Goal: Entertainment & Leisure: Consume media (video, audio)

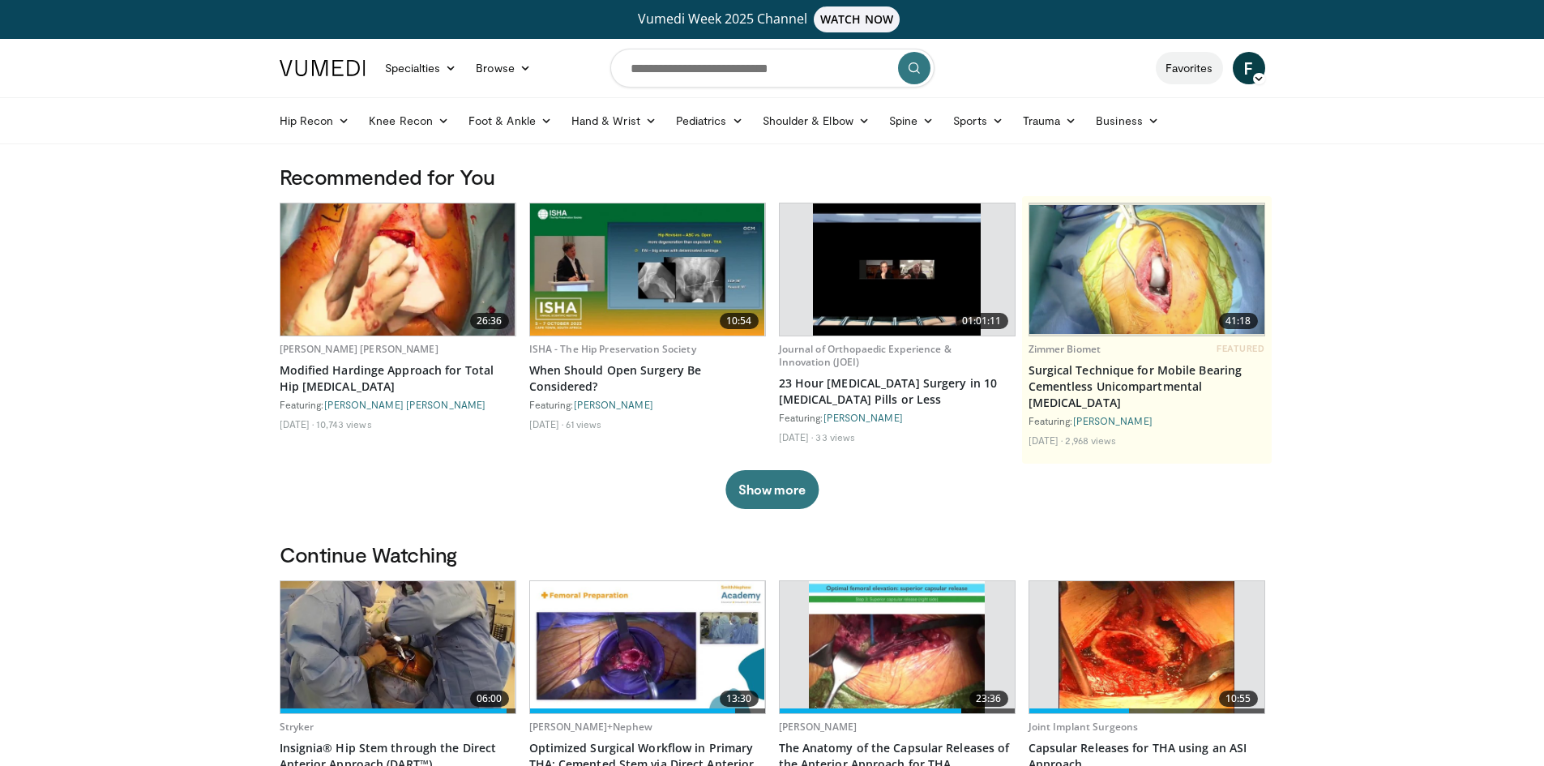
click at [1182, 66] on link "Favorites" at bounding box center [1189, 68] width 67 height 32
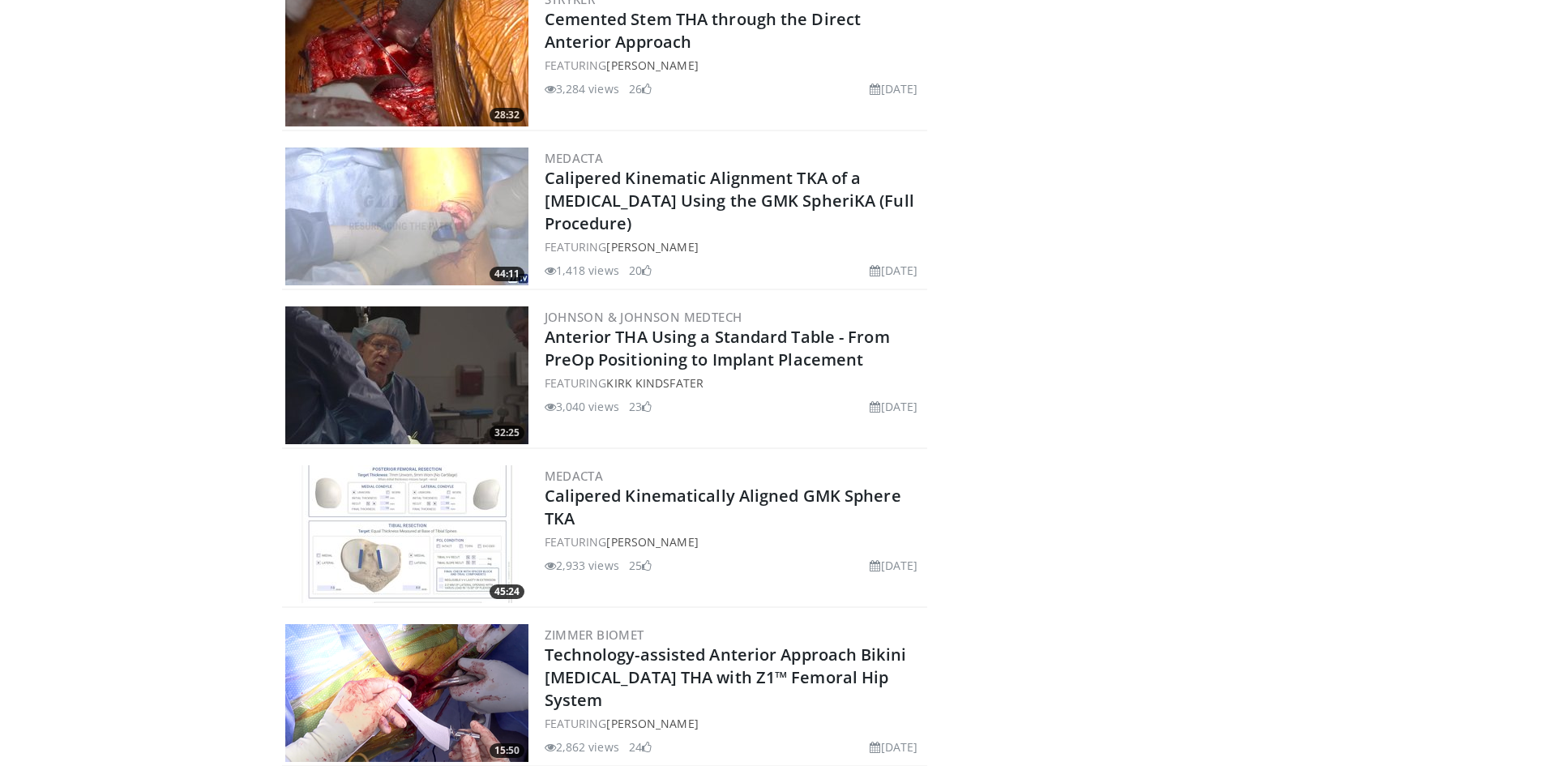
scroll to position [1873, 0]
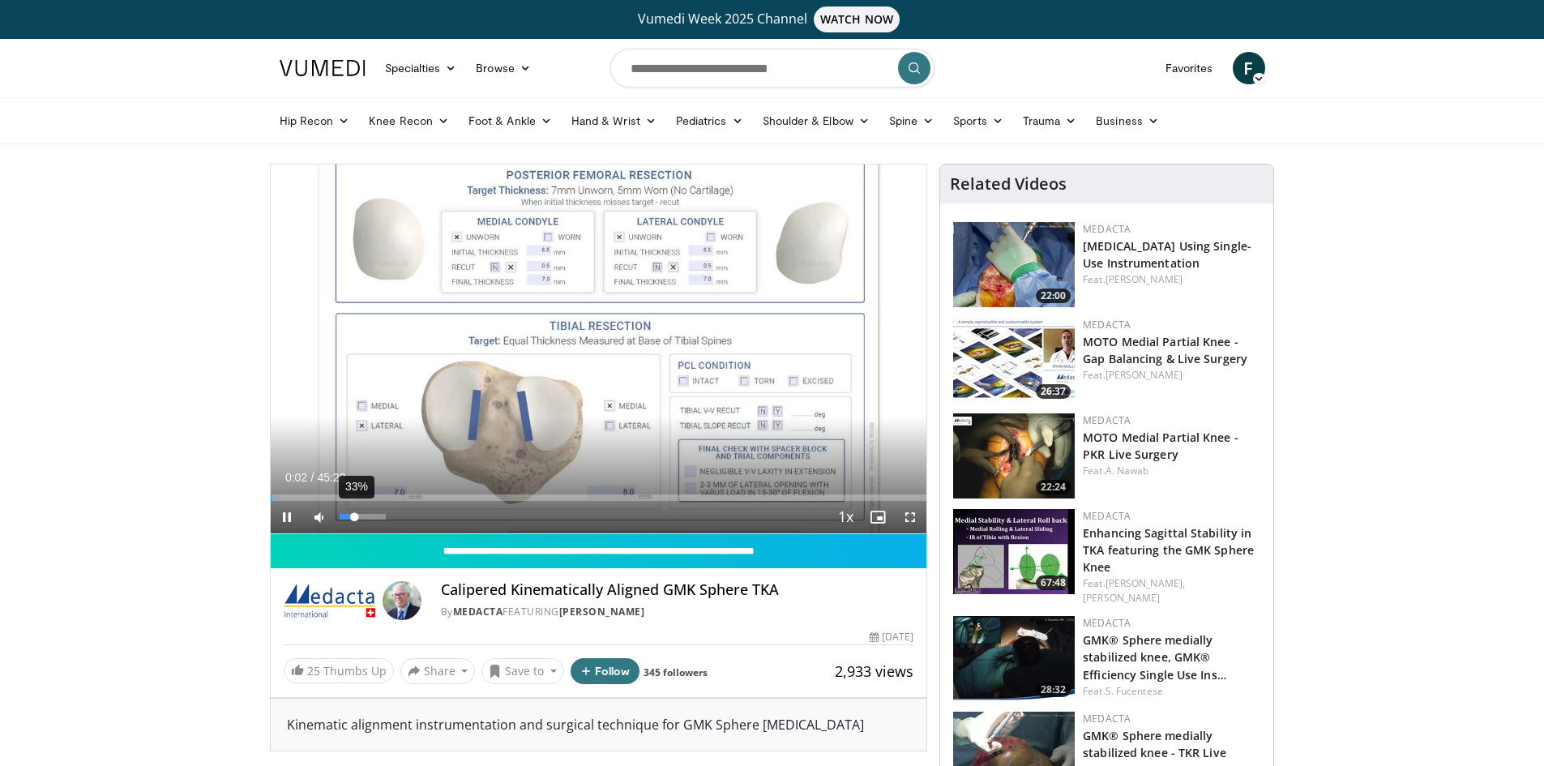
drag, startPoint x: 363, startPoint y: 515, endPoint x: 355, endPoint y: 518, distance: 8.7
click at [355, 518] on div "Volume Level" at bounding box center [347, 517] width 15 height 6
click at [282, 495] on div "Progress Bar" at bounding box center [281, 497] width 2 height 6
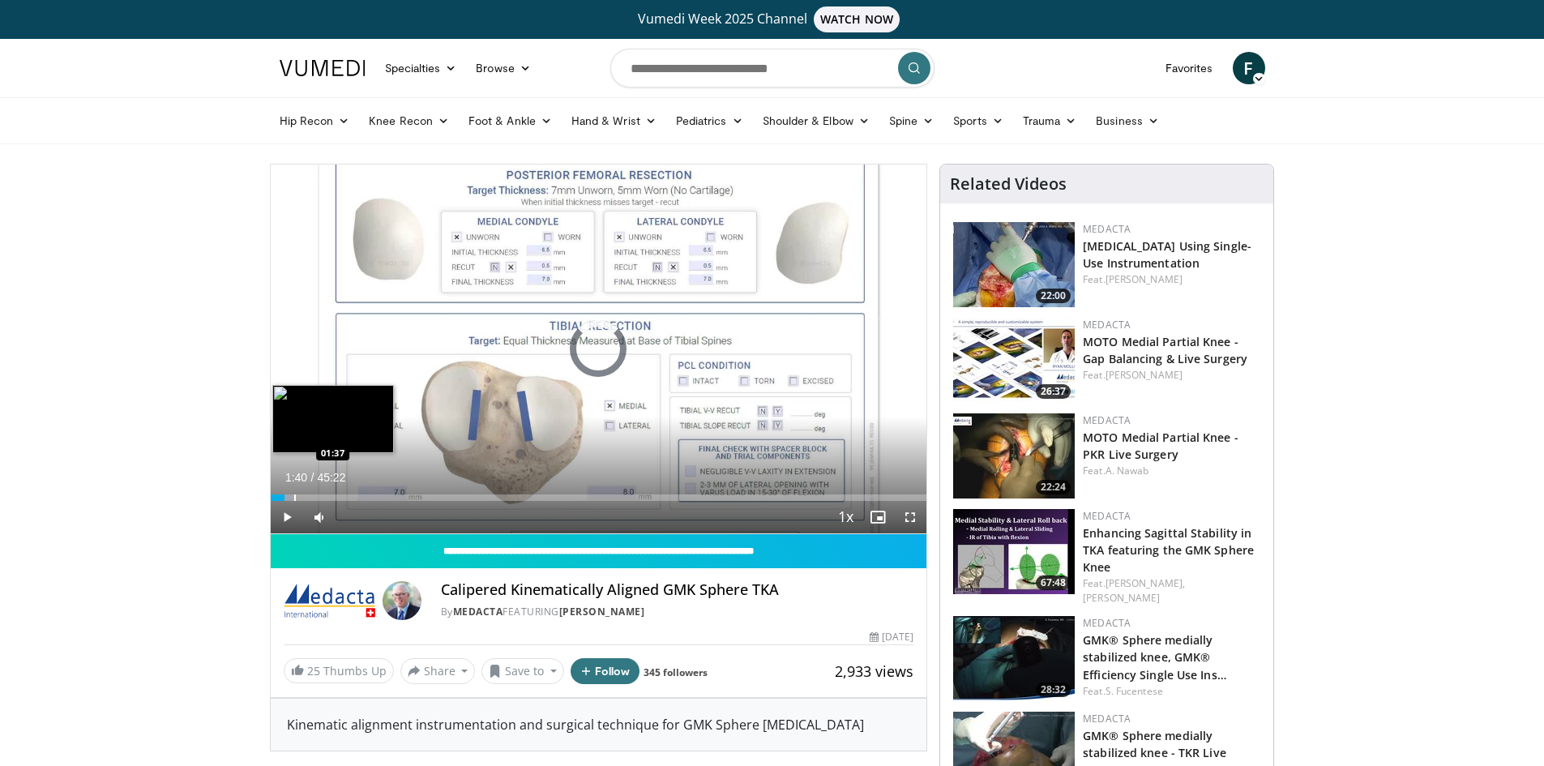
drag, startPoint x: 294, startPoint y: 495, endPoint x: 302, endPoint y: 496, distance: 8.1
click at [296, 495] on div "Progress Bar" at bounding box center [295, 497] width 2 height 6
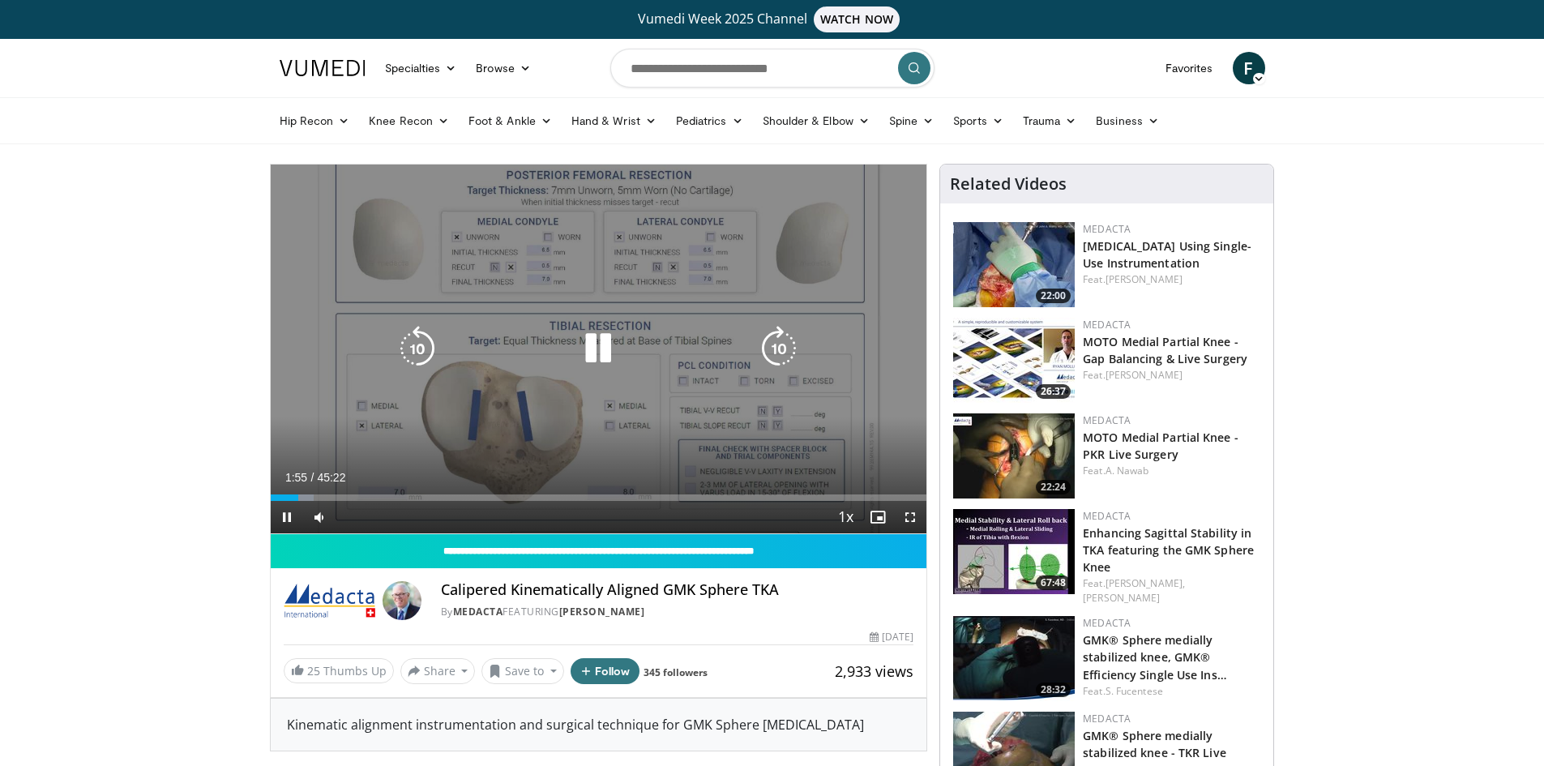
click at [774, 345] on icon "Video Player" at bounding box center [778, 348] width 45 height 45
click at [769, 348] on icon "Video Player" at bounding box center [778, 348] width 45 height 45
click at [778, 346] on icon "Video Player" at bounding box center [778, 348] width 45 height 45
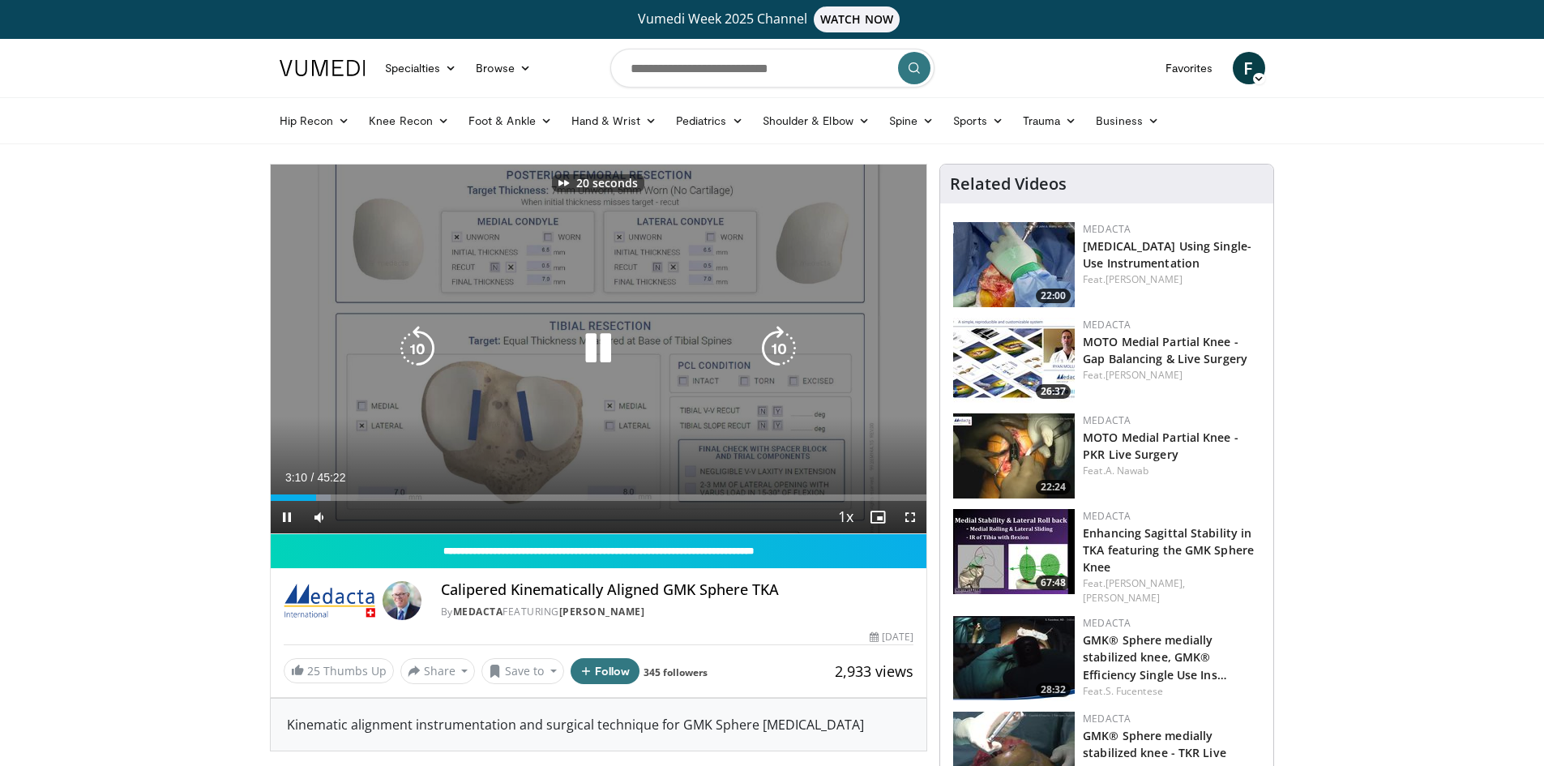
click at [778, 346] on icon "Video Player" at bounding box center [778, 348] width 45 height 45
click at [778, 352] on icon "Video Player" at bounding box center [778, 348] width 45 height 45
click at [778, 349] on icon "Video Player" at bounding box center [778, 348] width 45 height 45
click at [773, 351] on icon "Video Player" at bounding box center [778, 348] width 45 height 45
click at [771, 338] on icon "Video Player" at bounding box center [778, 348] width 45 height 45
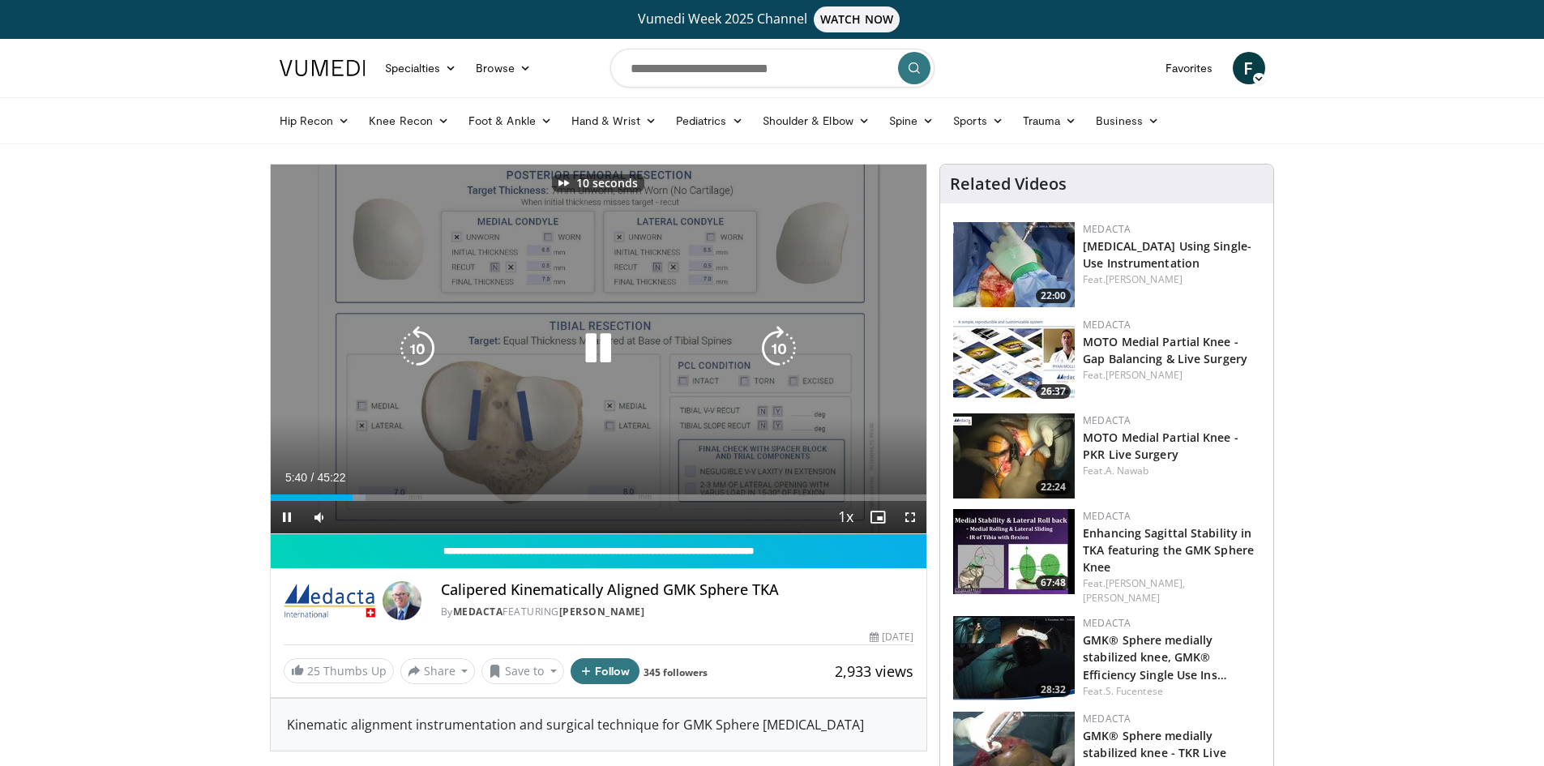
click at [775, 345] on icon "Video Player" at bounding box center [778, 348] width 45 height 45
click at [774, 346] on icon "Video Player" at bounding box center [778, 348] width 45 height 45
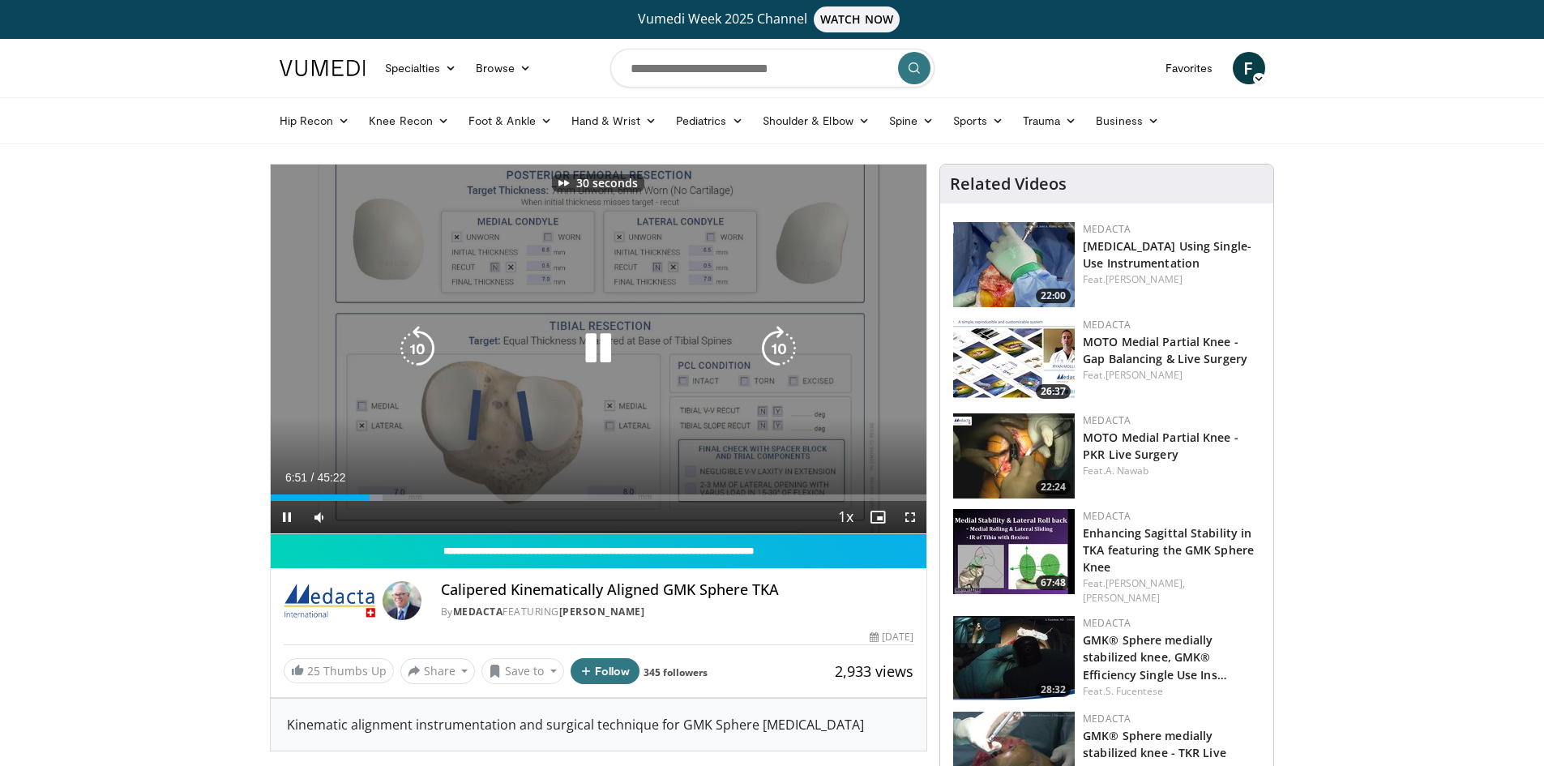
click at [774, 346] on icon "Video Player" at bounding box center [778, 348] width 45 height 45
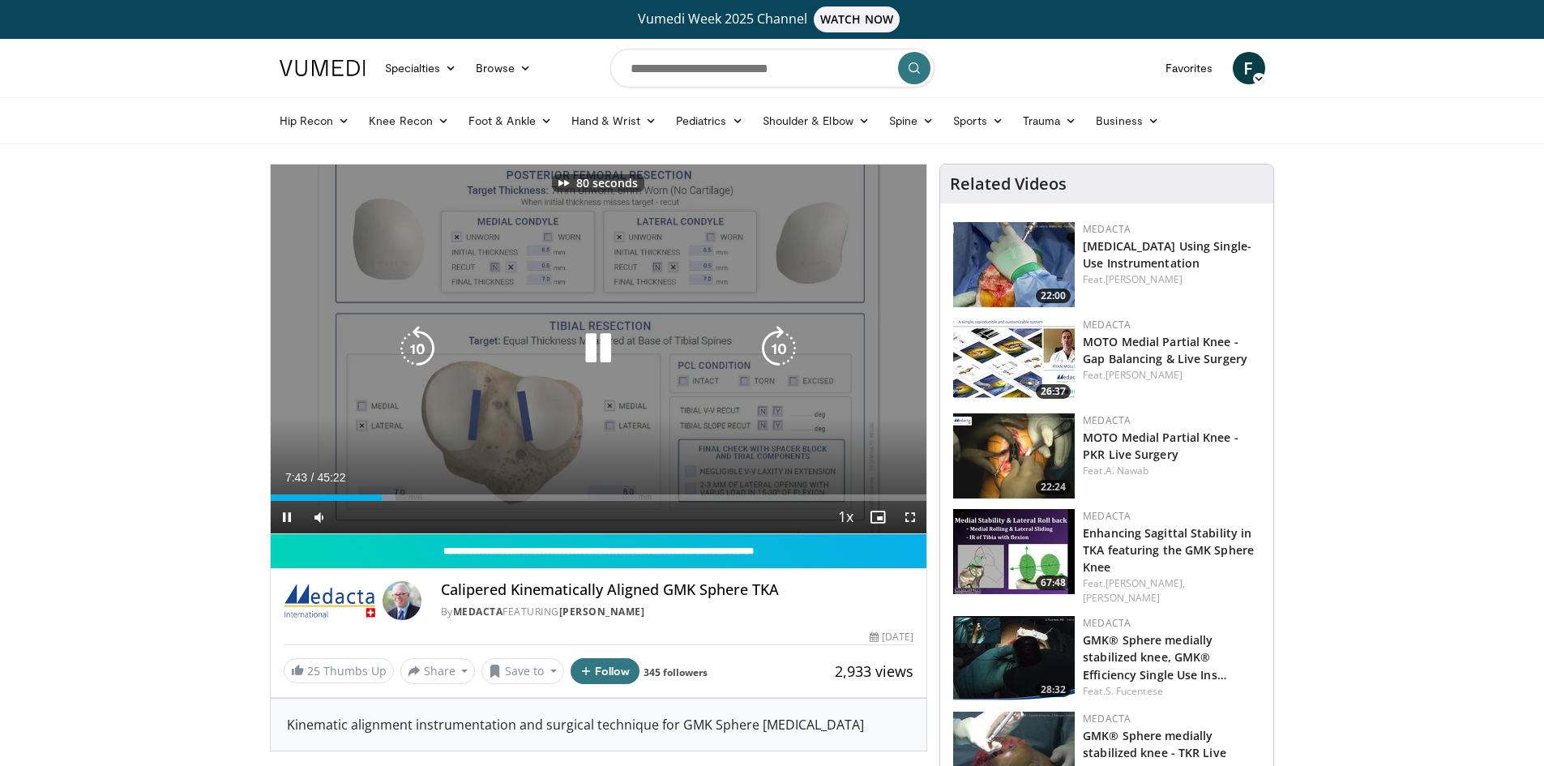
click at [774, 346] on icon "Video Player" at bounding box center [778, 348] width 45 height 45
click at [783, 346] on icon "Video Player" at bounding box center [778, 348] width 45 height 45
click at [780, 349] on icon "Video Player" at bounding box center [778, 348] width 45 height 45
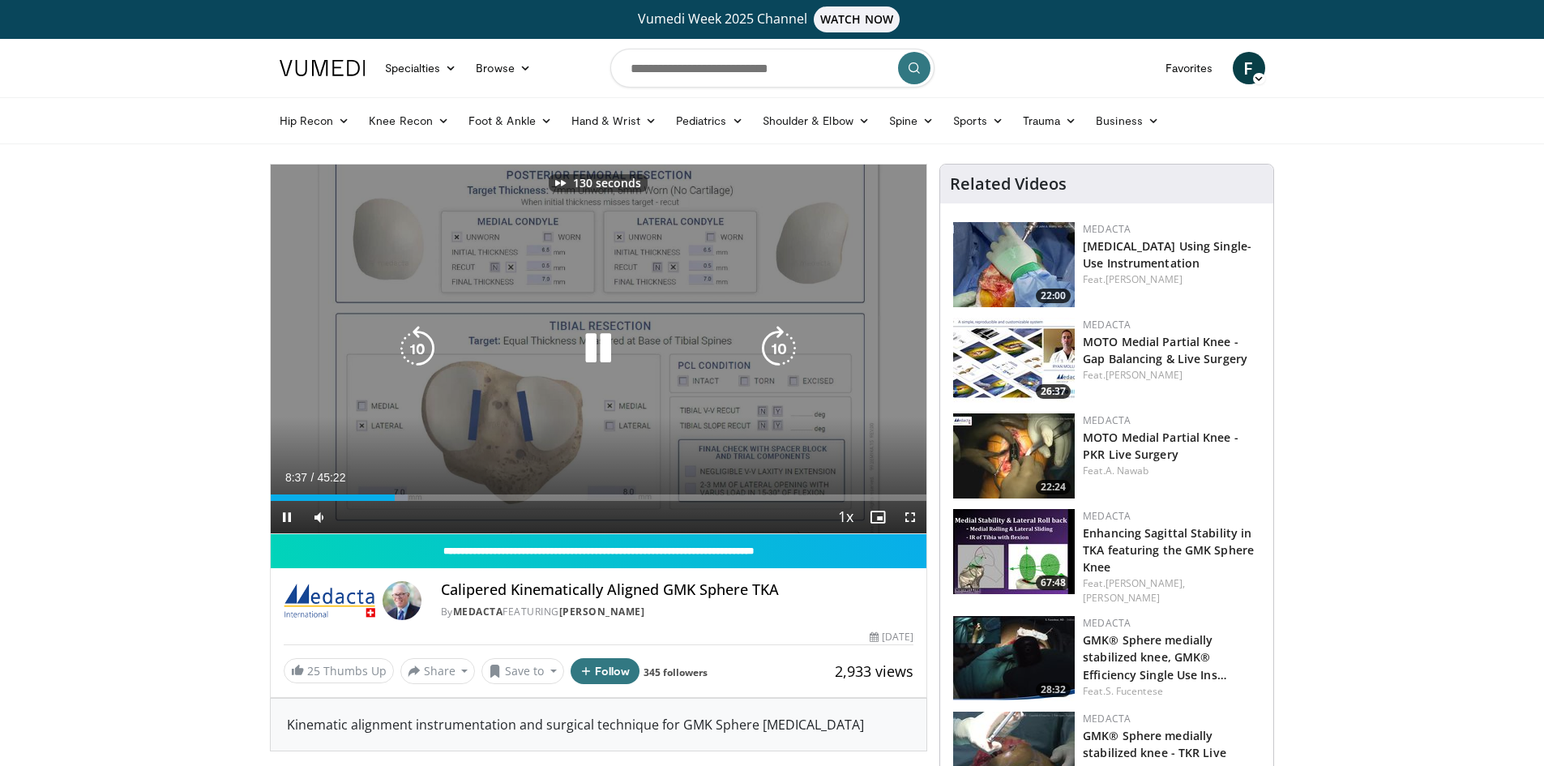
click at [780, 349] on icon "Video Player" at bounding box center [778, 348] width 45 height 45
click at [787, 347] on icon "Video Player" at bounding box center [778, 348] width 45 height 45
click at [789, 350] on icon "Video Player" at bounding box center [778, 348] width 45 height 45
click at [786, 340] on icon "Video Player" at bounding box center [778, 348] width 45 height 45
click at [784, 341] on icon "Video Player" at bounding box center [778, 348] width 45 height 45
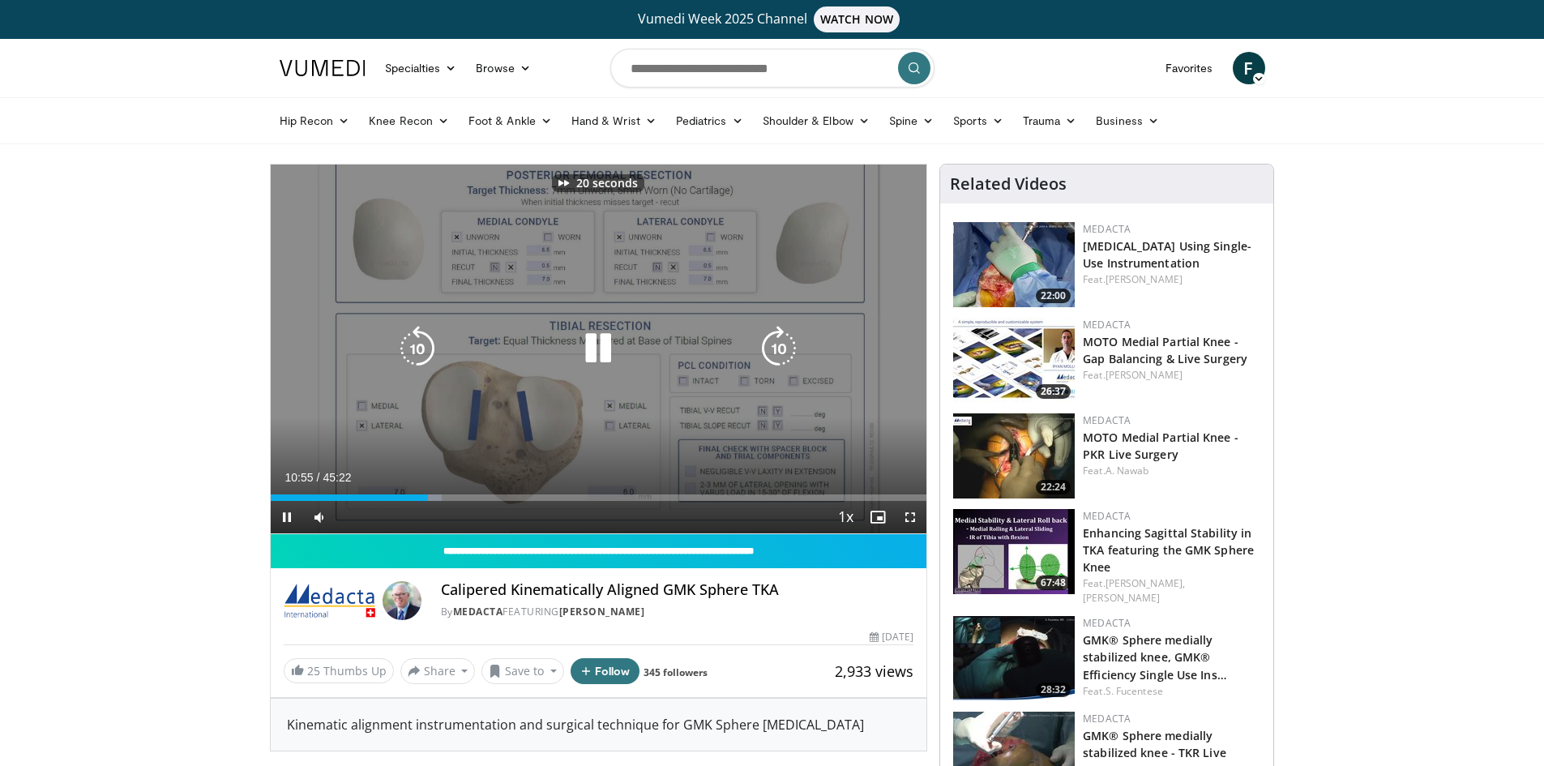
click at [784, 341] on icon "Video Player" at bounding box center [778, 348] width 45 height 45
click at [783, 352] on icon "Video Player" at bounding box center [778, 348] width 45 height 45
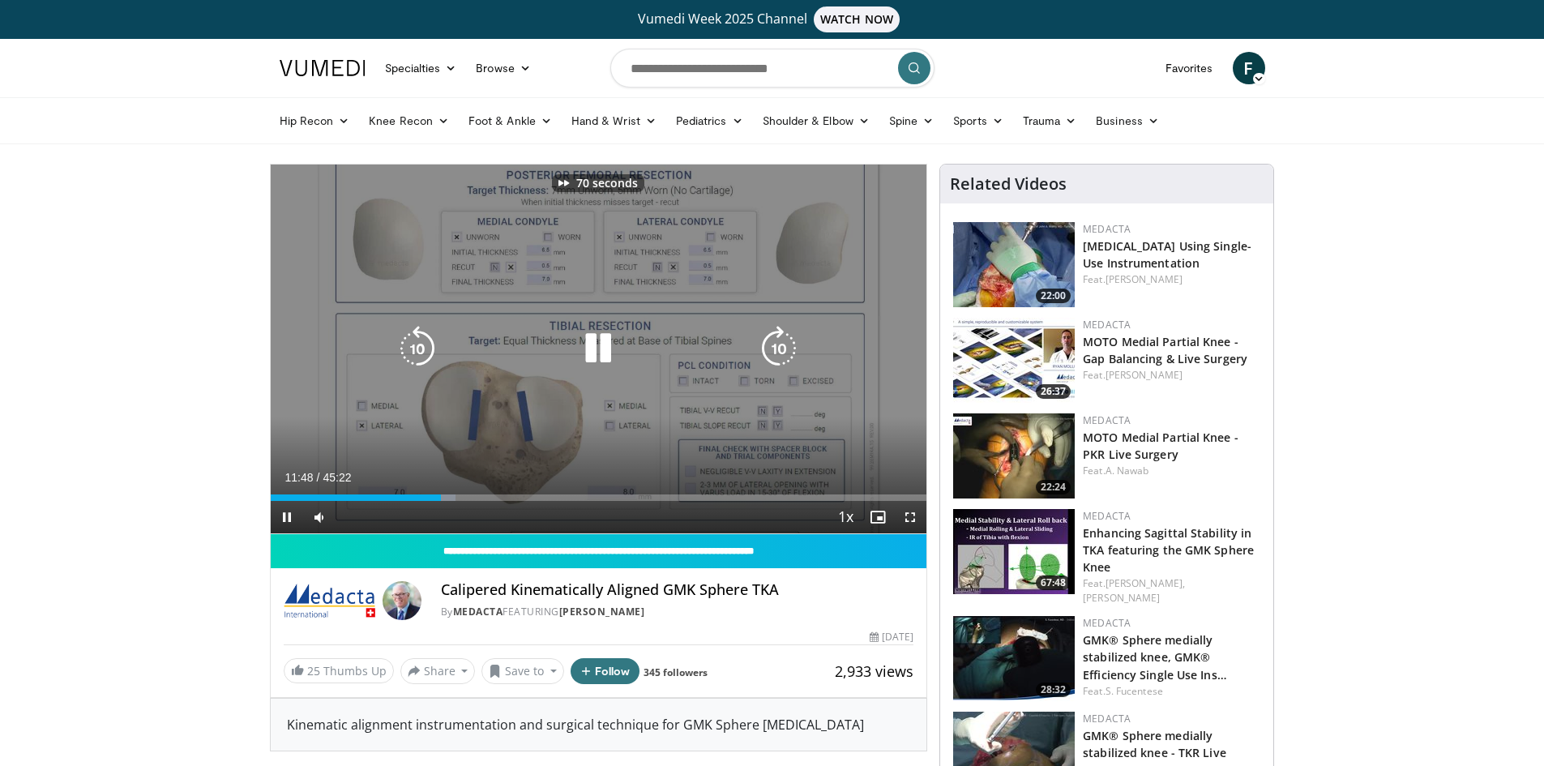
click at [783, 352] on icon "Video Player" at bounding box center [778, 348] width 45 height 45
click at [766, 352] on icon "Video Player" at bounding box center [778, 348] width 45 height 45
click at [768, 350] on icon "Video Player" at bounding box center [778, 348] width 45 height 45
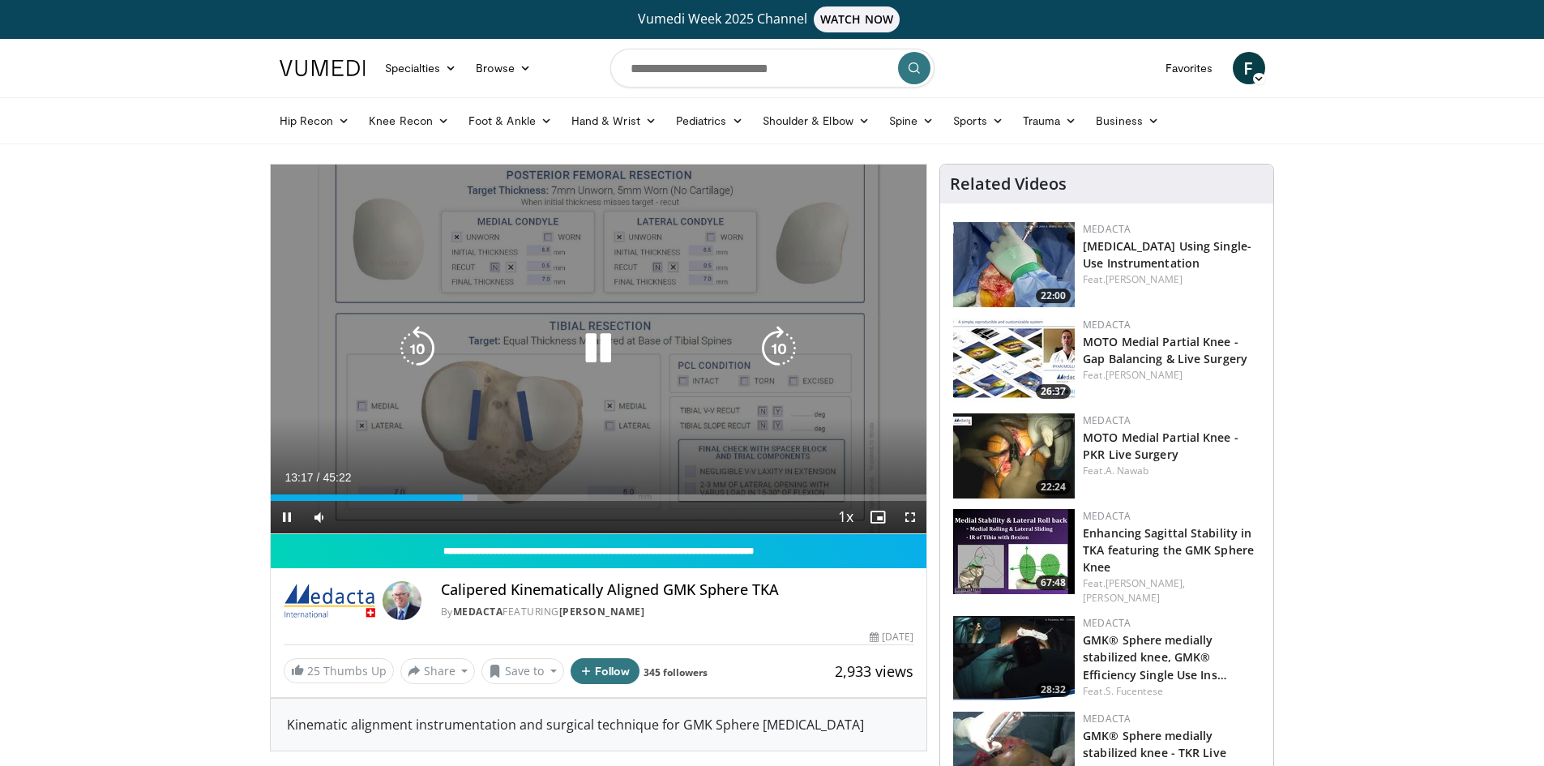
click at [772, 356] on icon "Video Player" at bounding box center [778, 348] width 45 height 45
click at [776, 348] on icon "Video Player" at bounding box center [778, 348] width 45 height 45
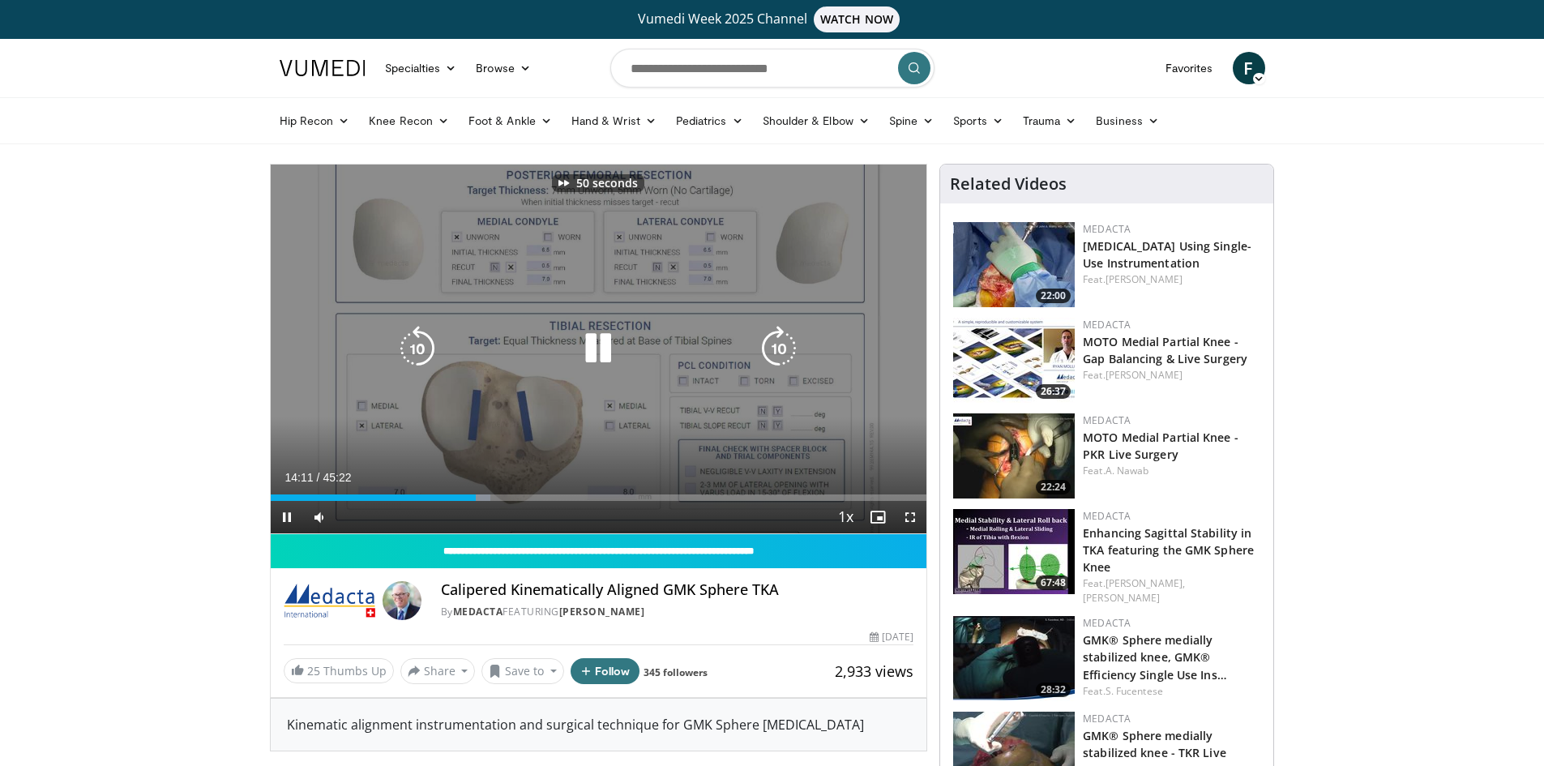
click at [776, 348] on icon "Video Player" at bounding box center [778, 348] width 45 height 45
click at [777, 346] on icon "Video Player" at bounding box center [778, 348] width 45 height 45
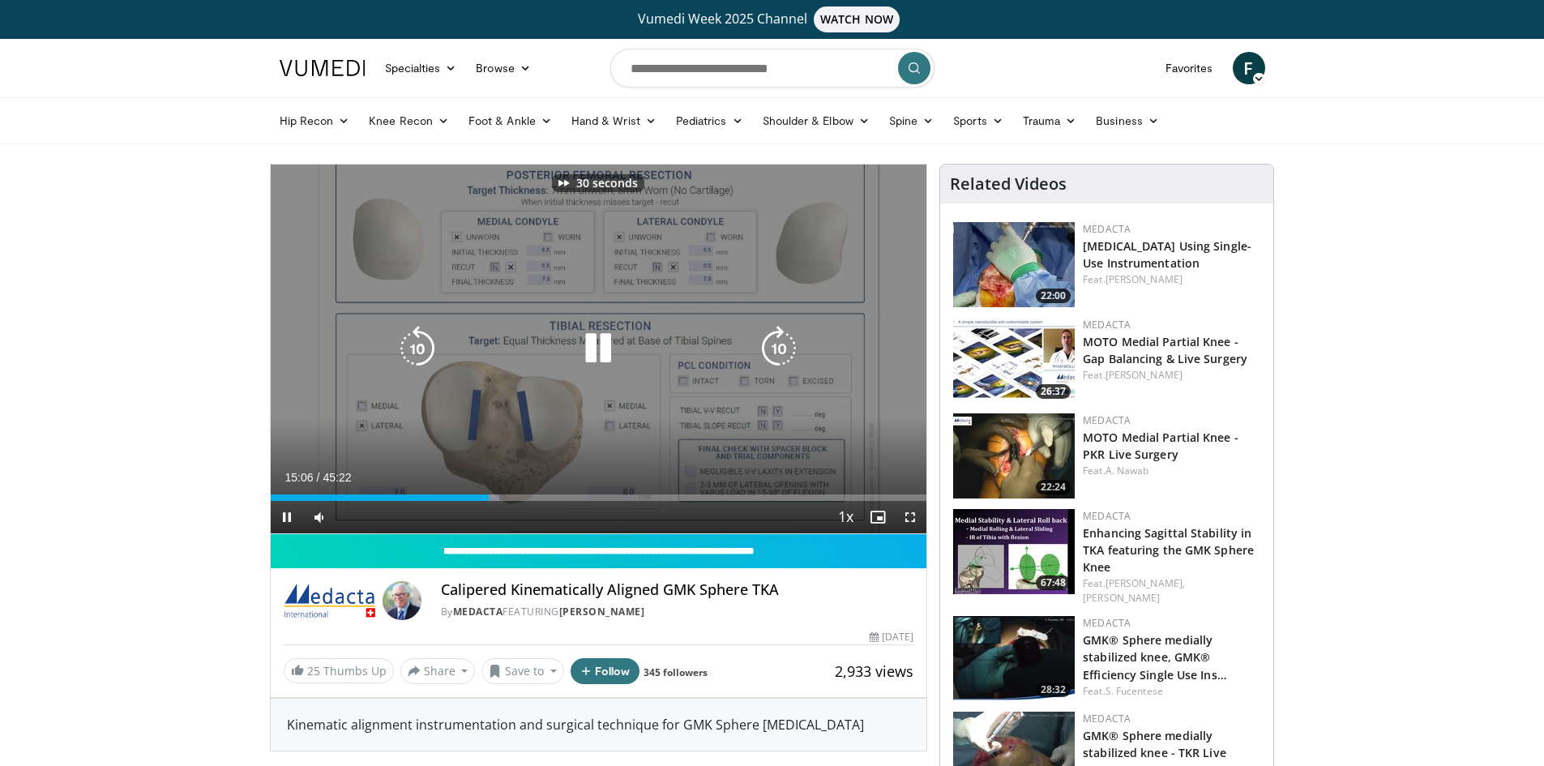
click at [777, 346] on icon "Video Player" at bounding box center [778, 348] width 45 height 45
click at [790, 335] on icon "Video Player" at bounding box center [778, 348] width 45 height 45
click at [781, 342] on icon "Video Player" at bounding box center [778, 348] width 45 height 45
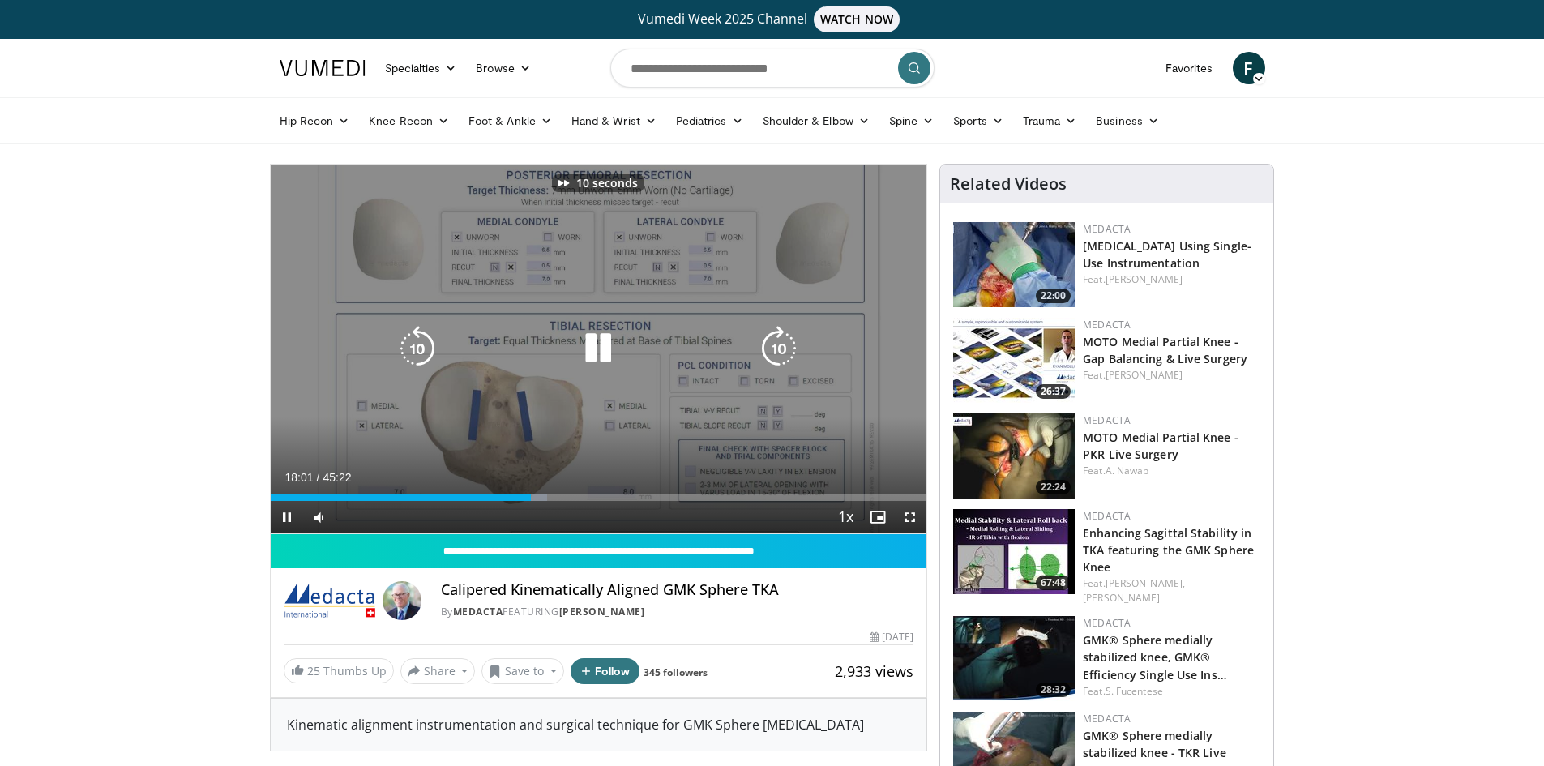
click at [781, 342] on icon "Video Player" at bounding box center [778, 348] width 45 height 45
click at [779, 354] on icon "Video Player" at bounding box center [778, 348] width 45 height 45
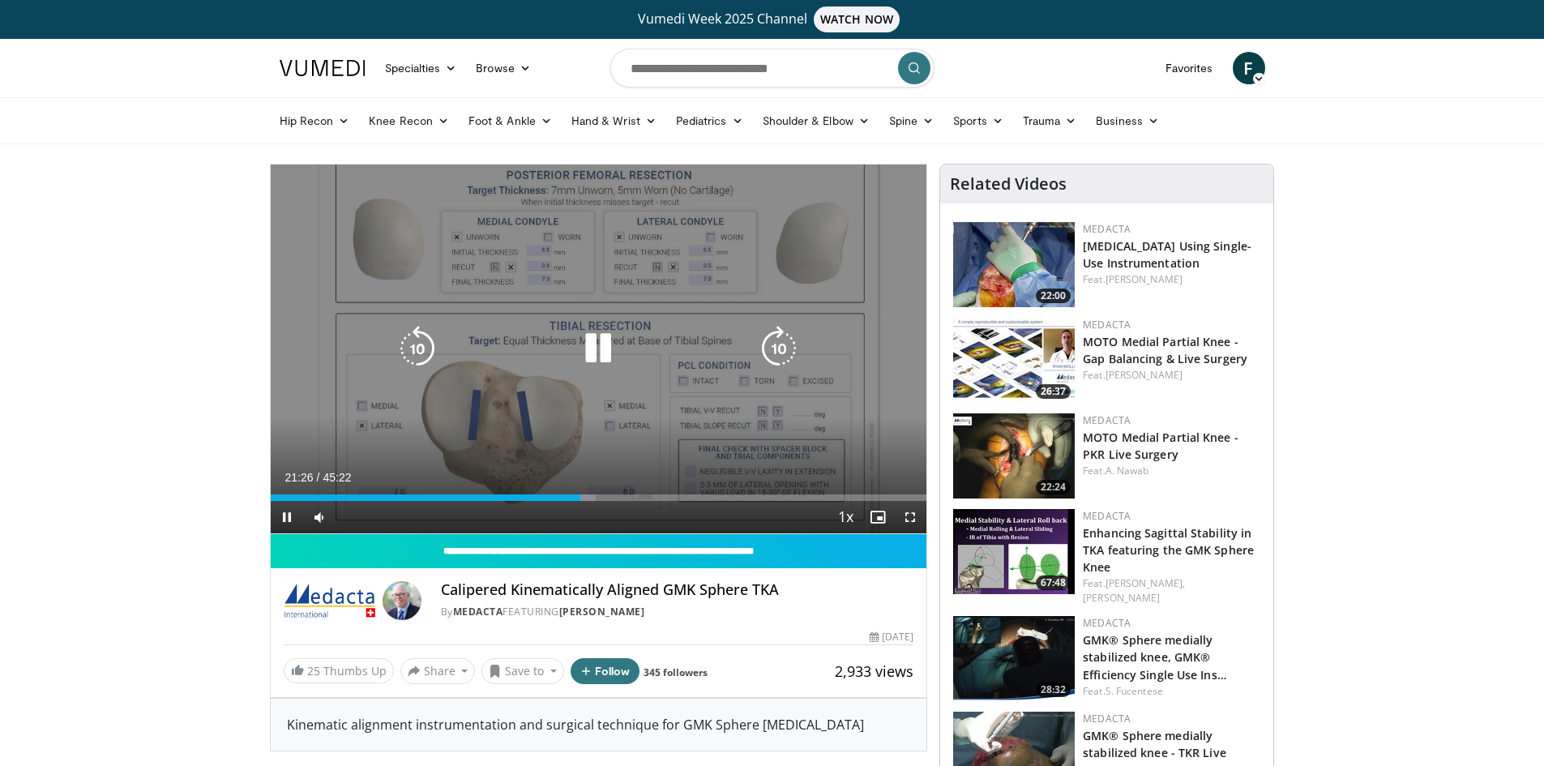
click at [786, 347] on icon "Video Player" at bounding box center [778, 348] width 45 height 45
click at [785, 348] on icon "Video Player" at bounding box center [778, 348] width 45 height 45
click at [782, 348] on icon "Video Player" at bounding box center [778, 348] width 45 height 45
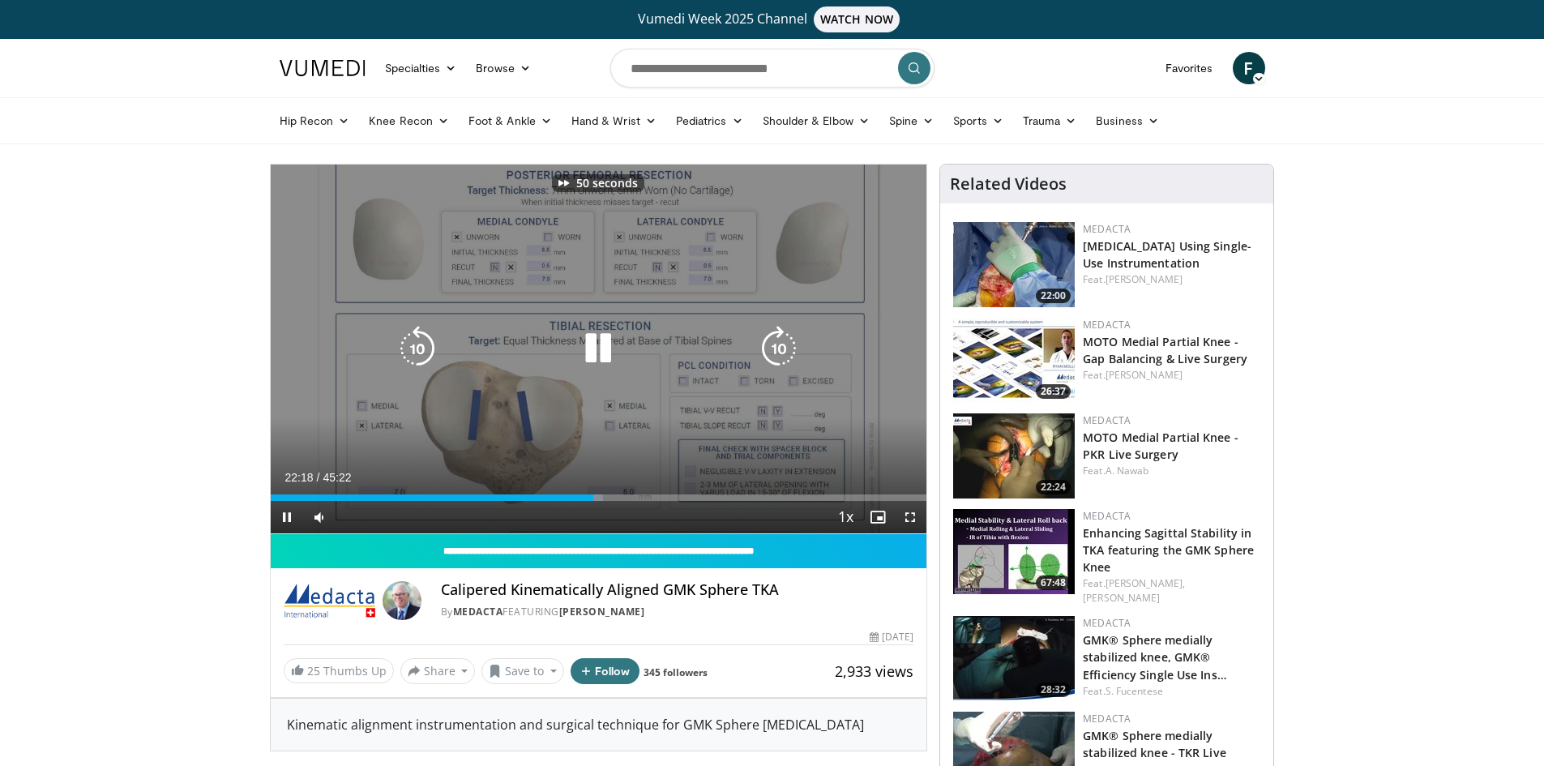
click at [782, 348] on icon "Video Player" at bounding box center [778, 348] width 45 height 45
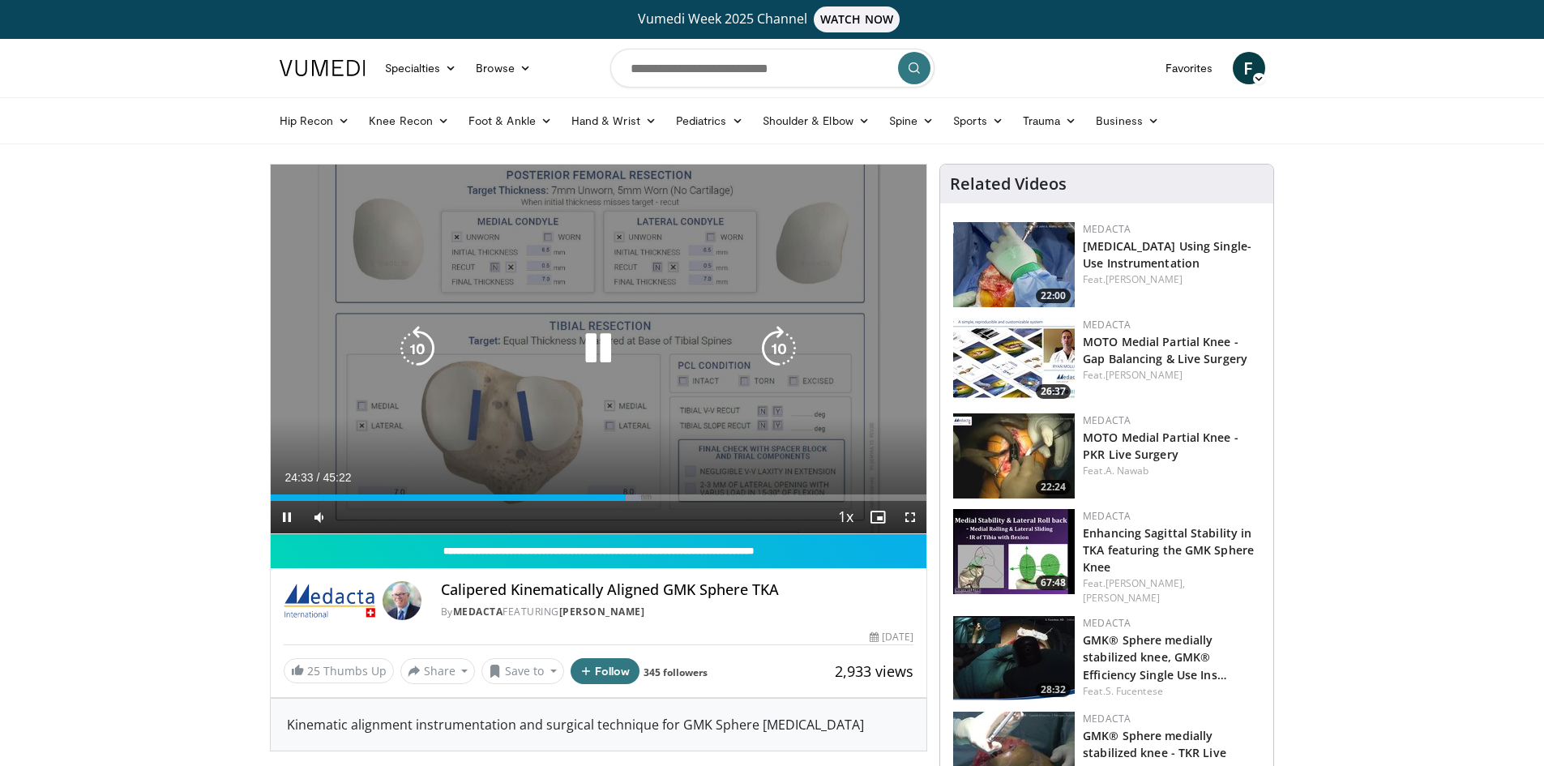
click at [789, 361] on icon "Video Player" at bounding box center [778, 348] width 45 height 45
click at [784, 357] on icon "Video Player" at bounding box center [778, 348] width 45 height 45
click at [783, 357] on icon "Video Player" at bounding box center [778, 348] width 45 height 45
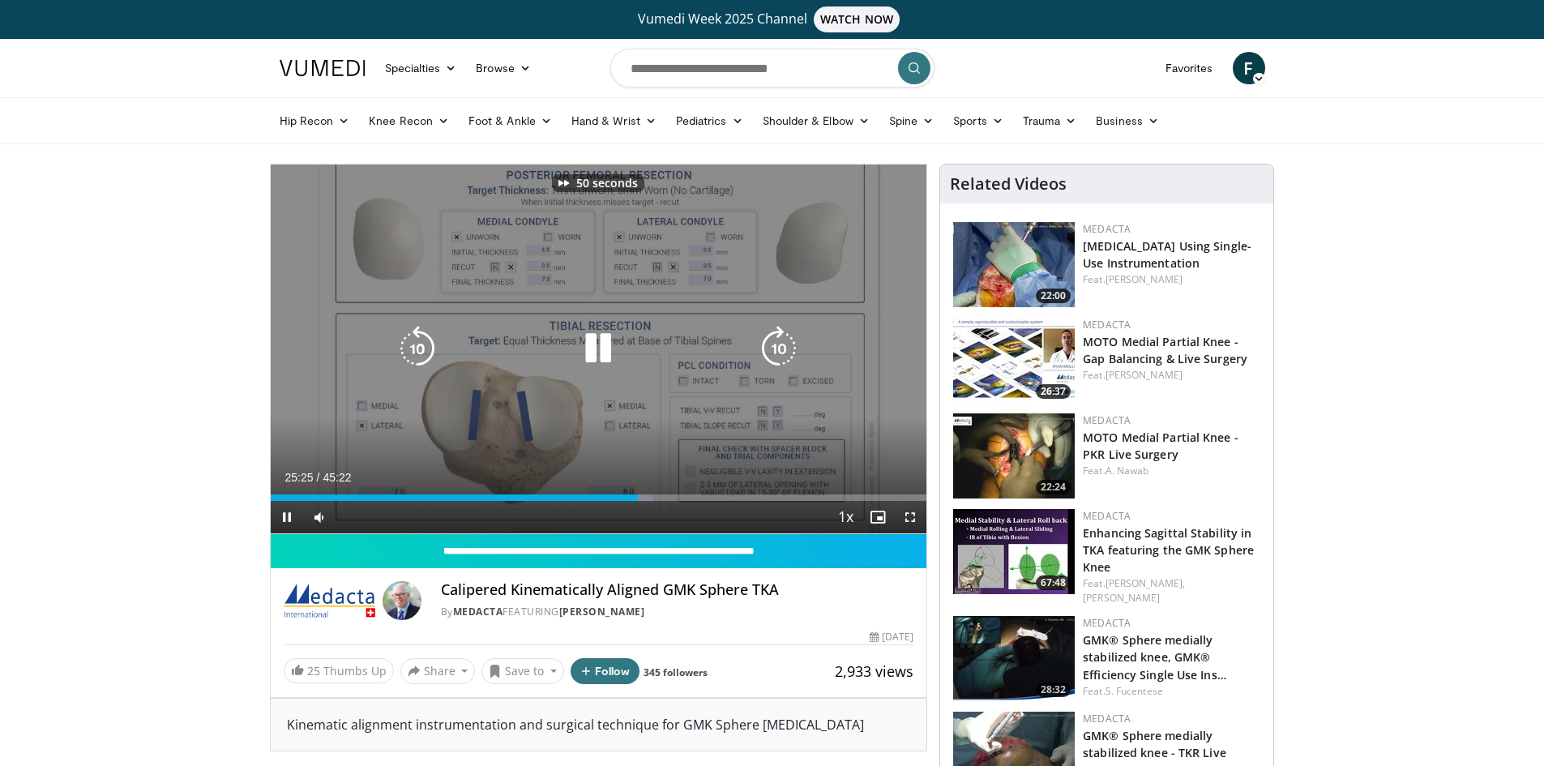
click at [783, 357] on icon "Video Player" at bounding box center [778, 348] width 45 height 45
click at [783, 344] on icon "Video Player" at bounding box center [778, 348] width 45 height 45
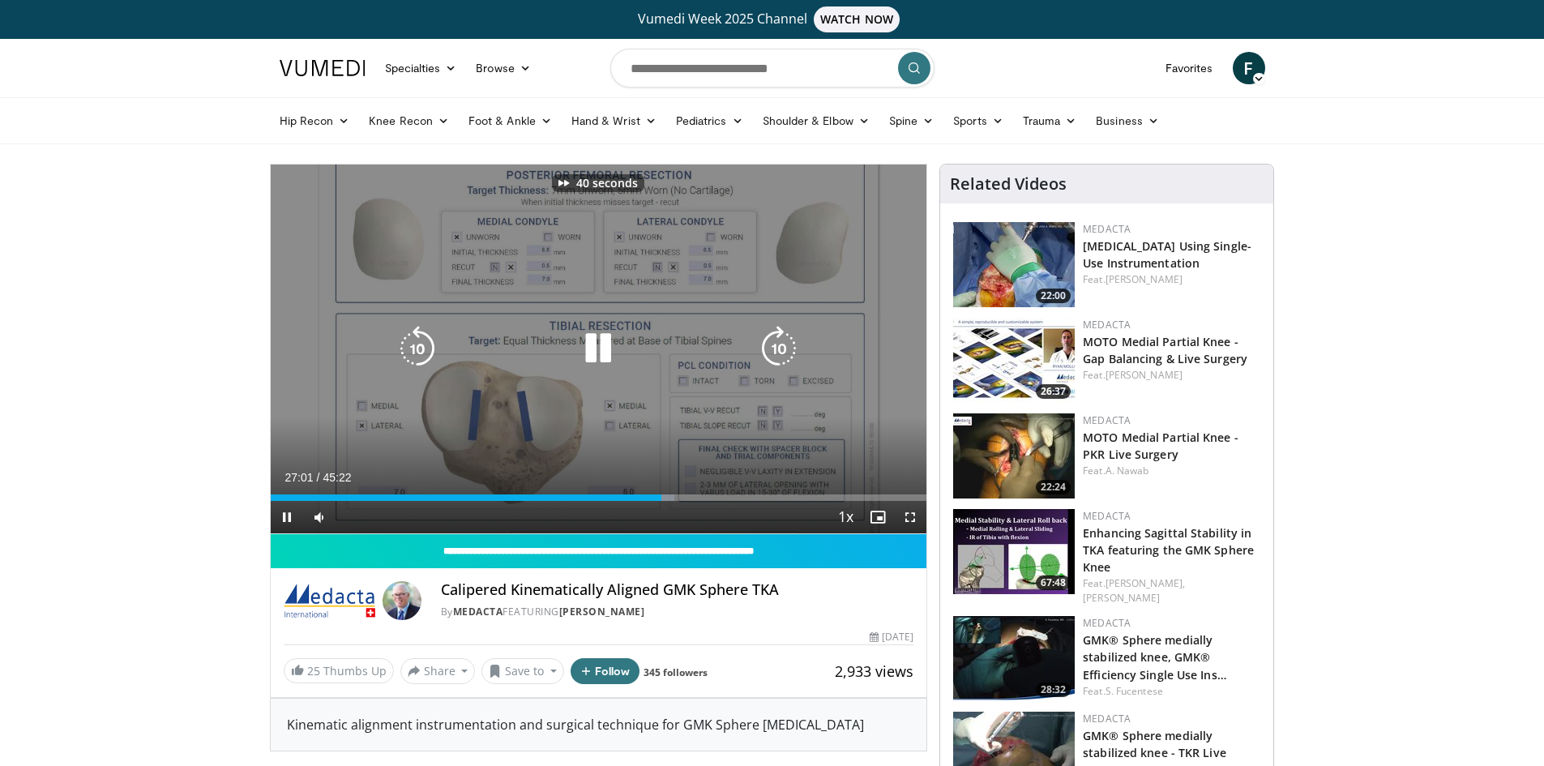
click at [783, 344] on icon "Video Player" at bounding box center [778, 348] width 45 height 45
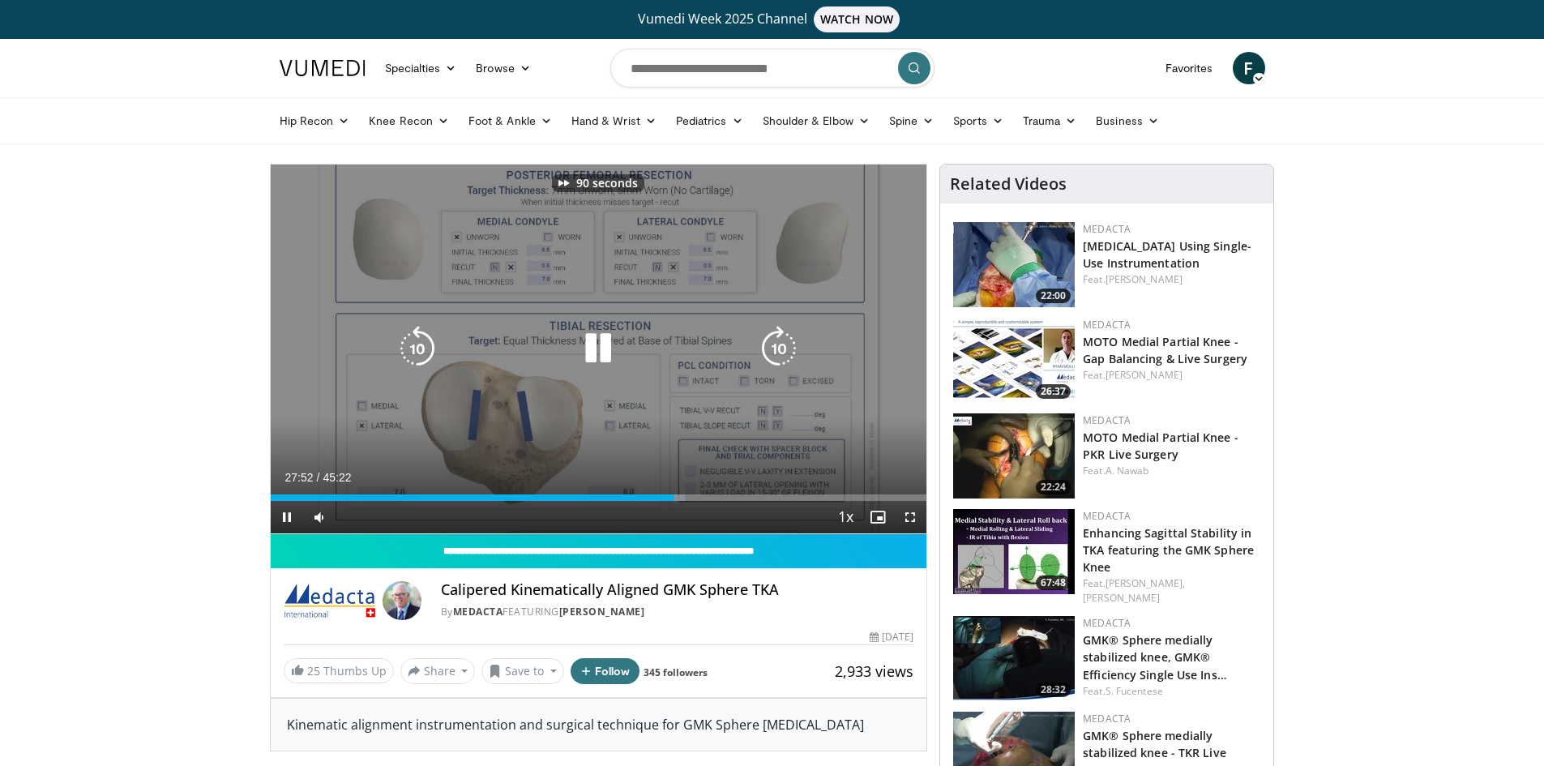
click at [783, 344] on icon "Video Player" at bounding box center [778, 348] width 45 height 45
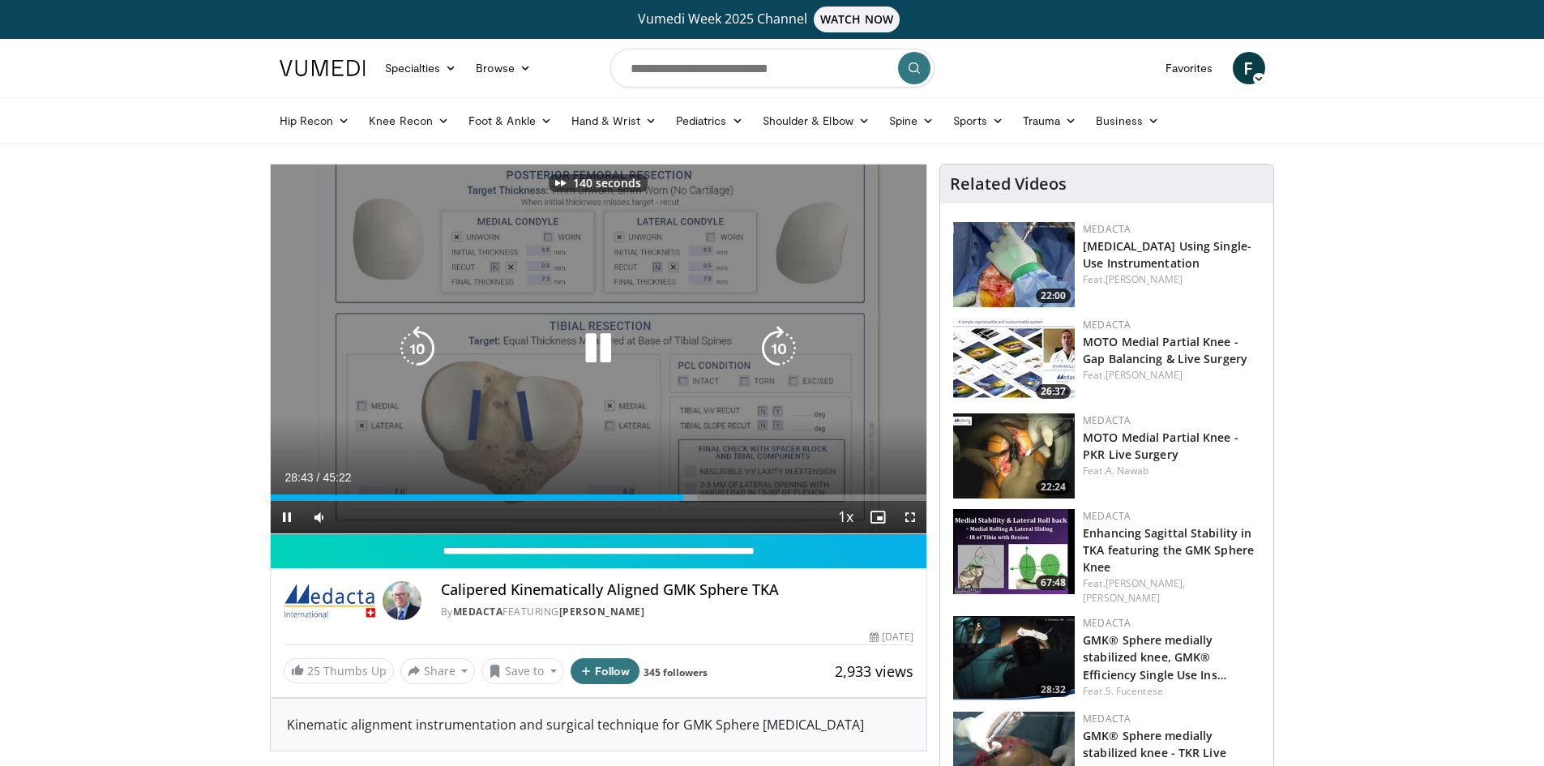
click at [783, 344] on icon "Video Player" at bounding box center [778, 348] width 45 height 45
click at [776, 347] on icon "Video Player" at bounding box center [778, 348] width 45 height 45
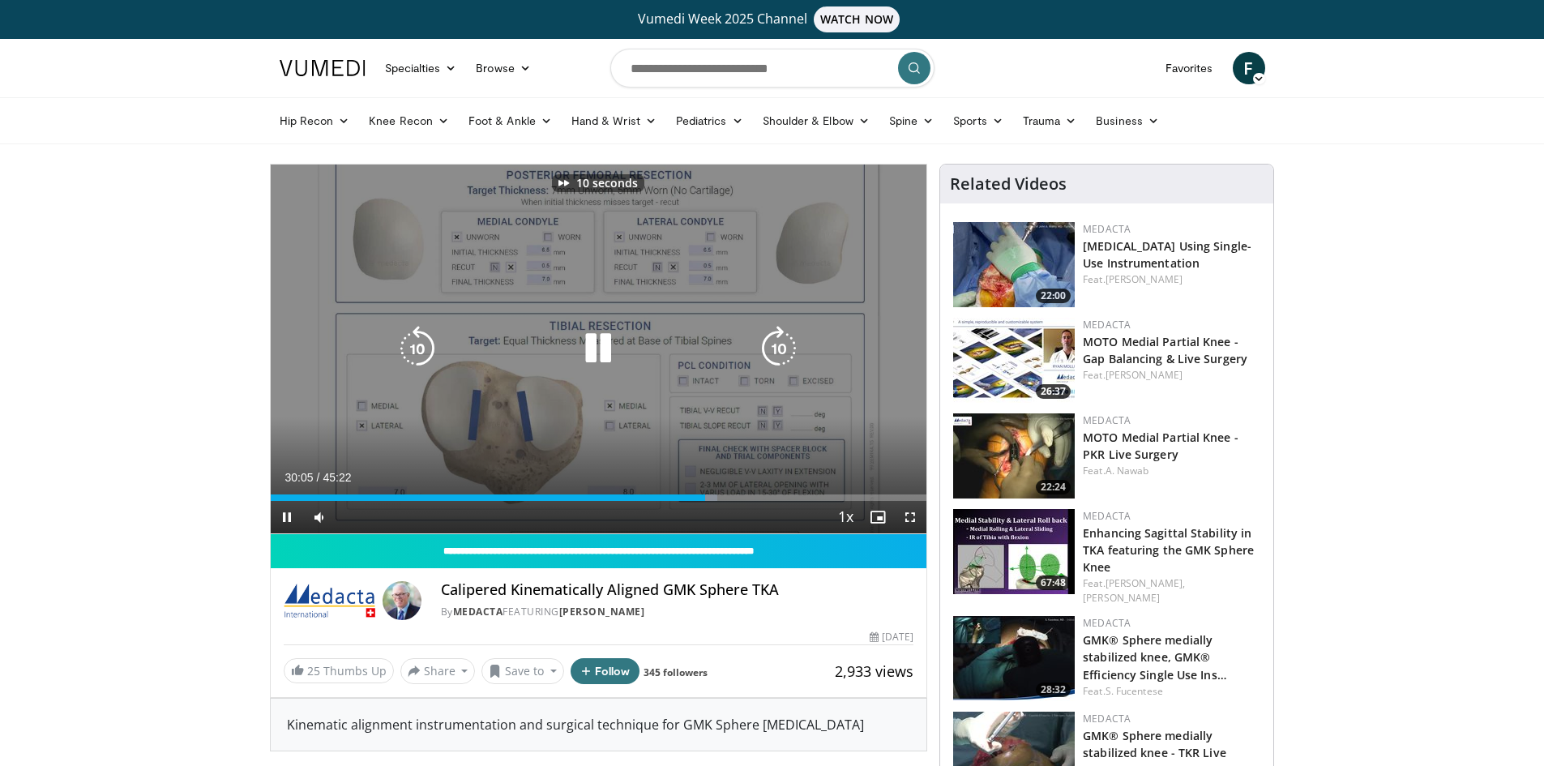
click at [776, 347] on icon "Video Player" at bounding box center [778, 348] width 45 height 45
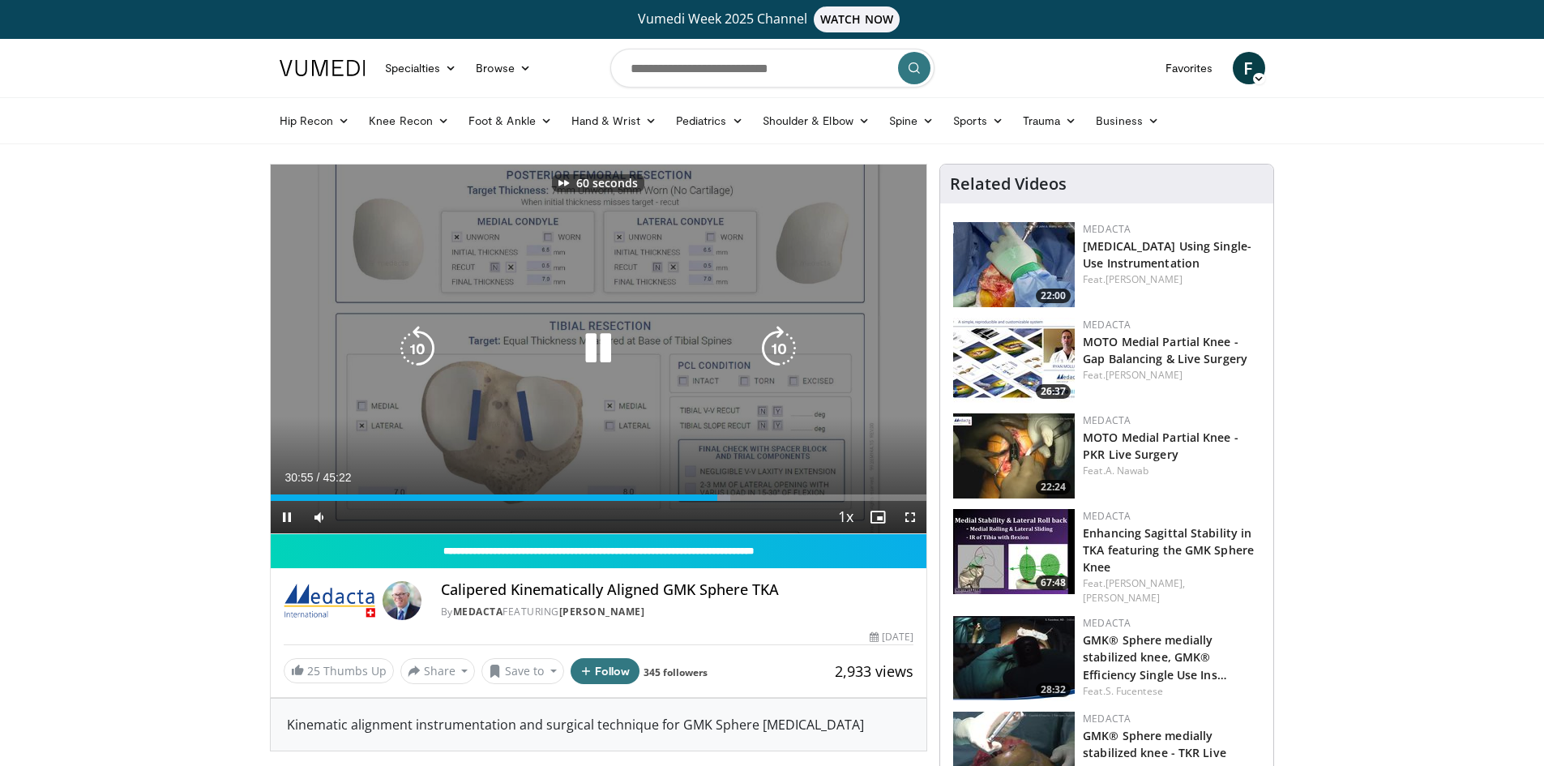
click at [776, 347] on icon "Video Player" at bounding box center [778, 348] width 45 height 45
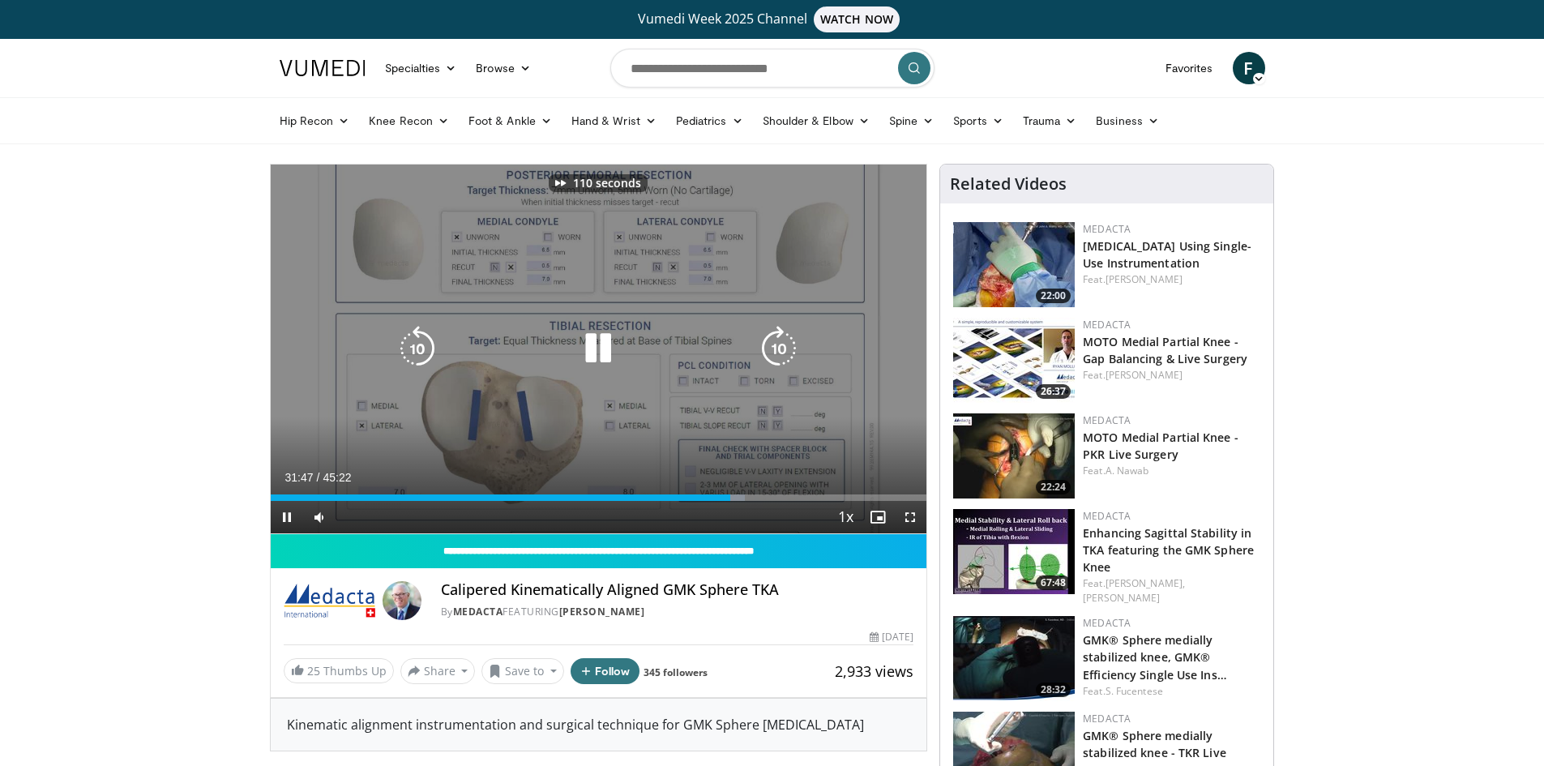
click at [776, 347] on icon "Video Player" at bounding box center [778, 348] width 45 height 45
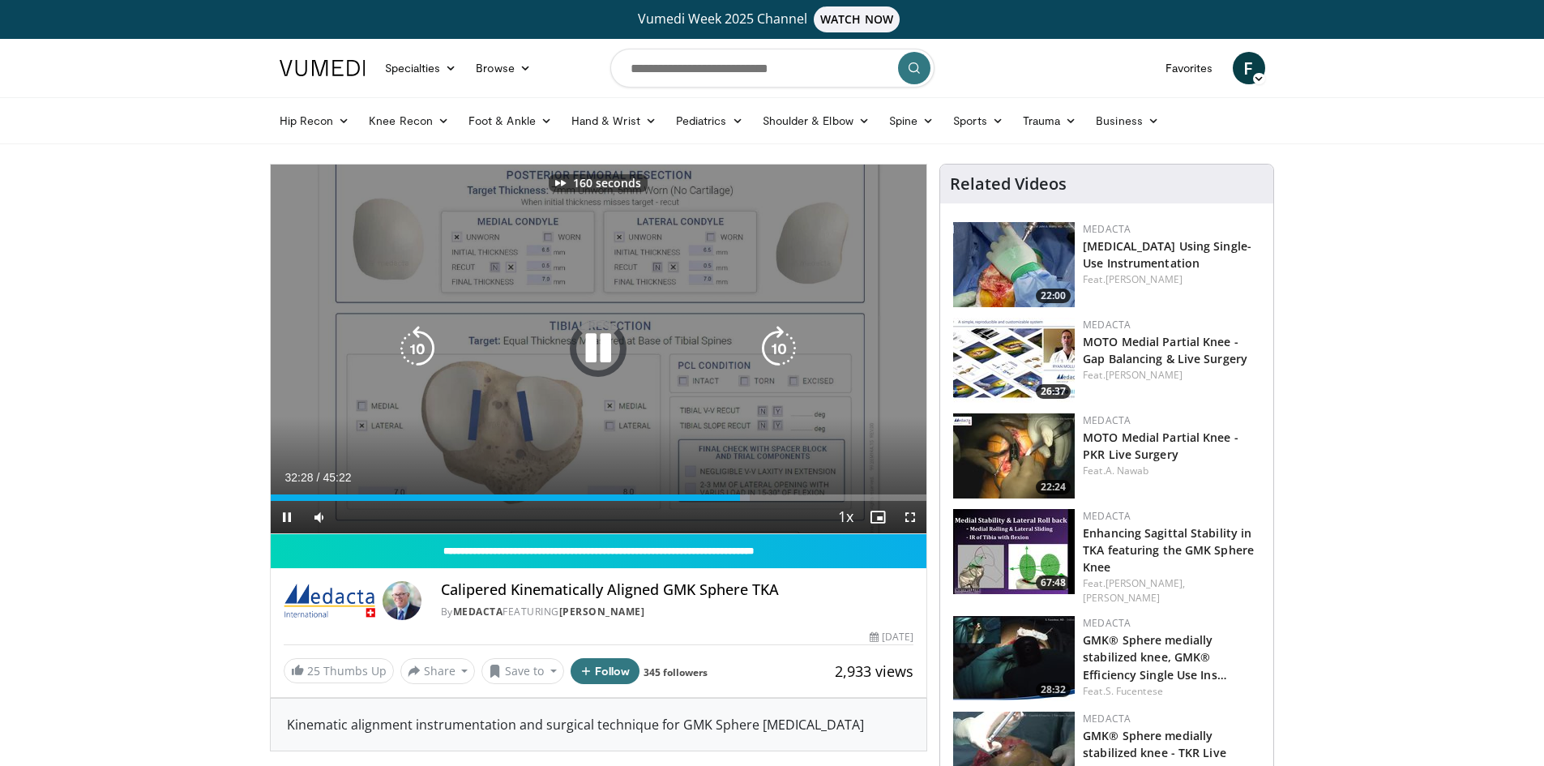
click at [776, 347] on icon "Video Player" at bounding box center [778, 348] width 45 height 45
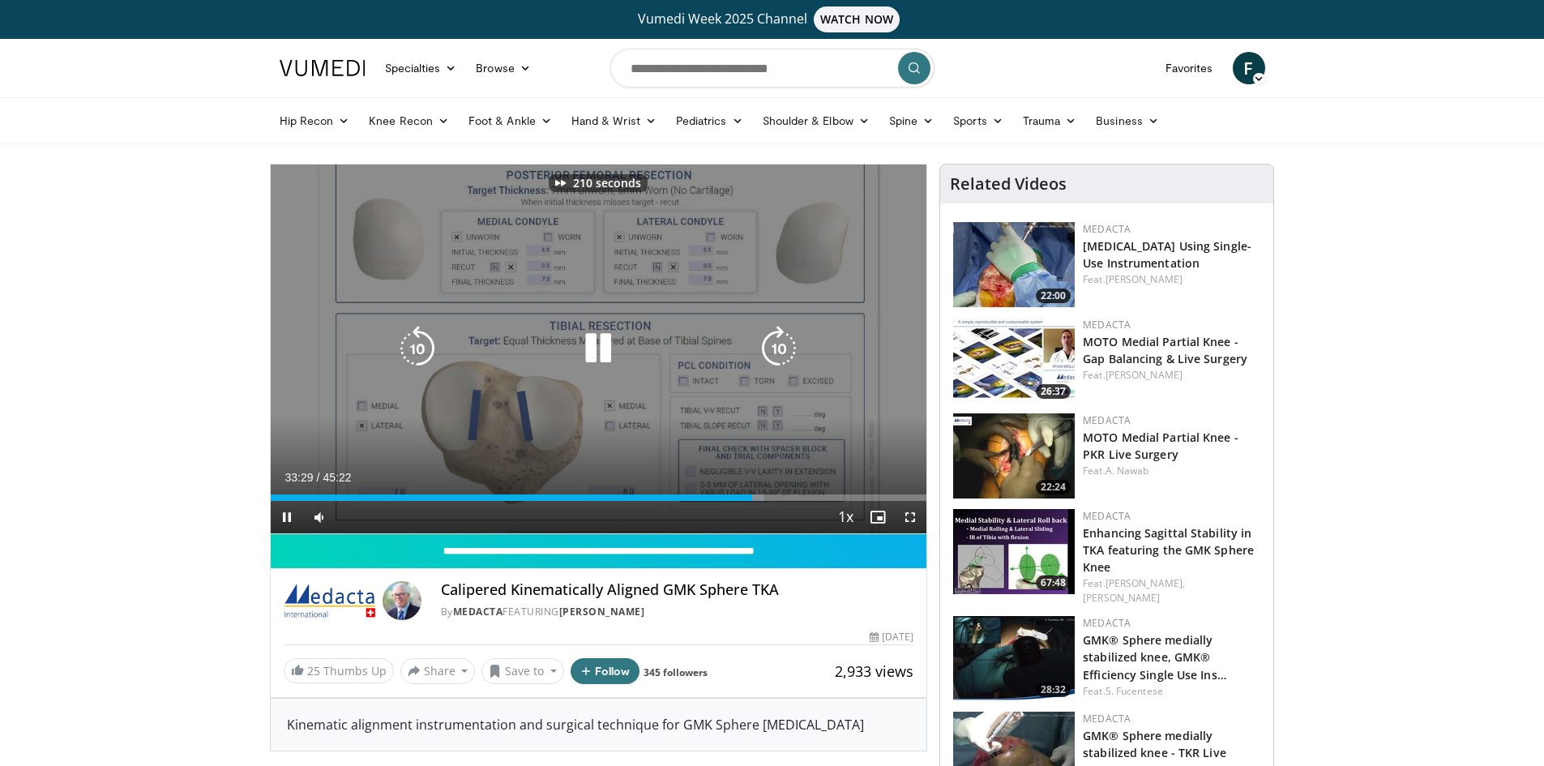
click at [776, 347] on icon "Video Player" at bounding box center [778, 348] width 45 height 45
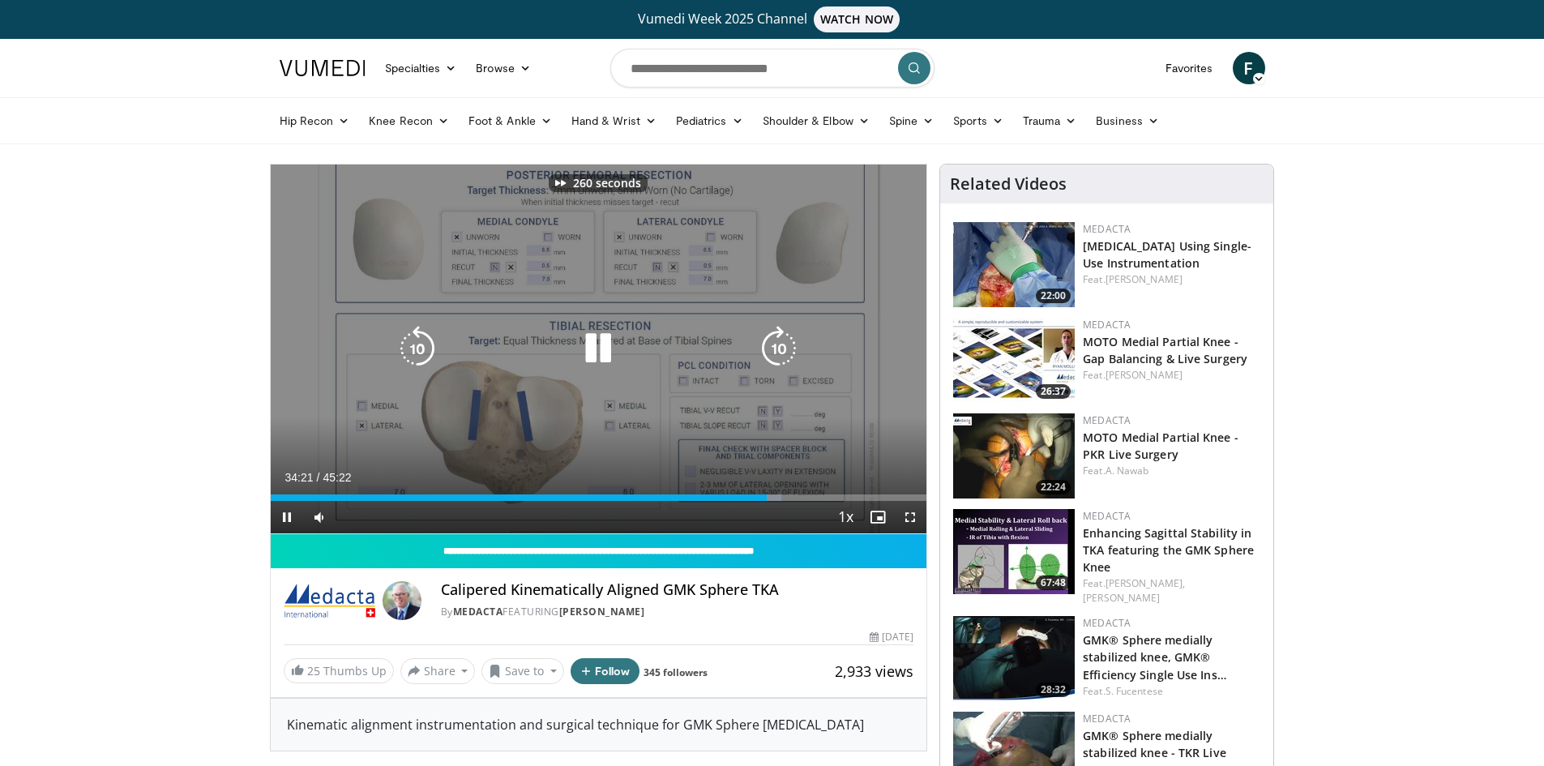
click at [776, 347] on icon "Video Player" at bounding box center [778, 348] width 45 height 45
click at [765, 346] on icon "Video Player" at bounding box center [778, 348] width 45 height 45
click at [594, 349] on icon "Video Player" at bounding box center [597, 348] width 45 height 45
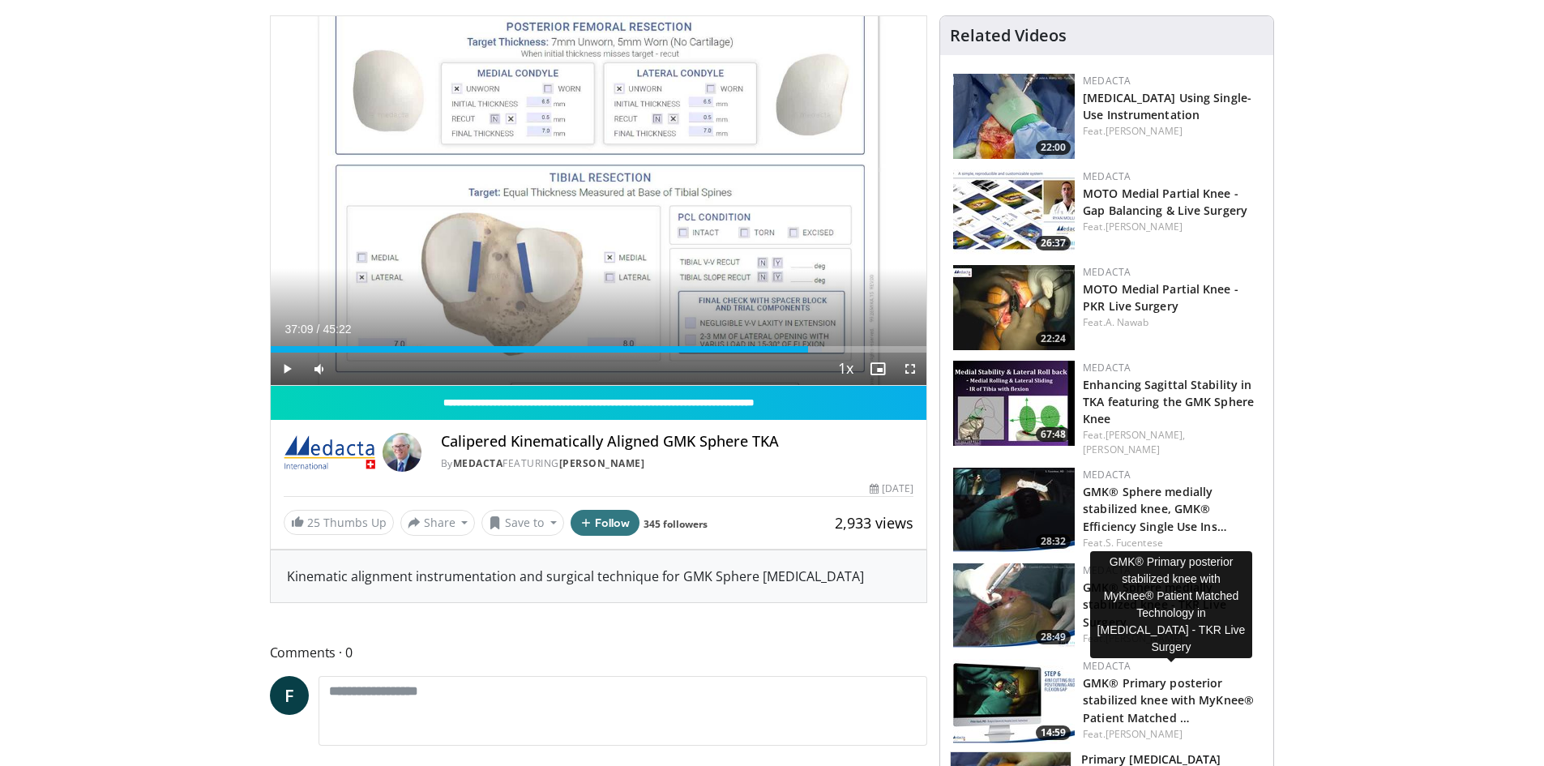
scroll to position [162, 0]
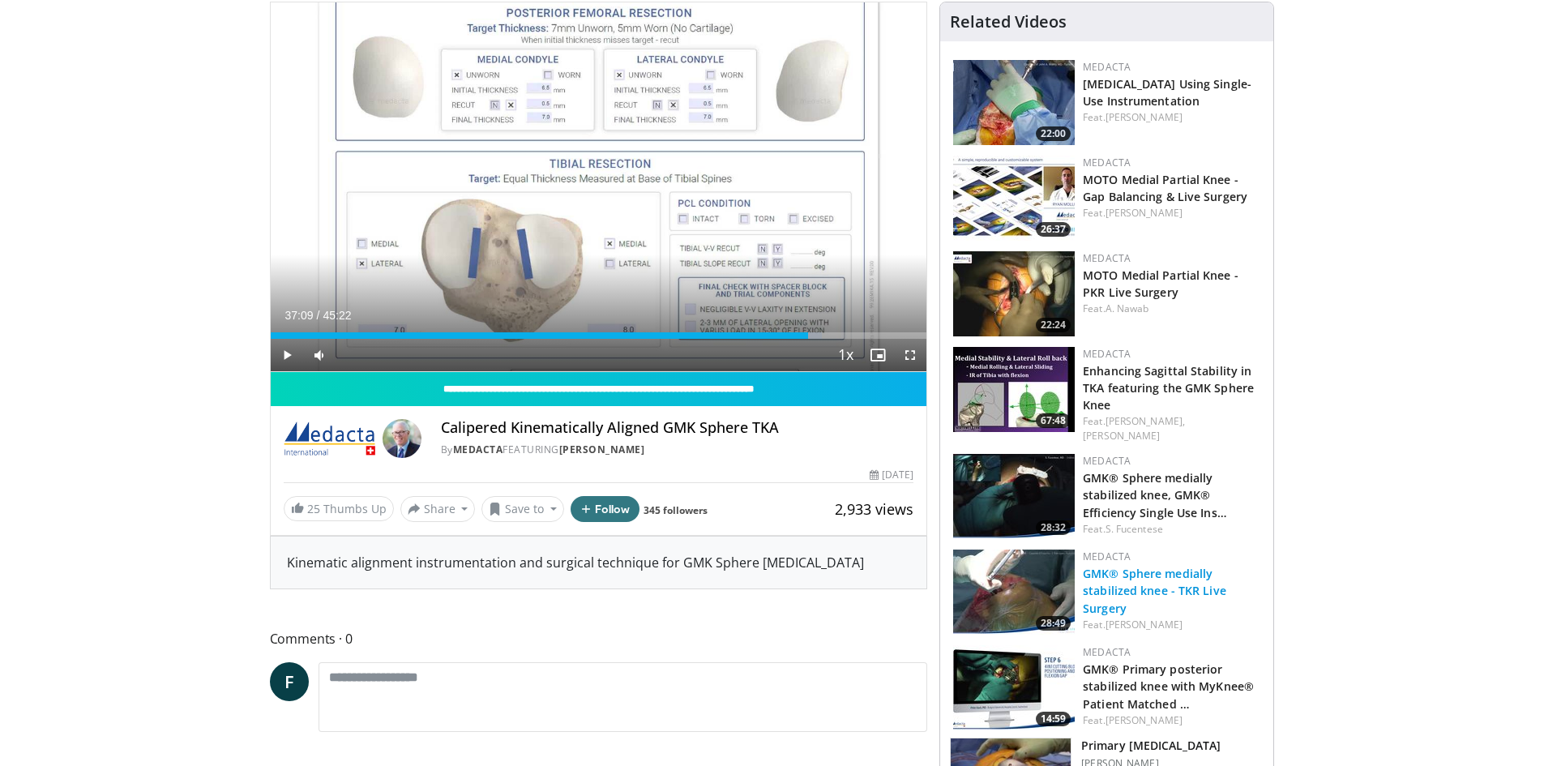
click at [1160, 575] on link "GMK® Sphere medially stabilized knee - TKR Live Surgery" at bounding box center [1154, 590] width 143 height 49
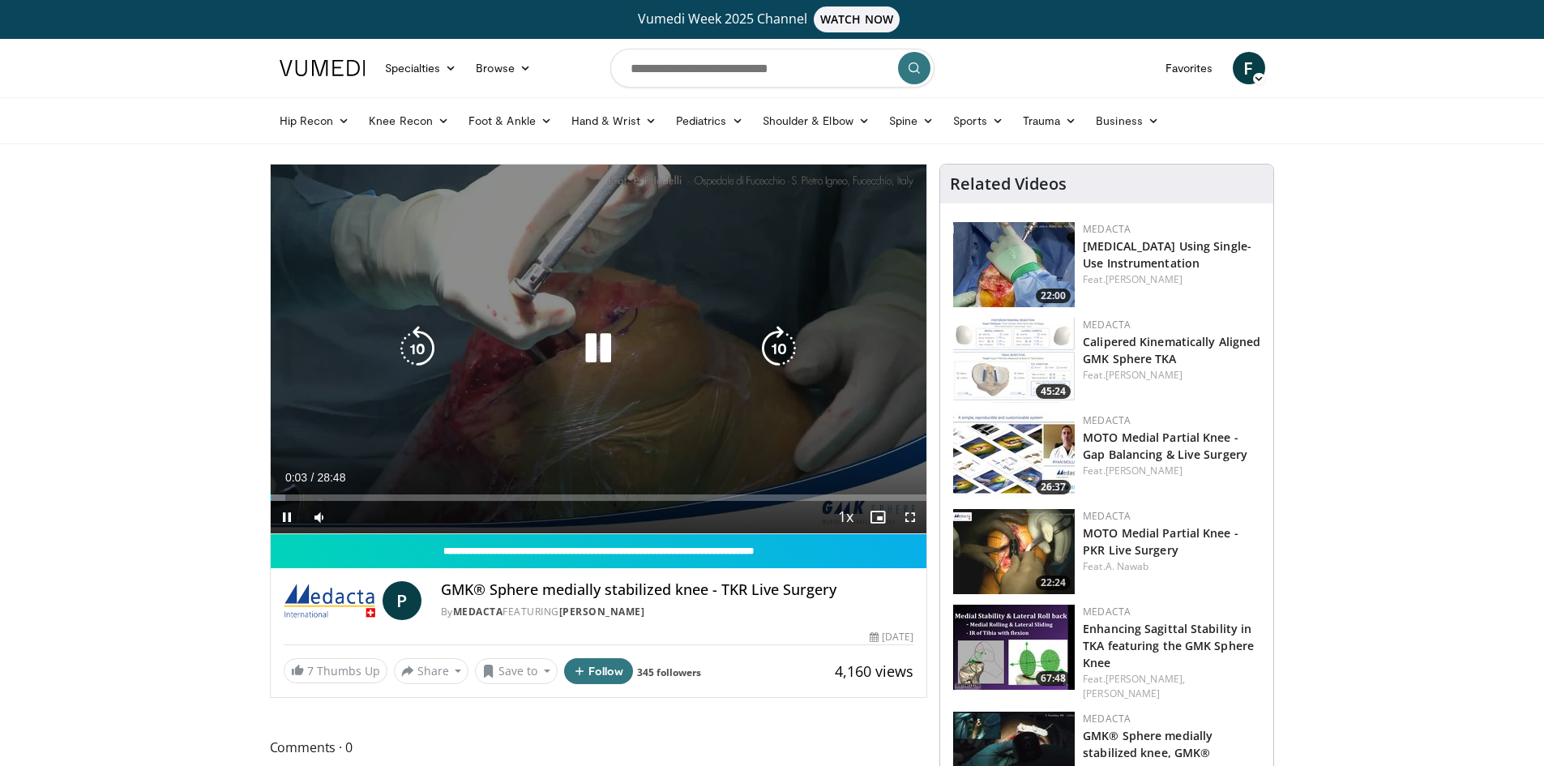
click at [776, 348] on icon "Video Player" at bounding box center [778, 348] width 45 height 45
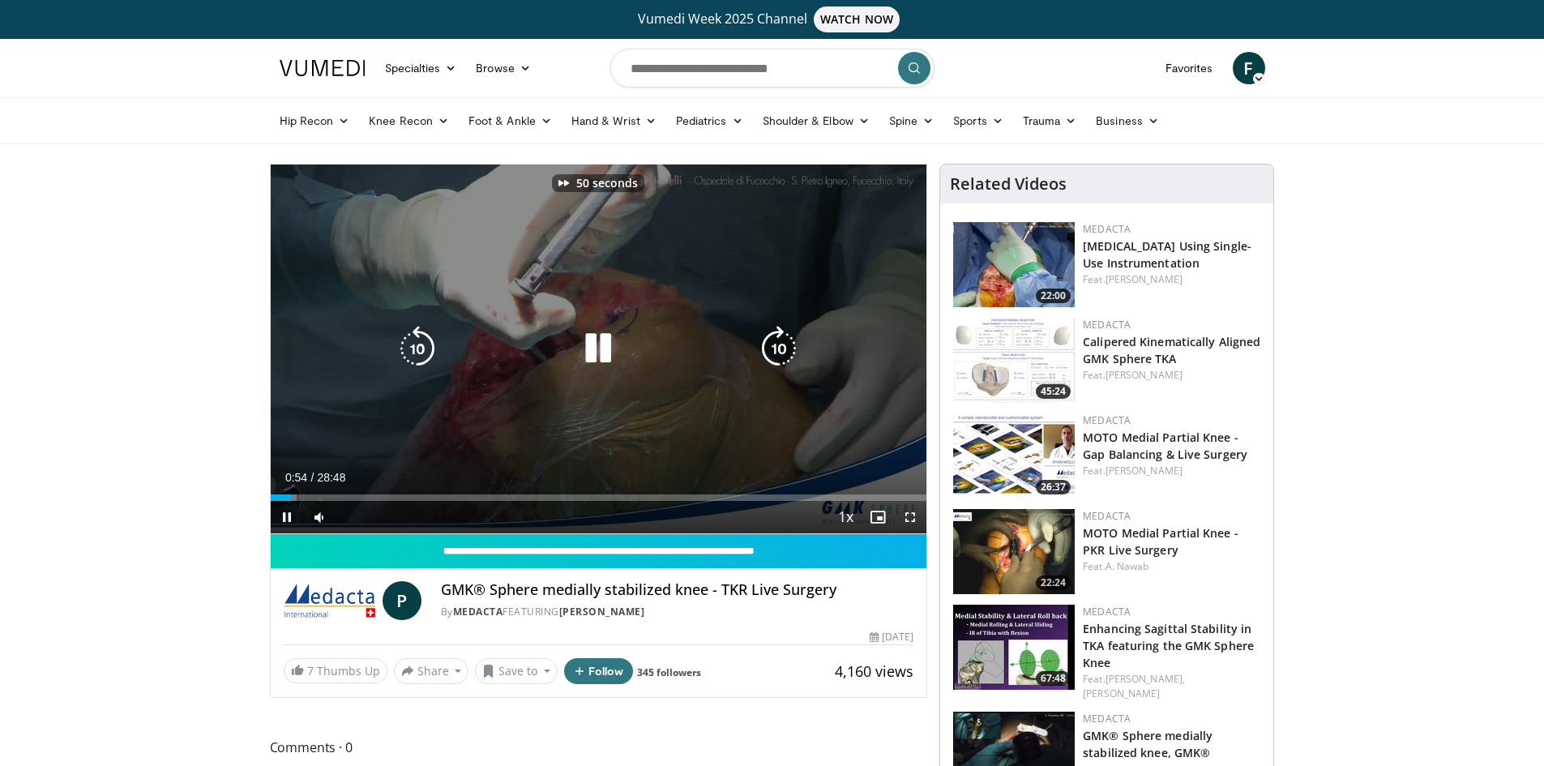
click at [776, 348] on icon "Video Player" at bounding box center [778, 348] width 45 height 45
click at [776, 344] on icon "Video Player" at bounding box center [778, 348] width 45 height 45
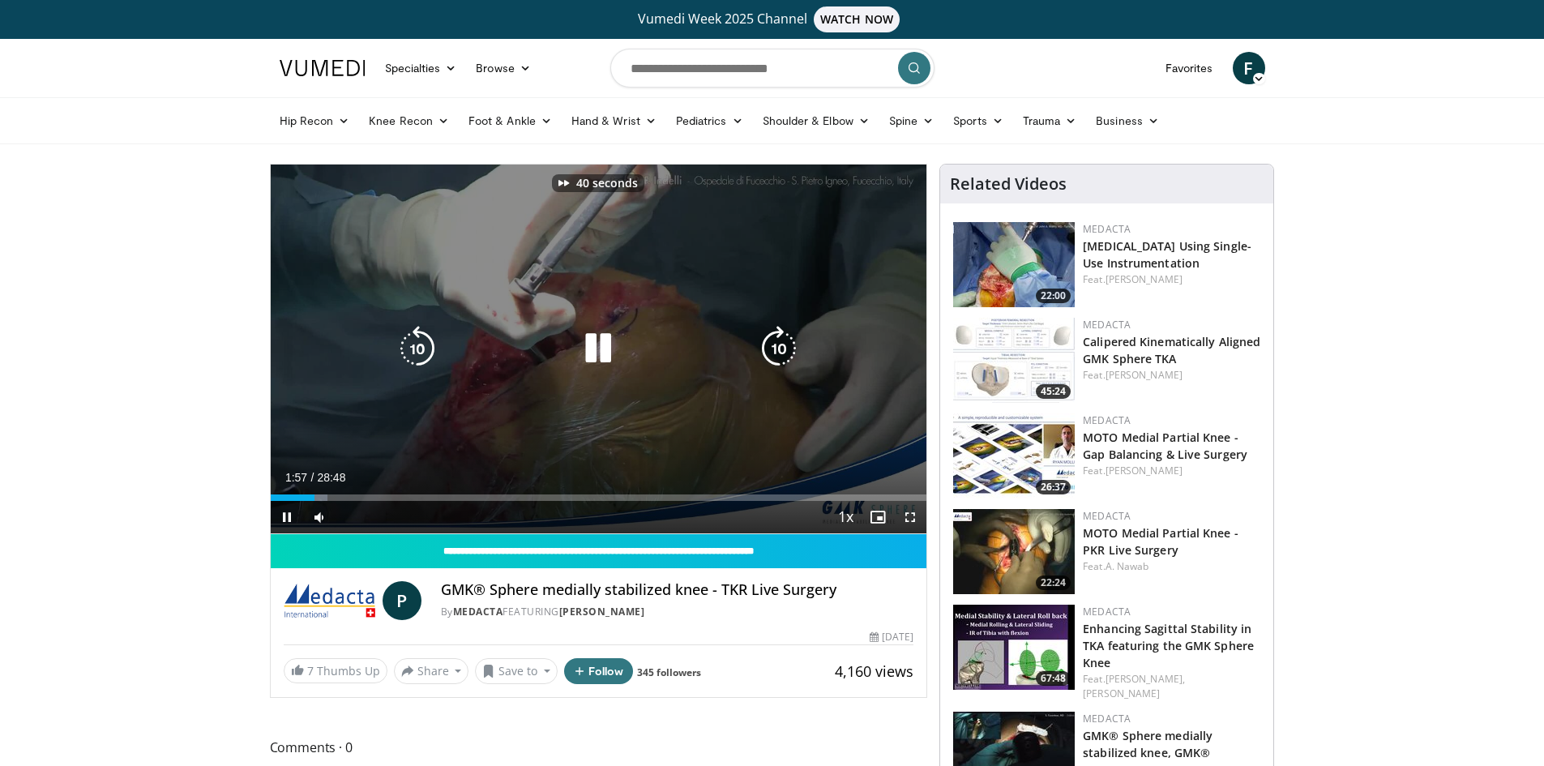
click at [776, 344] on icon "Video Player" at bounding box center [778, 348] width 45 height 45
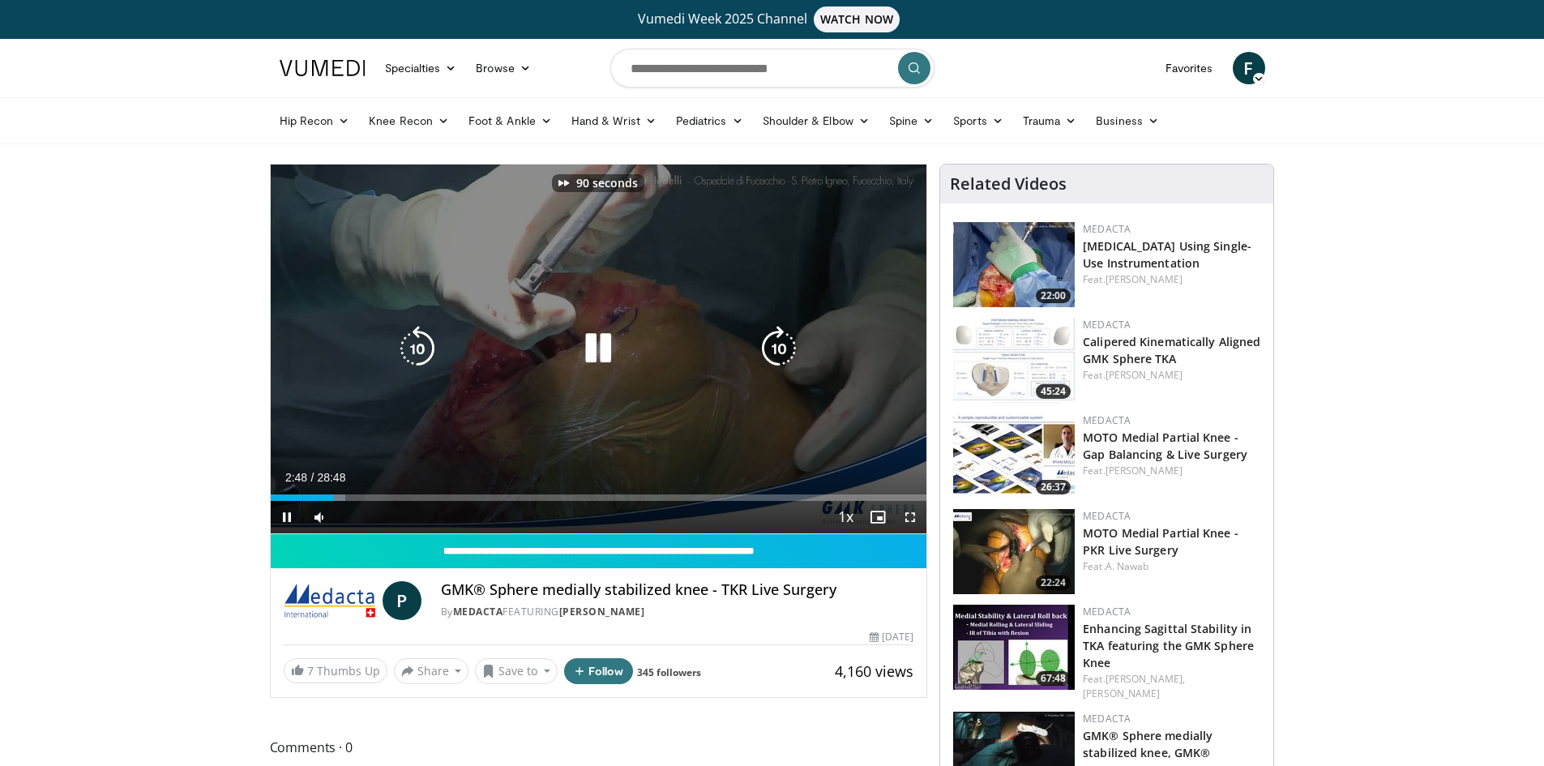
click at [776, 344] on icon "Video Player" at bounding box center [778, 348] width 45 height 45
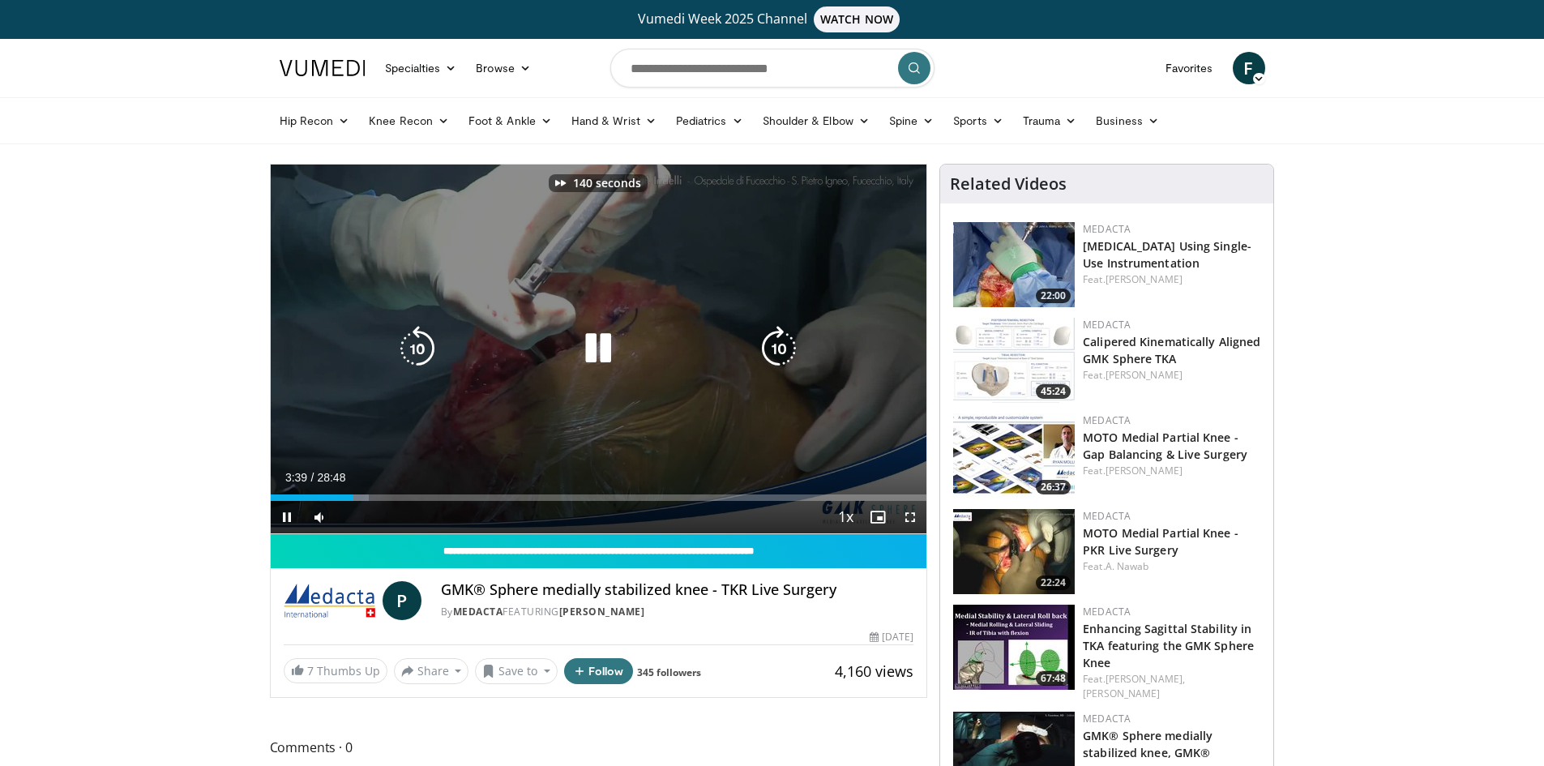
click at [776, 344] on icon "Video Player" at bounding box center [778, 348] width 45 height 45
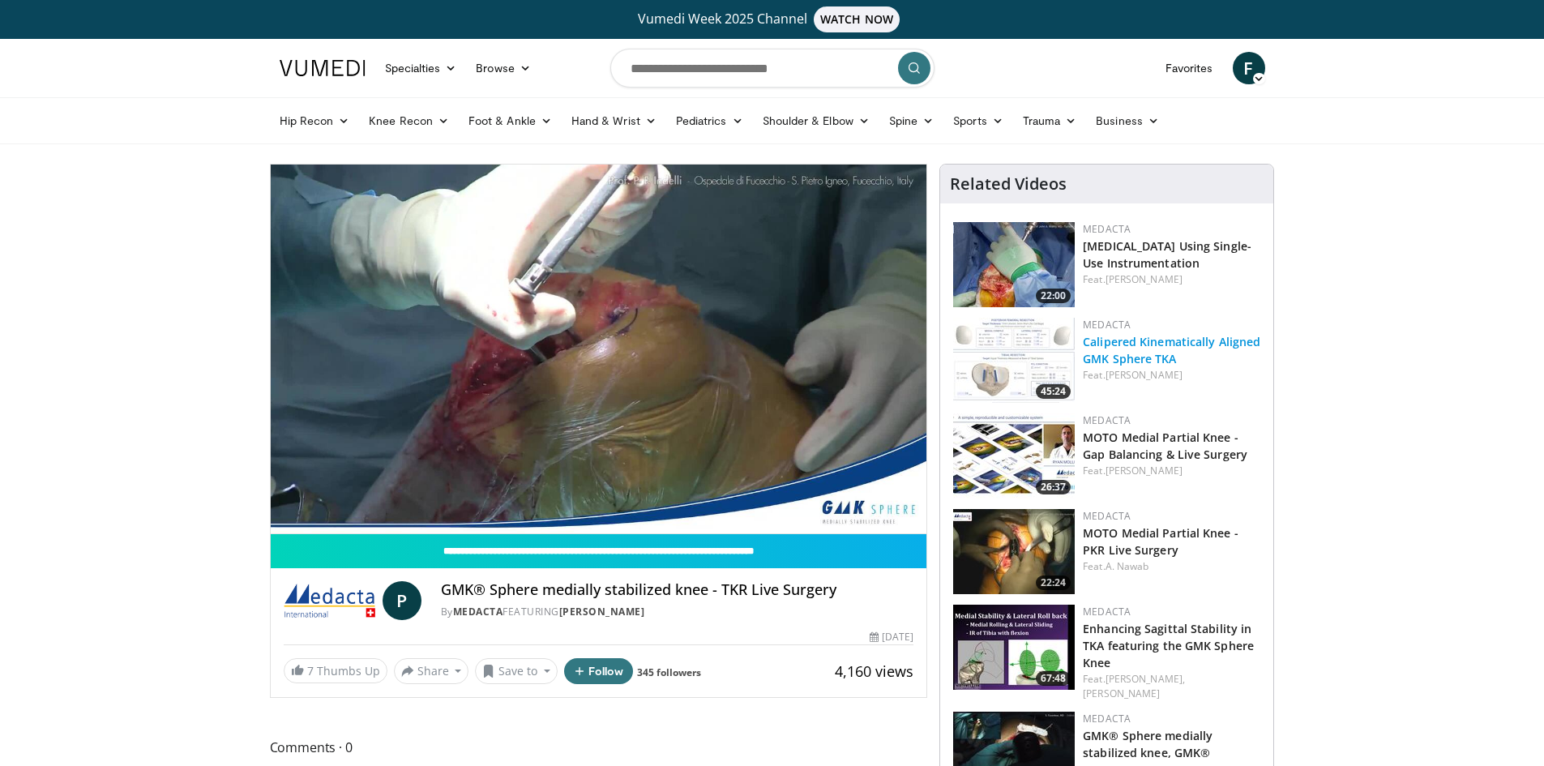
click at [1155, 353] on link "Calipered Kinematically Aligned GMK Sphere TKA" at bounding box center [1171, 350] width 177 height 32
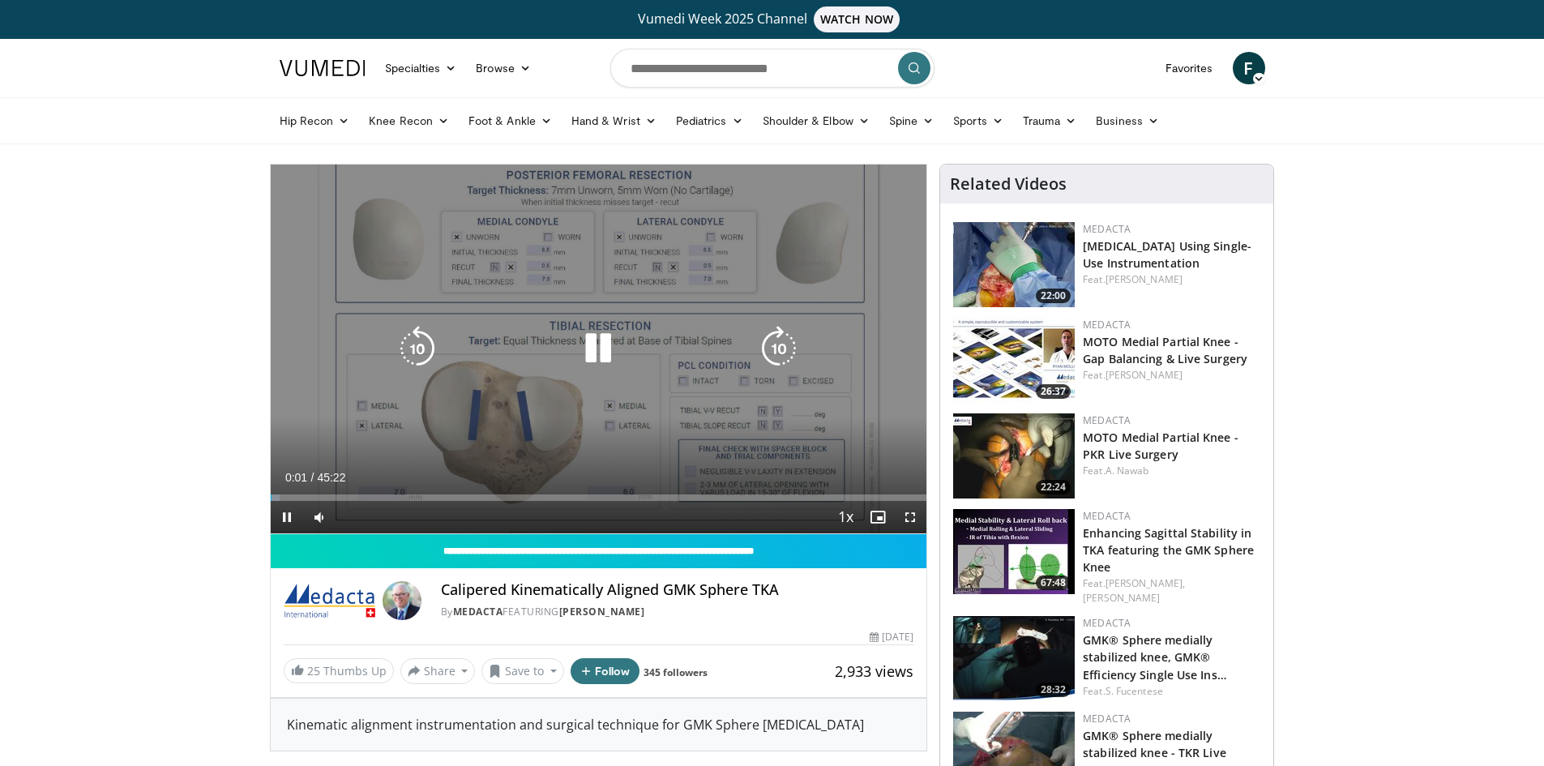
click at [773, 347] on icon "Video Player" at bounding box center [778, 348] width 45 height 45
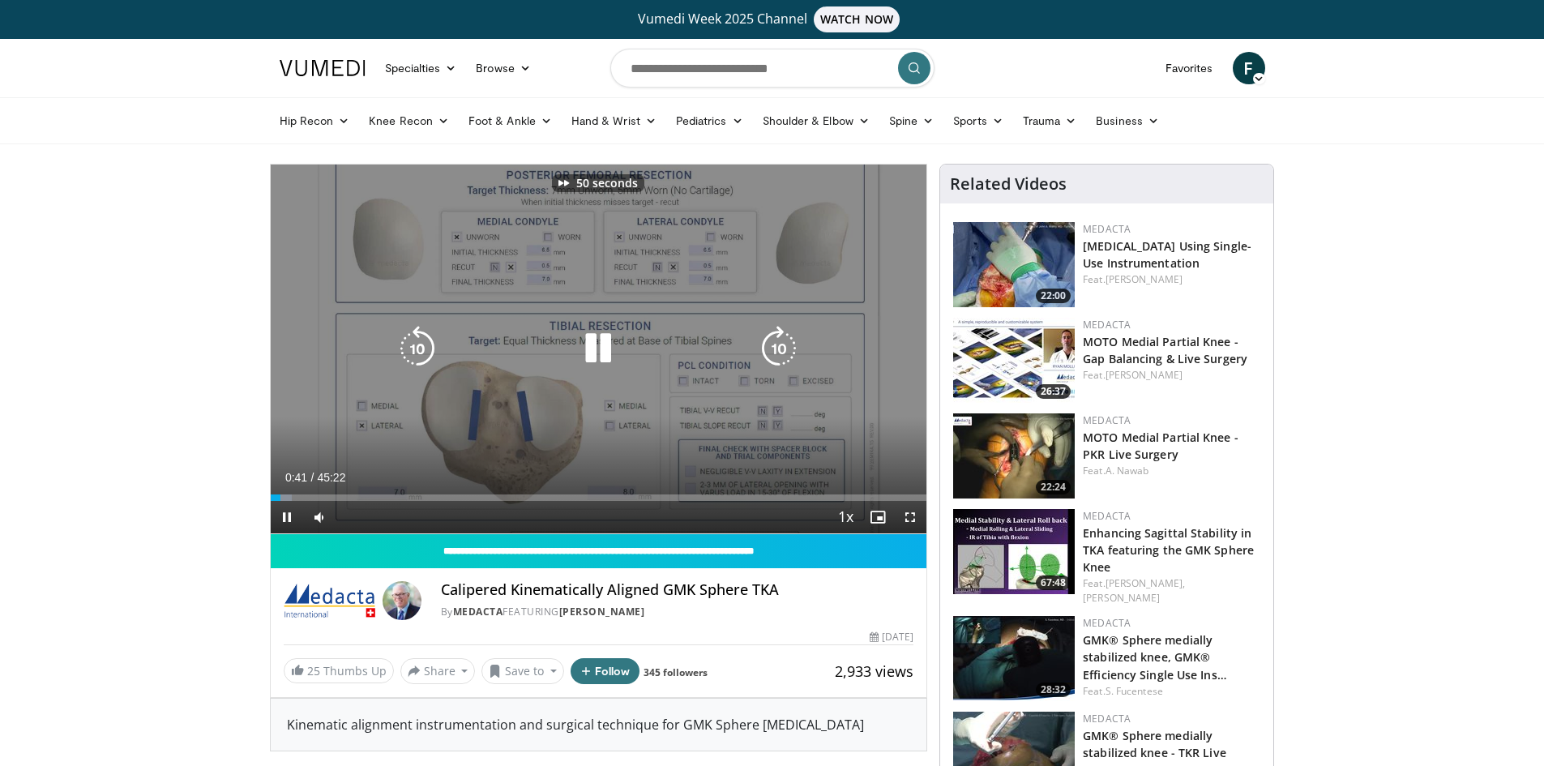
click at [773, 347] on icon "Video Player" at bounding box center [778, 348] width 45 height 45
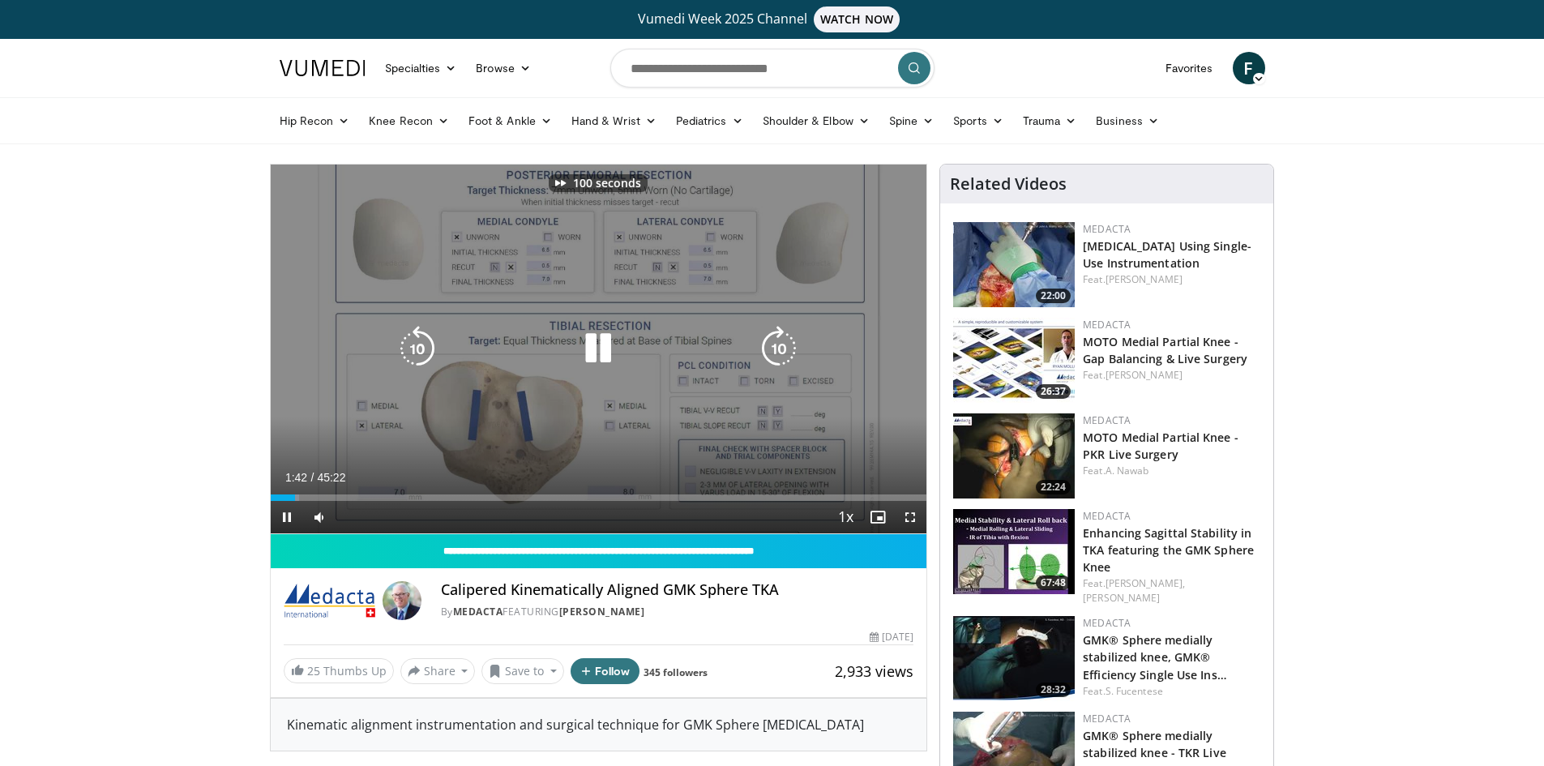
click at [773, 347] on icon "Video Player" at bounding box center [778, 348] width 45 height 45
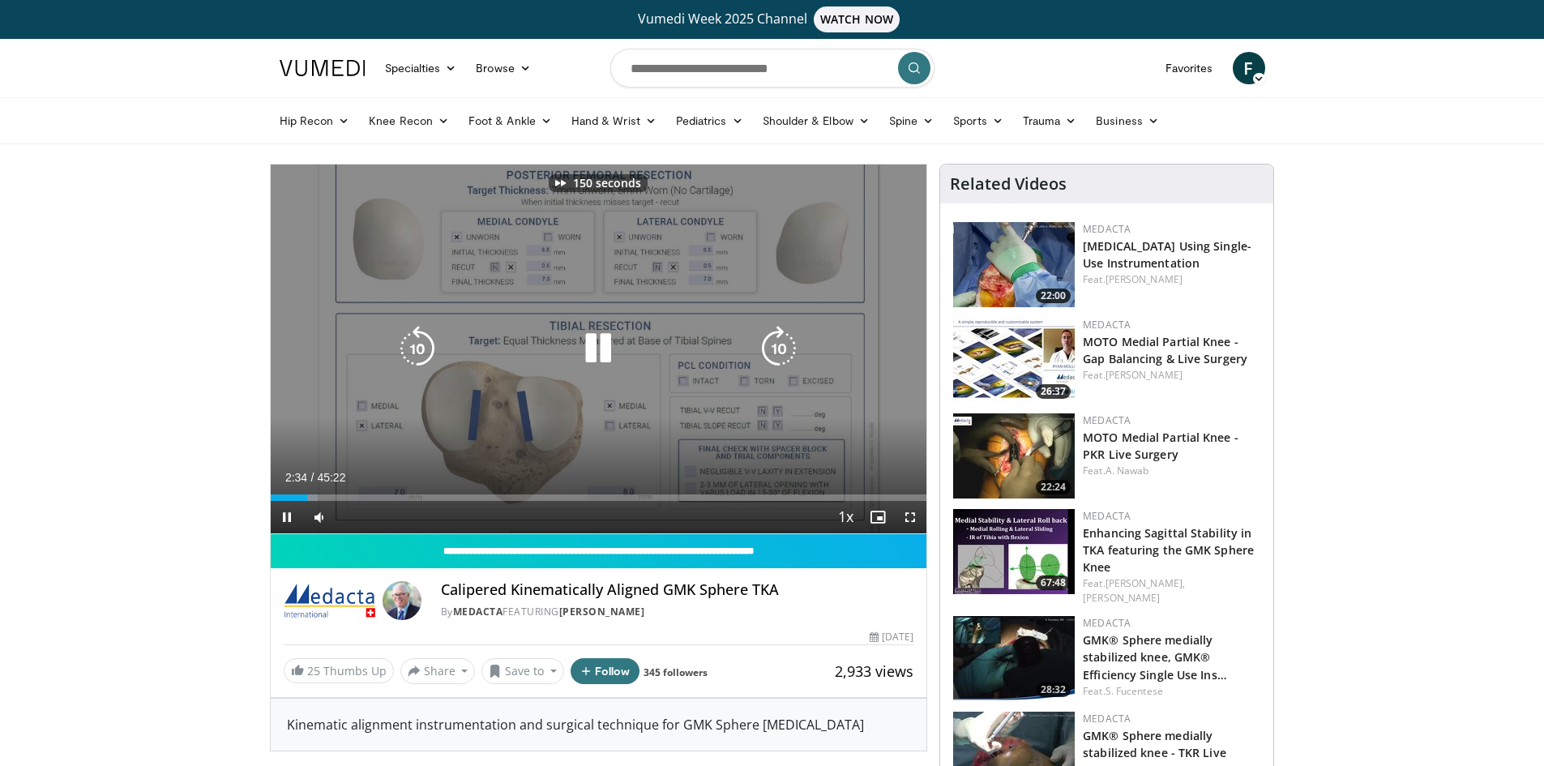
click at [773, 347] on icon "Video Player" at bounding box center [778, 348] width 45 height 45
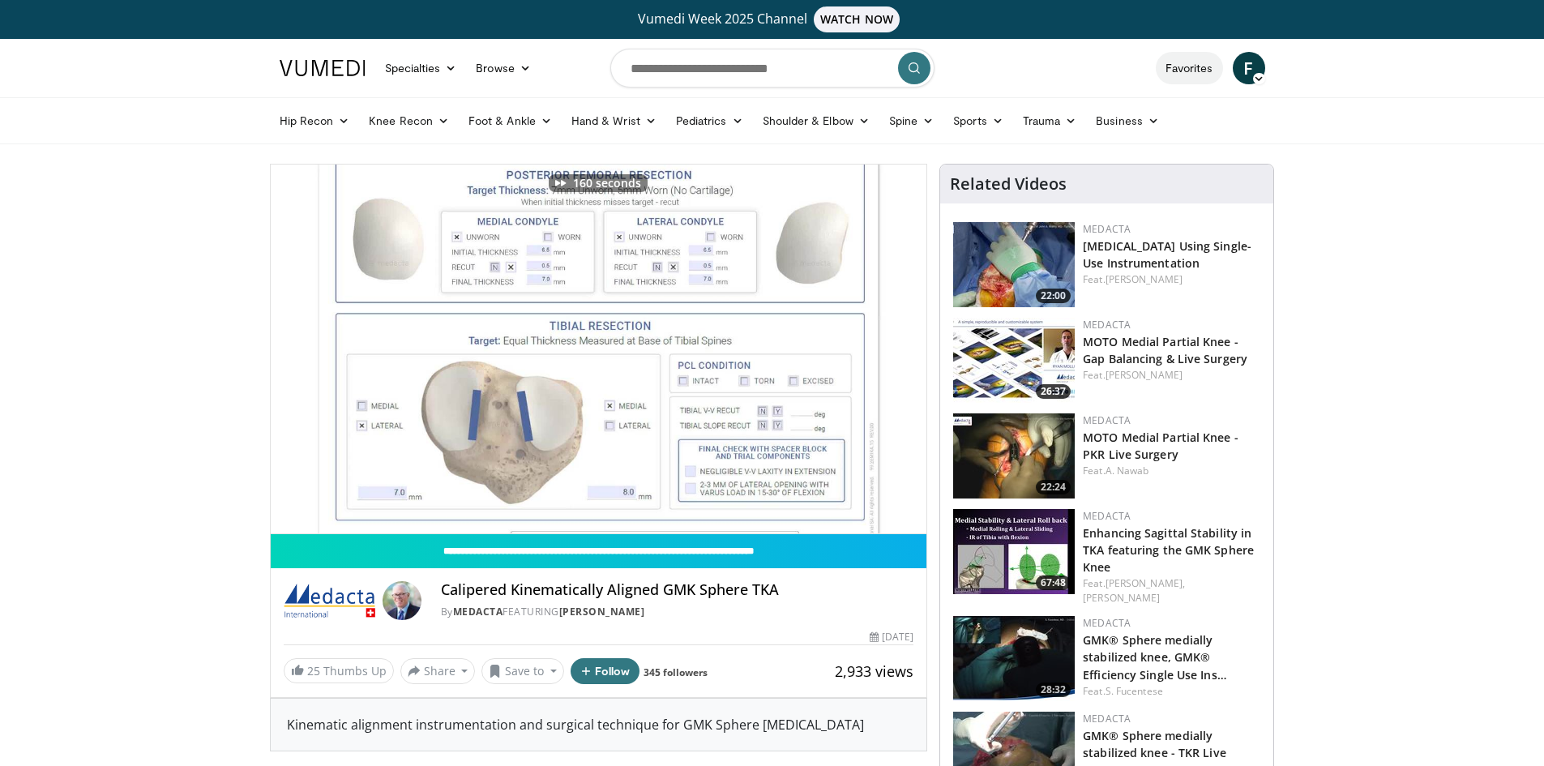
click at [1185, 71] on link "Favorites" at bounding box center [1189, 68] width 67 height 32
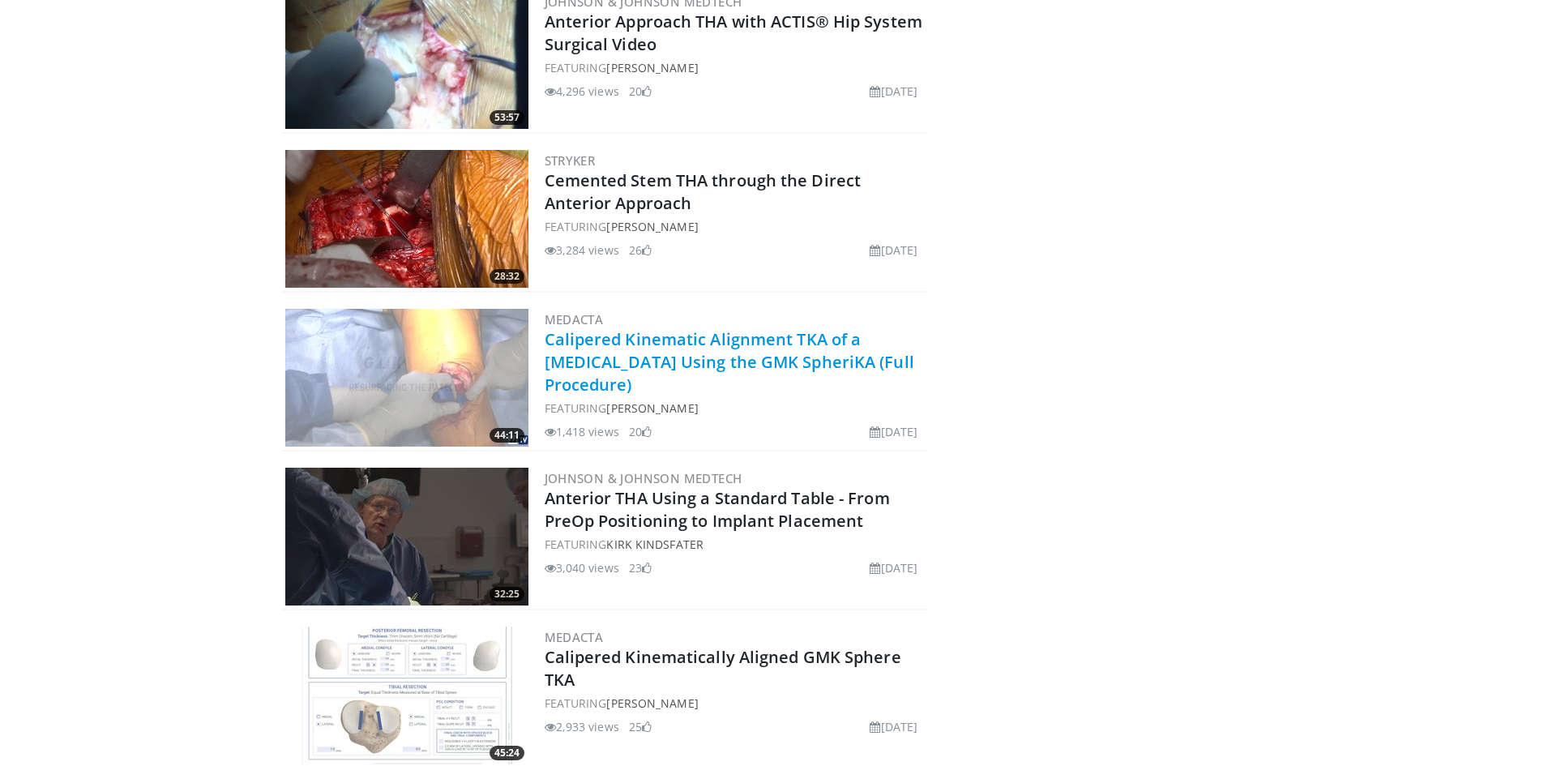
scroll to position [1711, 0]
click at [682, 349] on link "Calipered Kinematic Alignment TKA of a [MEDICAL_DATA] Using the GMK SpheriKA (F…" at bounding box center [730, 360] width 370 height 67
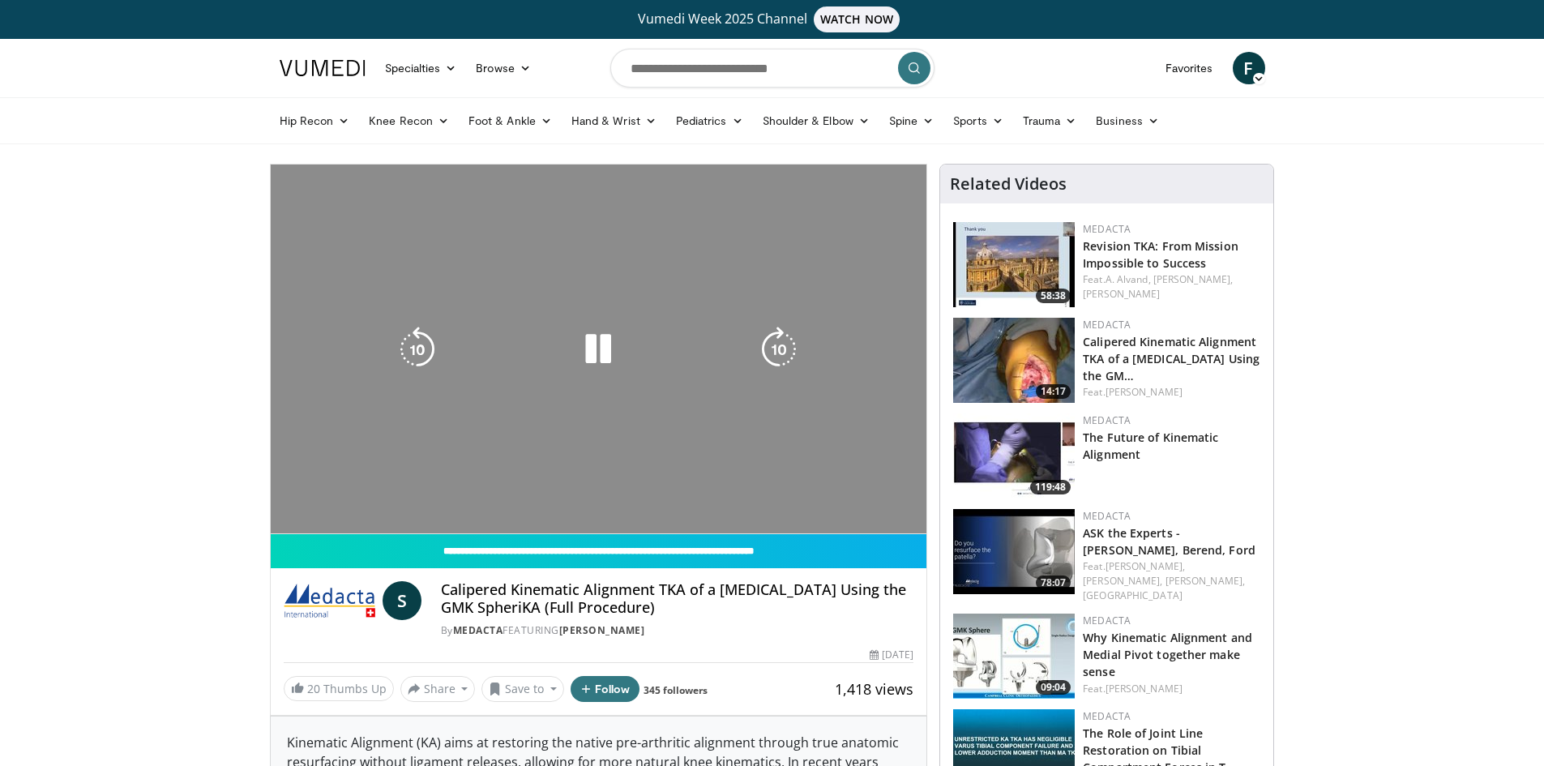
click at [776, 334] on icon "Video Player" at bounding box center [778, 349] width 45 height 45
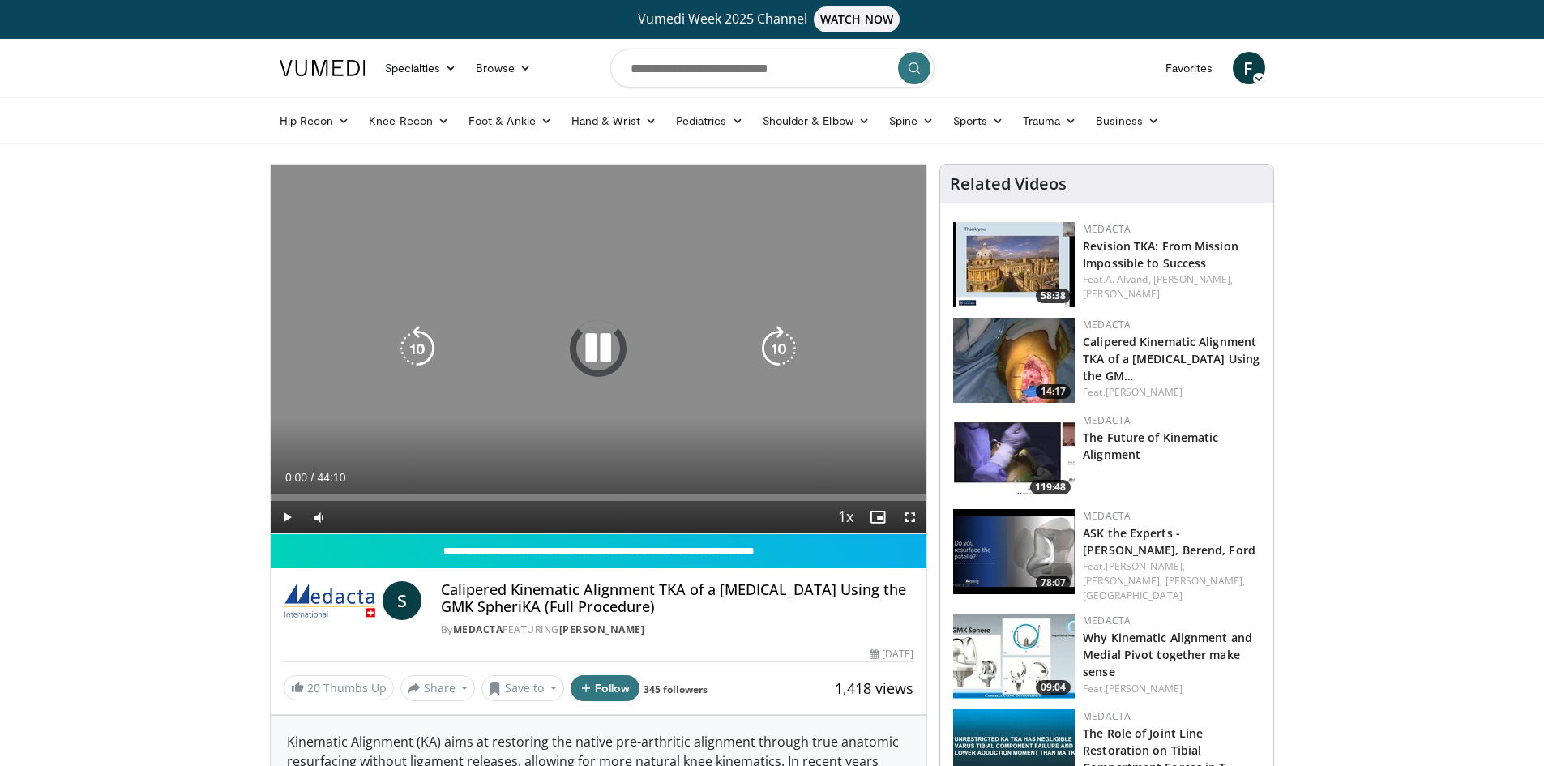
click at [780, 345] on icon "Video Player" at bounding box center [778, 348] width 45 height 45
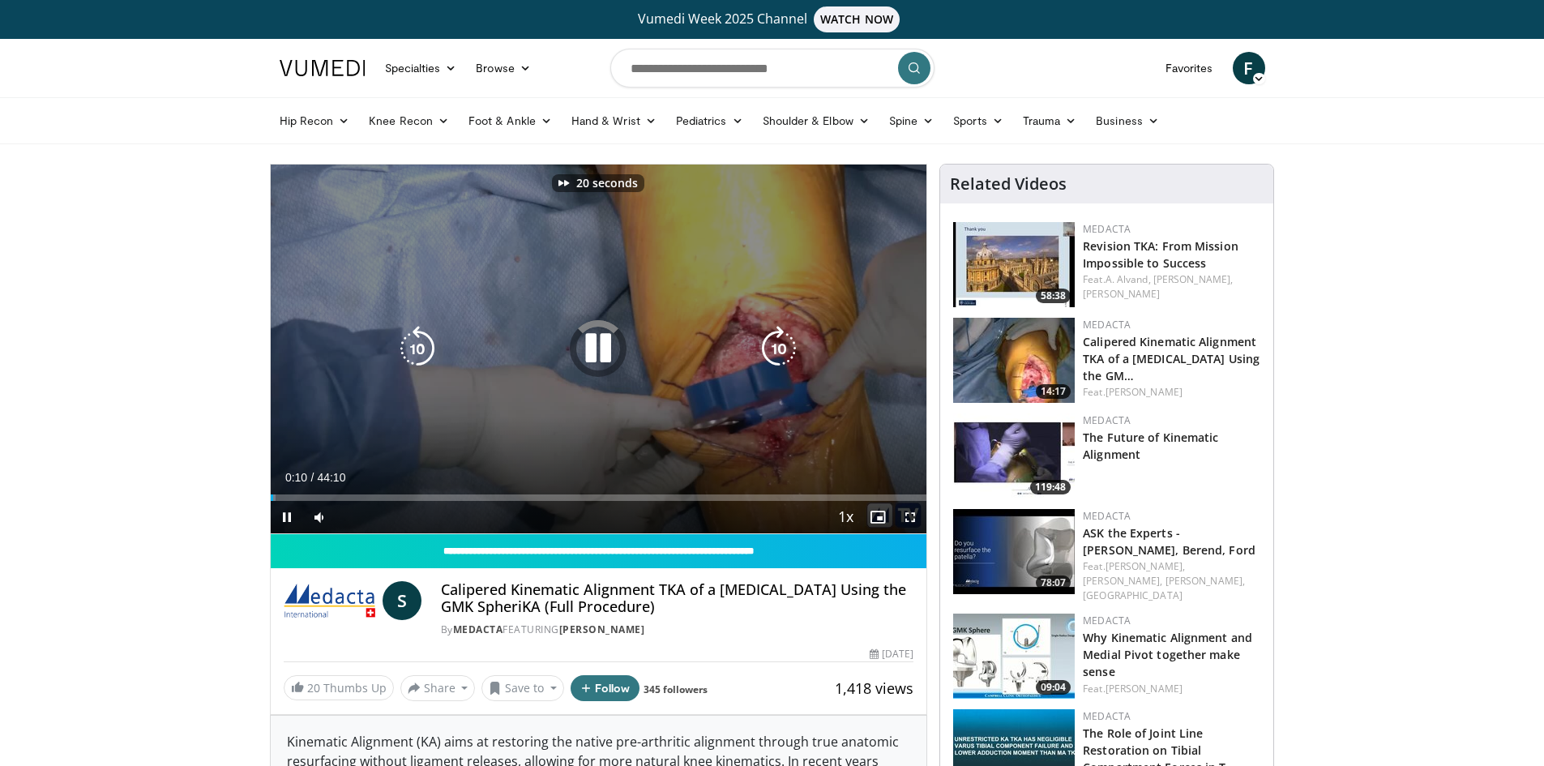
click at [780, 345] on icon "Video Player" at bounding box center [778, 348] width 45 height 45
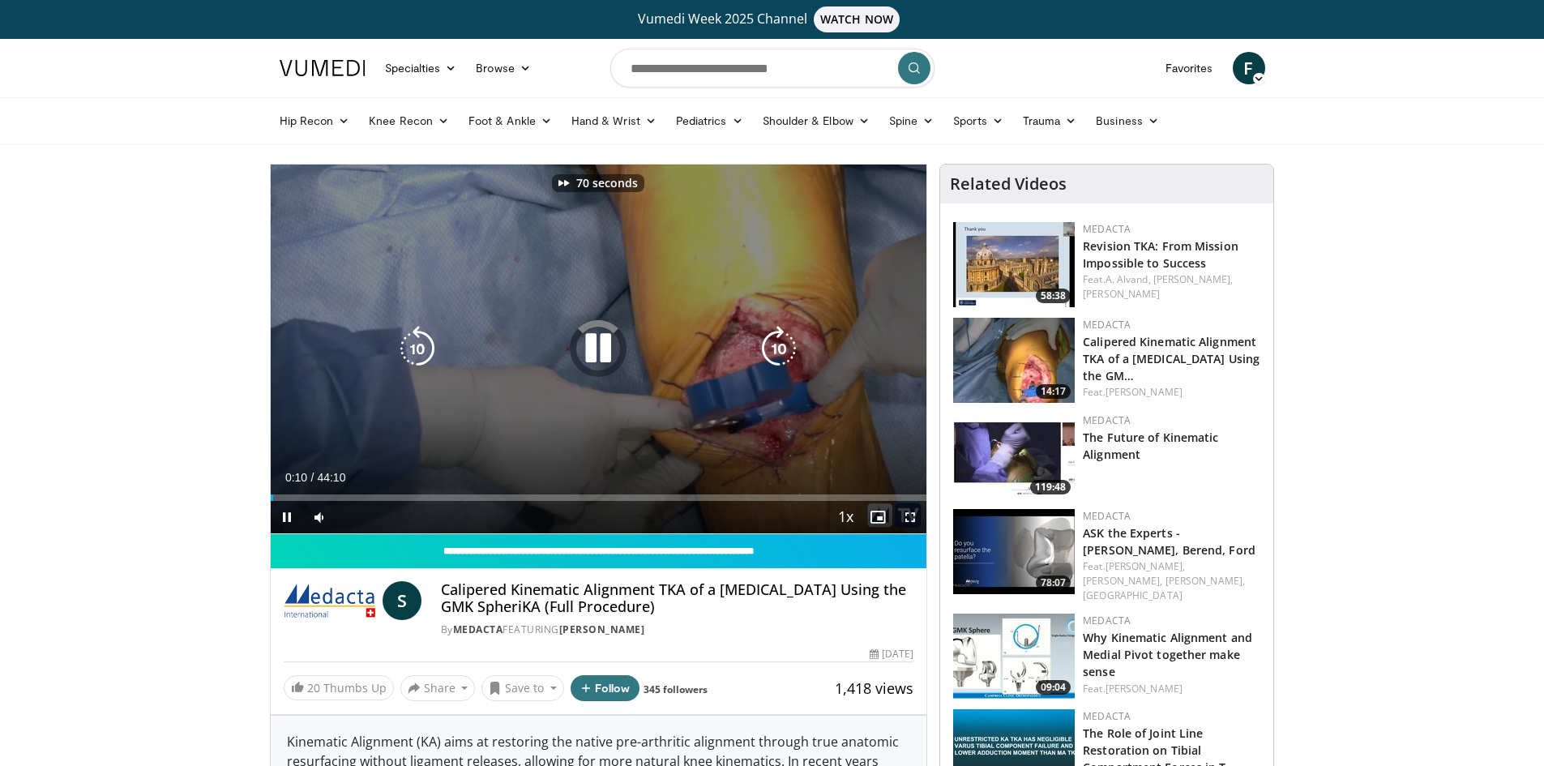
click at [780, 345] on icon "Video Player" at bounding box center [778, 348] width 45 height 45
click at [770, 346] on icon "Video Player" at bounding box center [778, 348] width 45 height 45
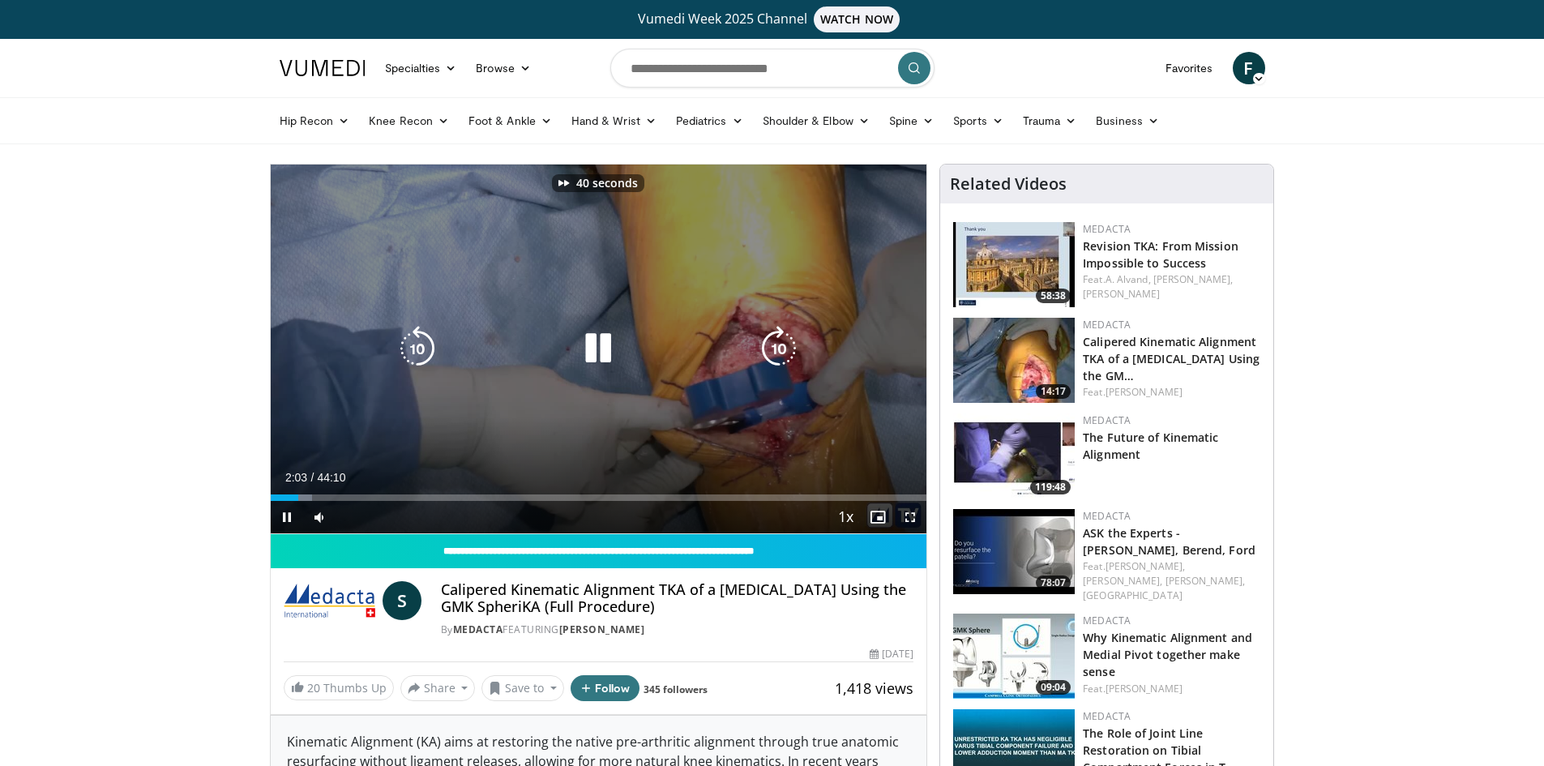
click at [770, 346] on icon "Video Player" at bounding box center [778, 348] width 45 height 45
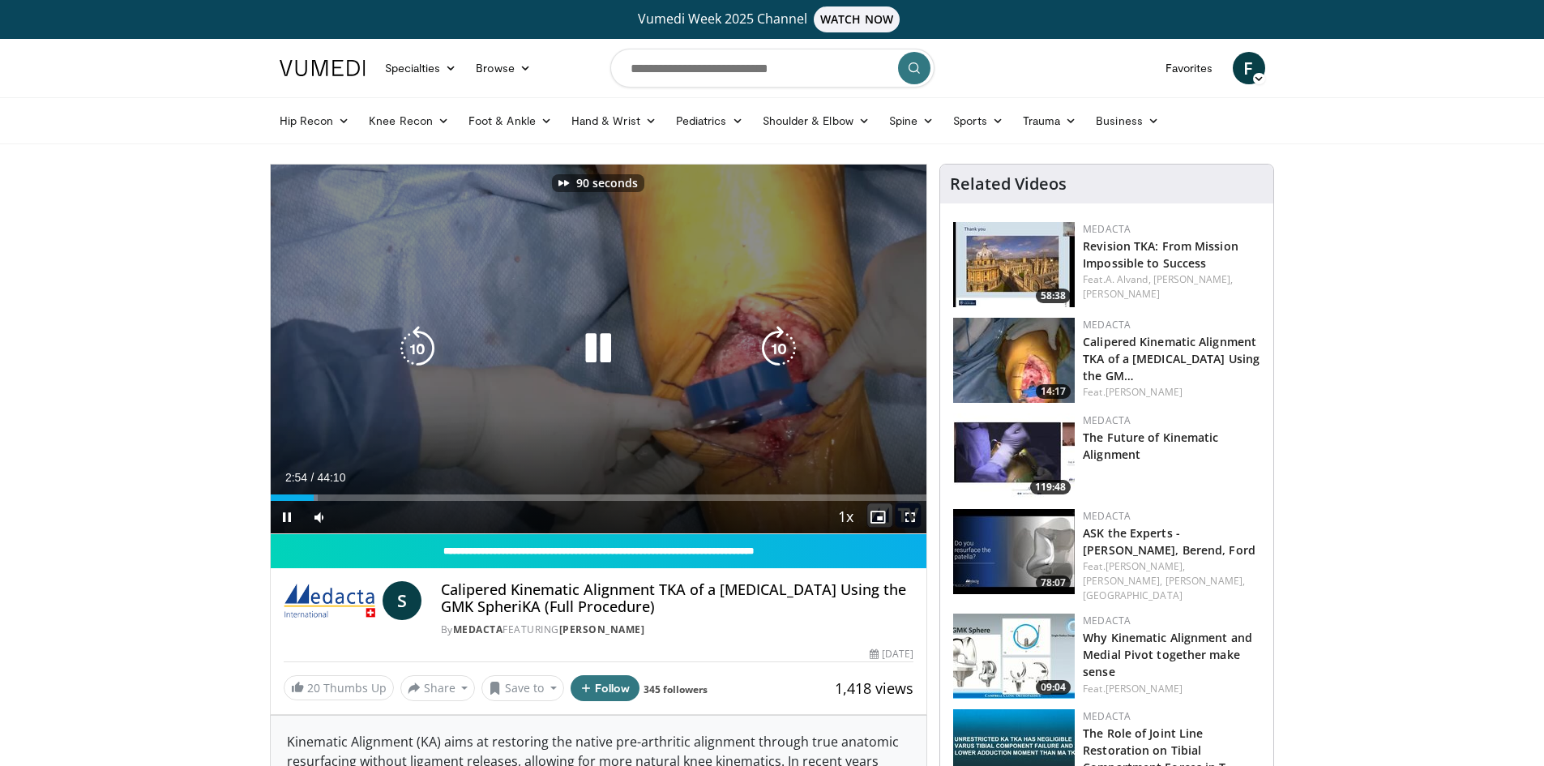
click at [770, 346] on icon "Video Player" at bounding box center [778, 348] width 45 height 45
click at [781, 338] on icon "Video Player" at bounding box center [778, 348] width 45 height 45
click at [780, 343] on icon "Video Player" at bounding box center [778, 348] width 45 height 45
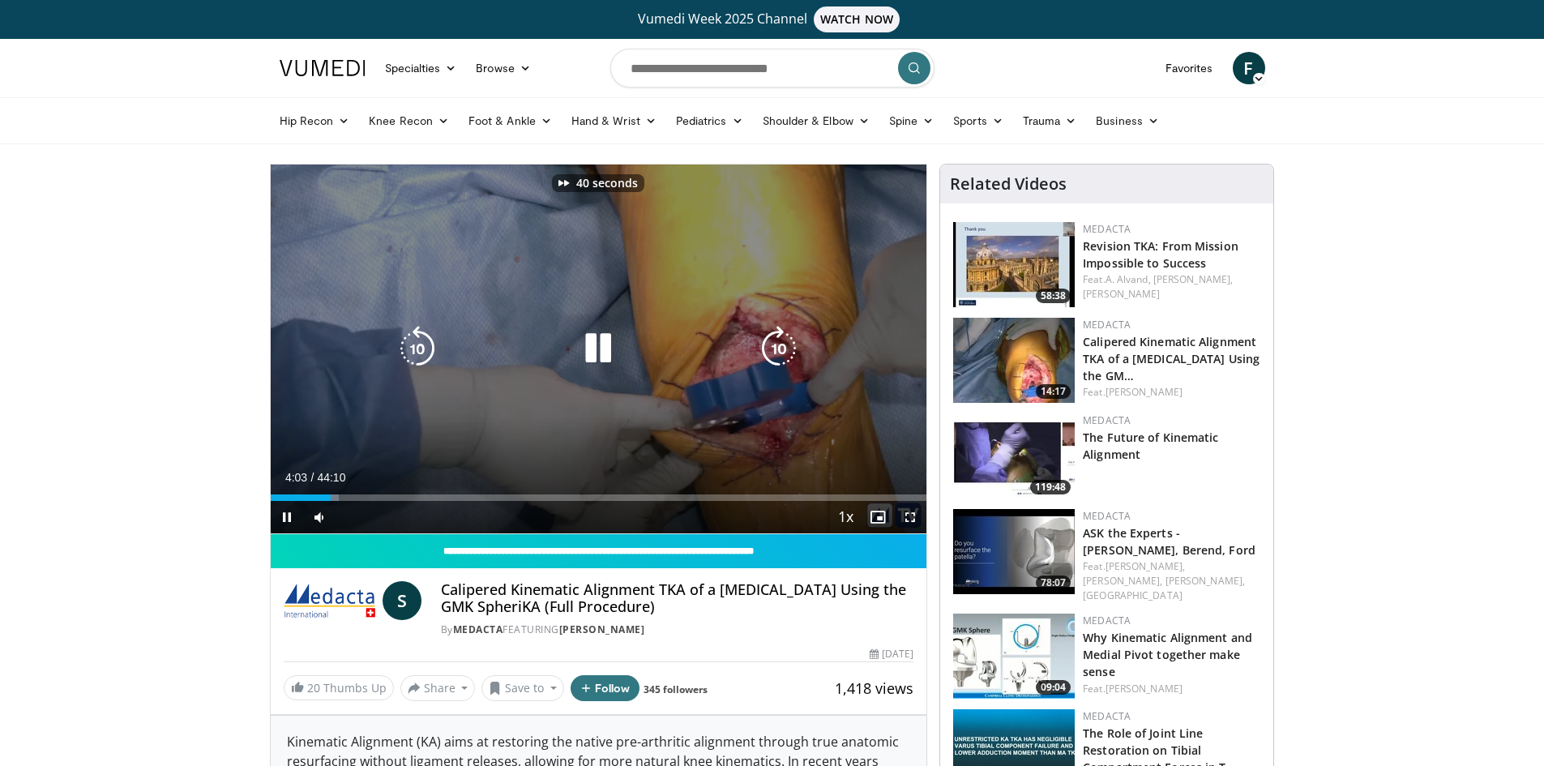
click at [780, 343] on icon "Video Player" at bounding box center [778, 348] width 45 height 45
click at [783, 336] on icon "Video Player" at bounding box center [778, 348] width 45 height 45
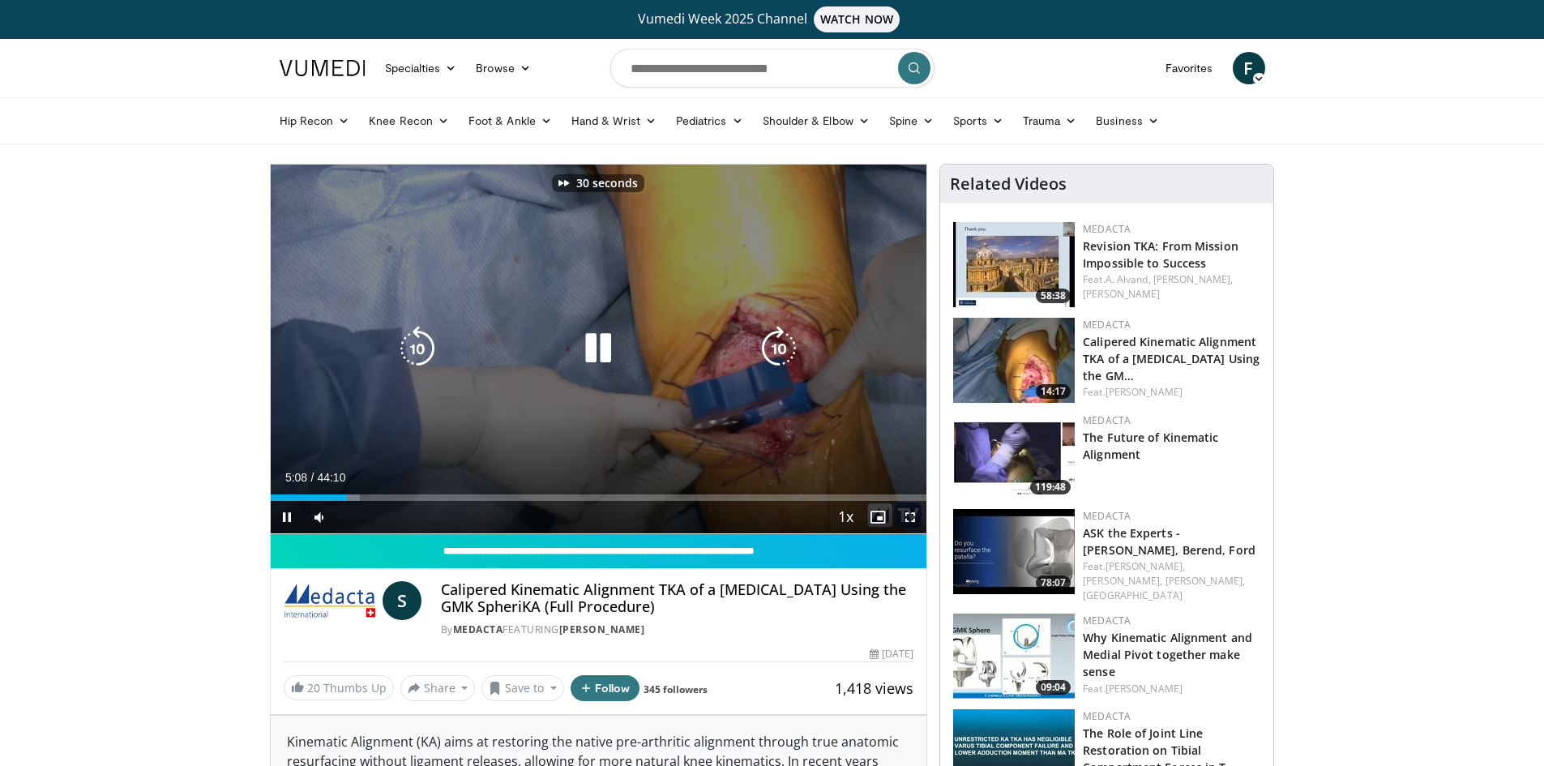
click at [783, 336] on icon "Video Player" at bounding box center [778, 348] width 45 height 45
click at [776, 353] on icon "Video Player" at bounding box center [778, 348] width 45 height 45
click at [780, 350] on icon "Video Player" at bounding box center [778, 348] width 45 height 45
click at [776, 350] on icon "Video Player" at bounding box center [778, 348] width 45 height 45
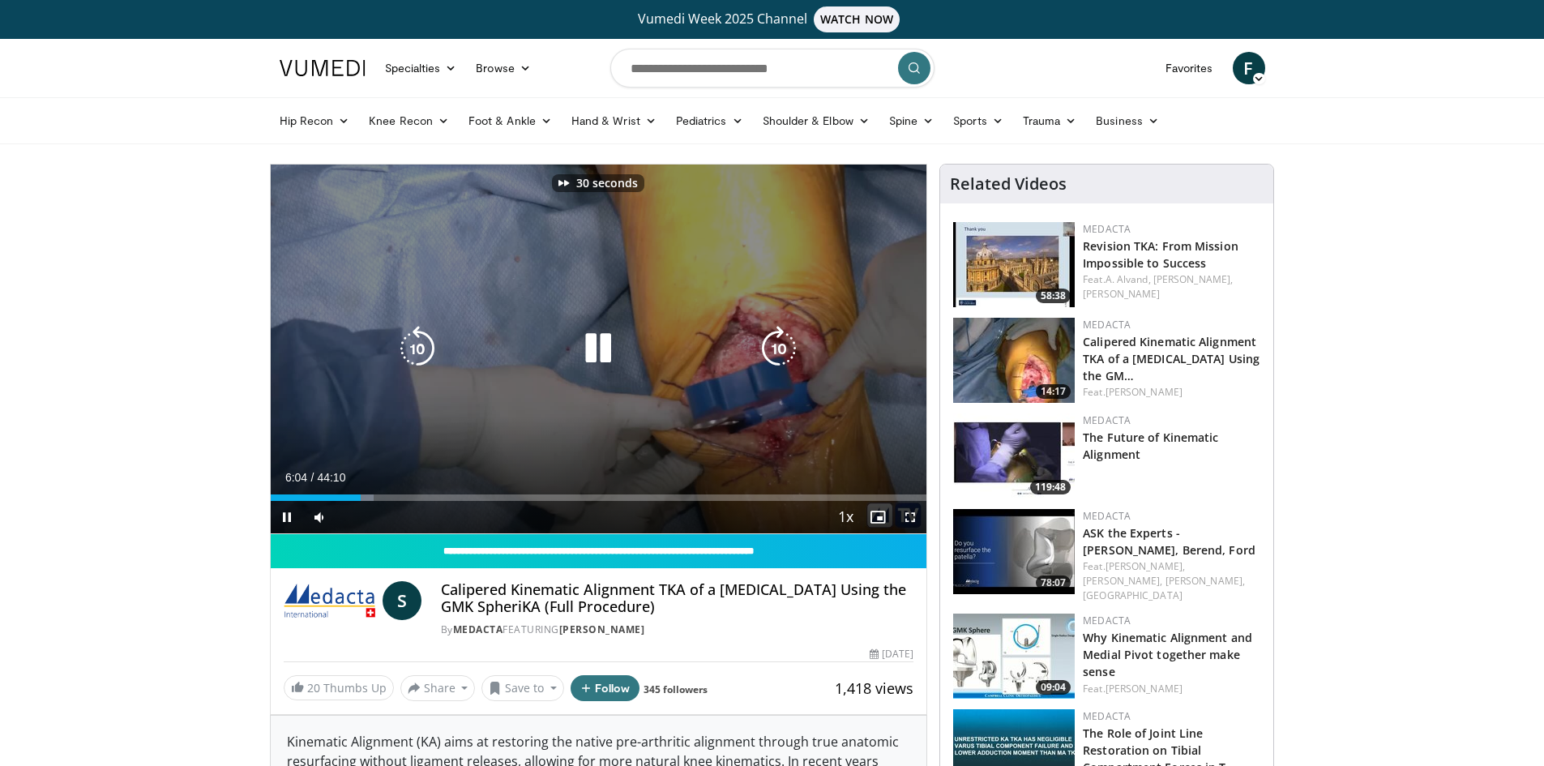
click at [776, 350] on icon "Video Player" at bounding box center [778, 348] width 45 height 45
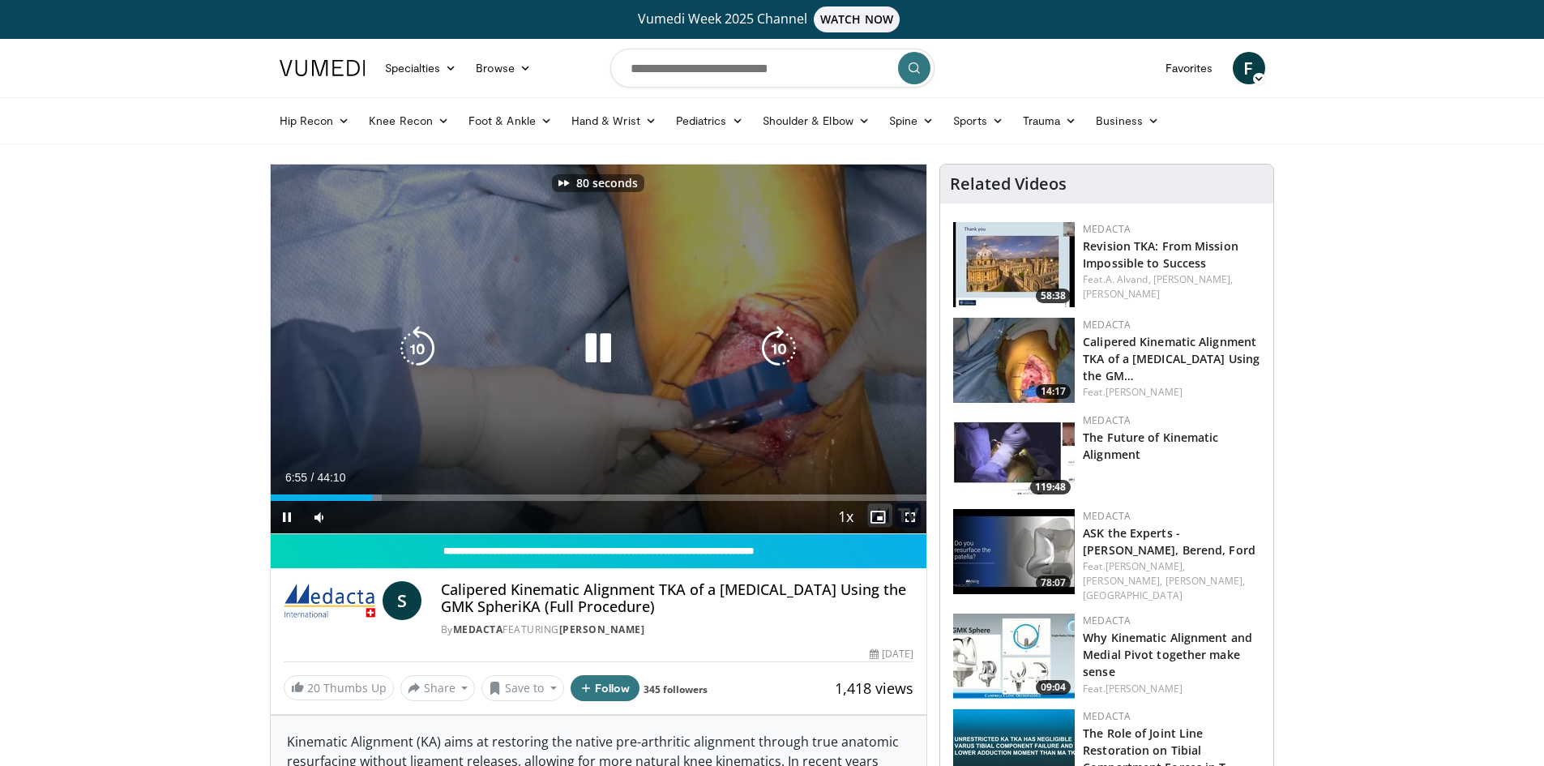
click at [776, 350] on icon "Video Player" at bounding box center [778, 348] width 45 height 45
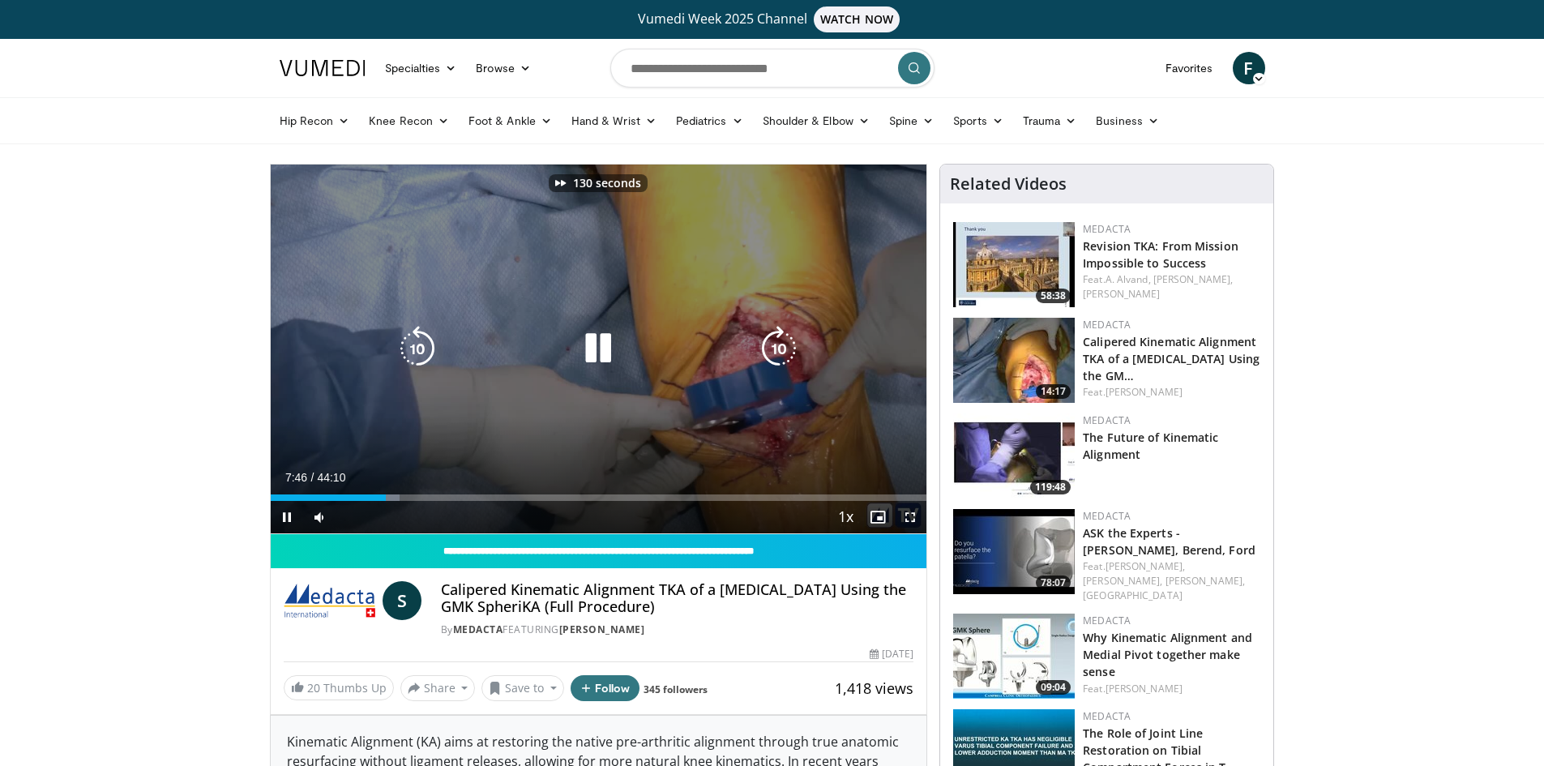
click at [776, 350] on icon "Video Player" at bounding box center [778, 348] width 45 height 45
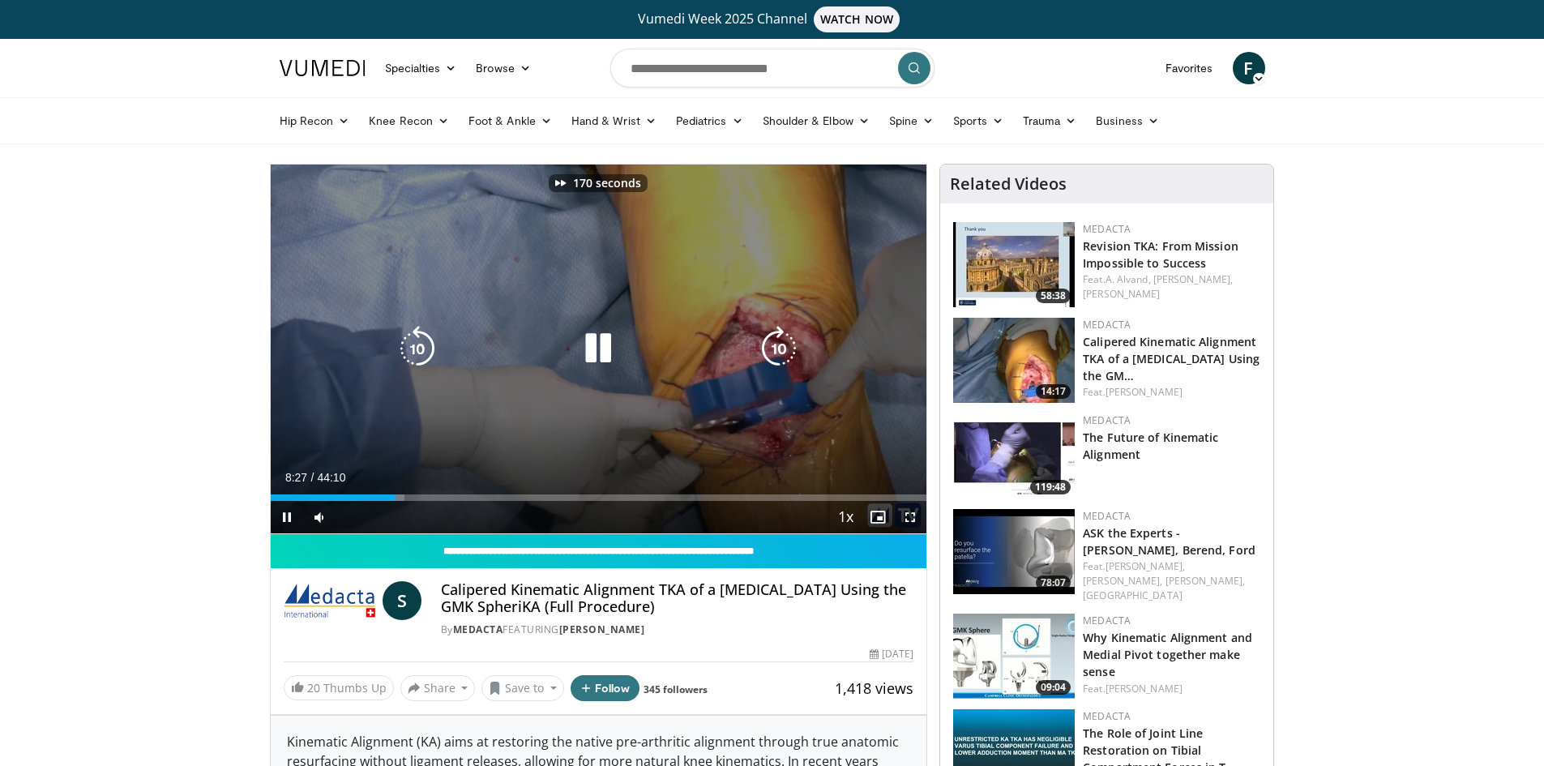
click at [776, 350] on icon "Video Player" at bounding box center [778, 348] width 45 height 45
click at [430, 347] on icon "Video Player" at bounding box center [417, 348] width 45 height 45
click at [417, 345] on icon "Video Player" at bounding box center [417, 348] width 45 height 45
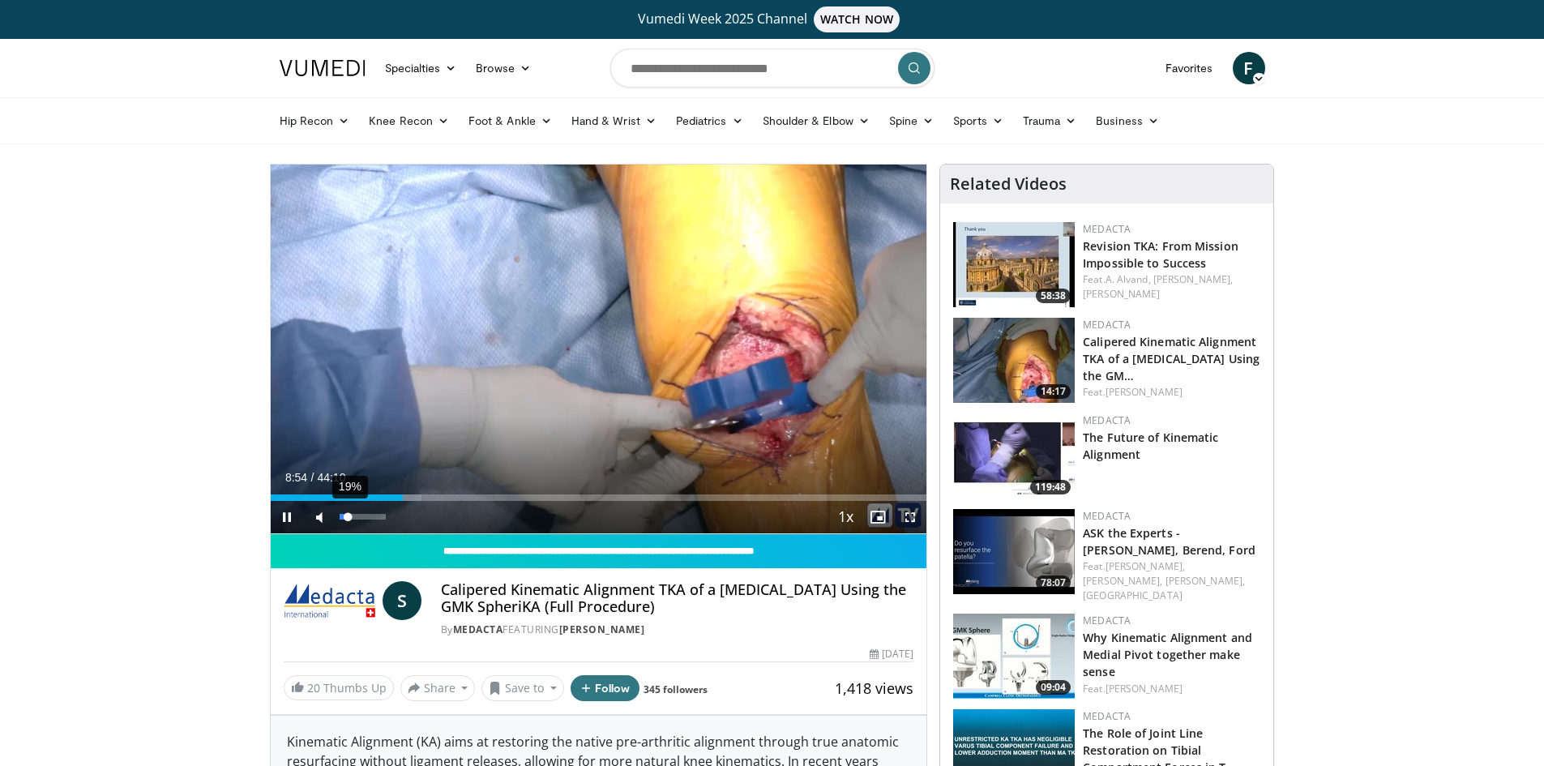
click at [348, 517] on div "Volume Level" at bounding box center [344, 517] width 9 height 6
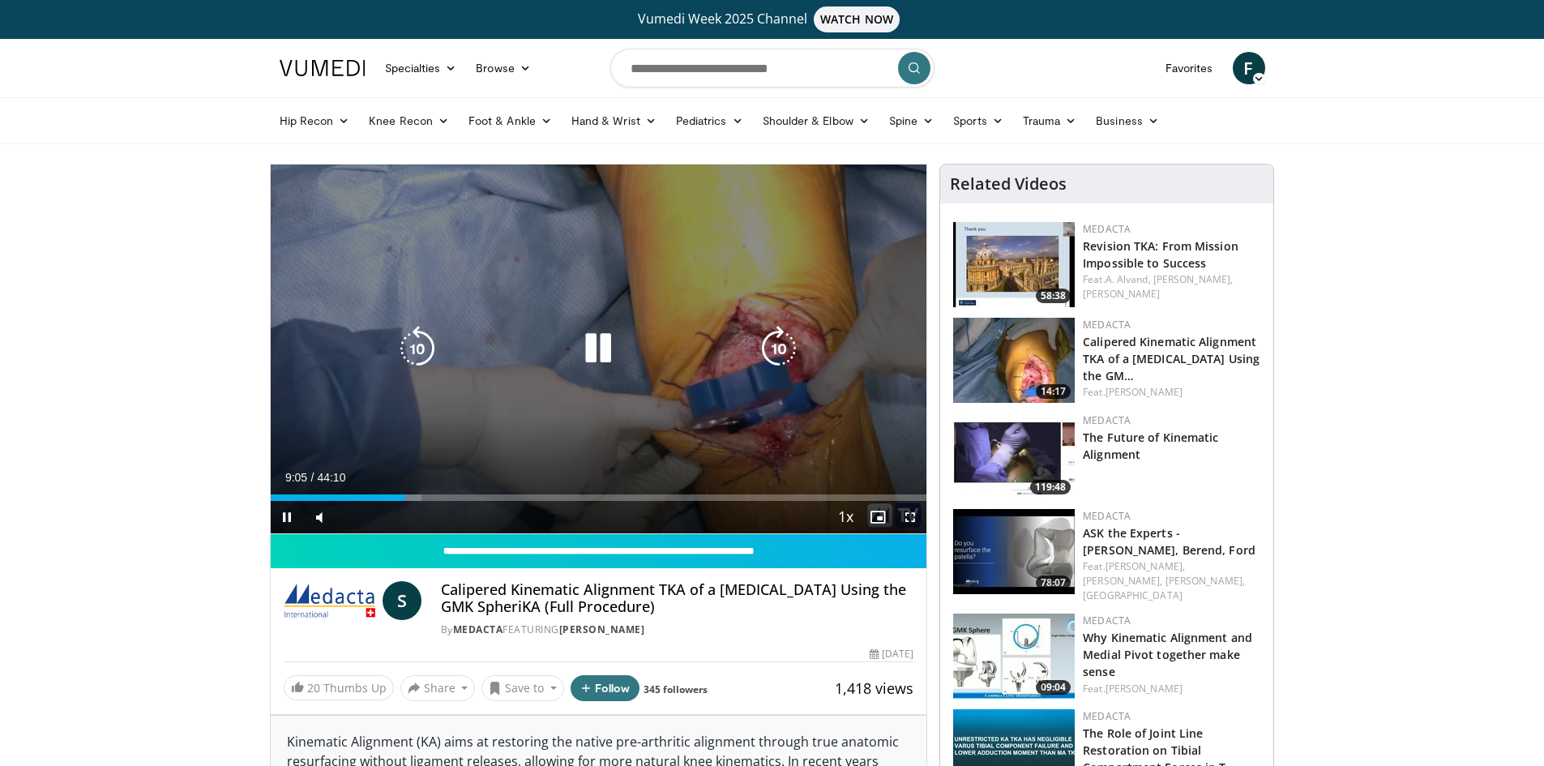
click at [786, 353] on icon "Video Player" at bounding box center [778, 348] width 45 height 45
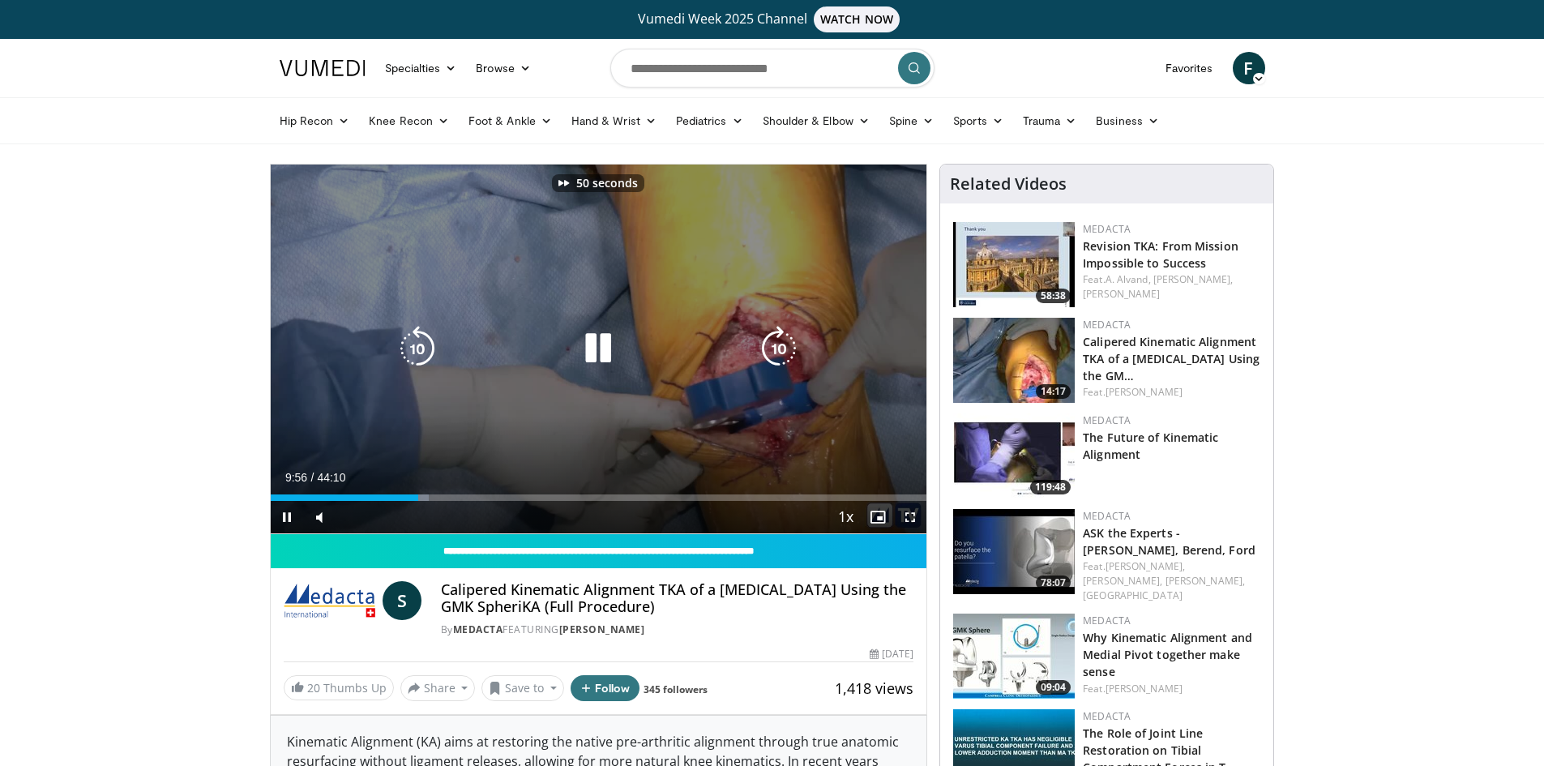
click at [786, 353] on icon "Video Player" at bounding box center [778, 348] width 45 height 45
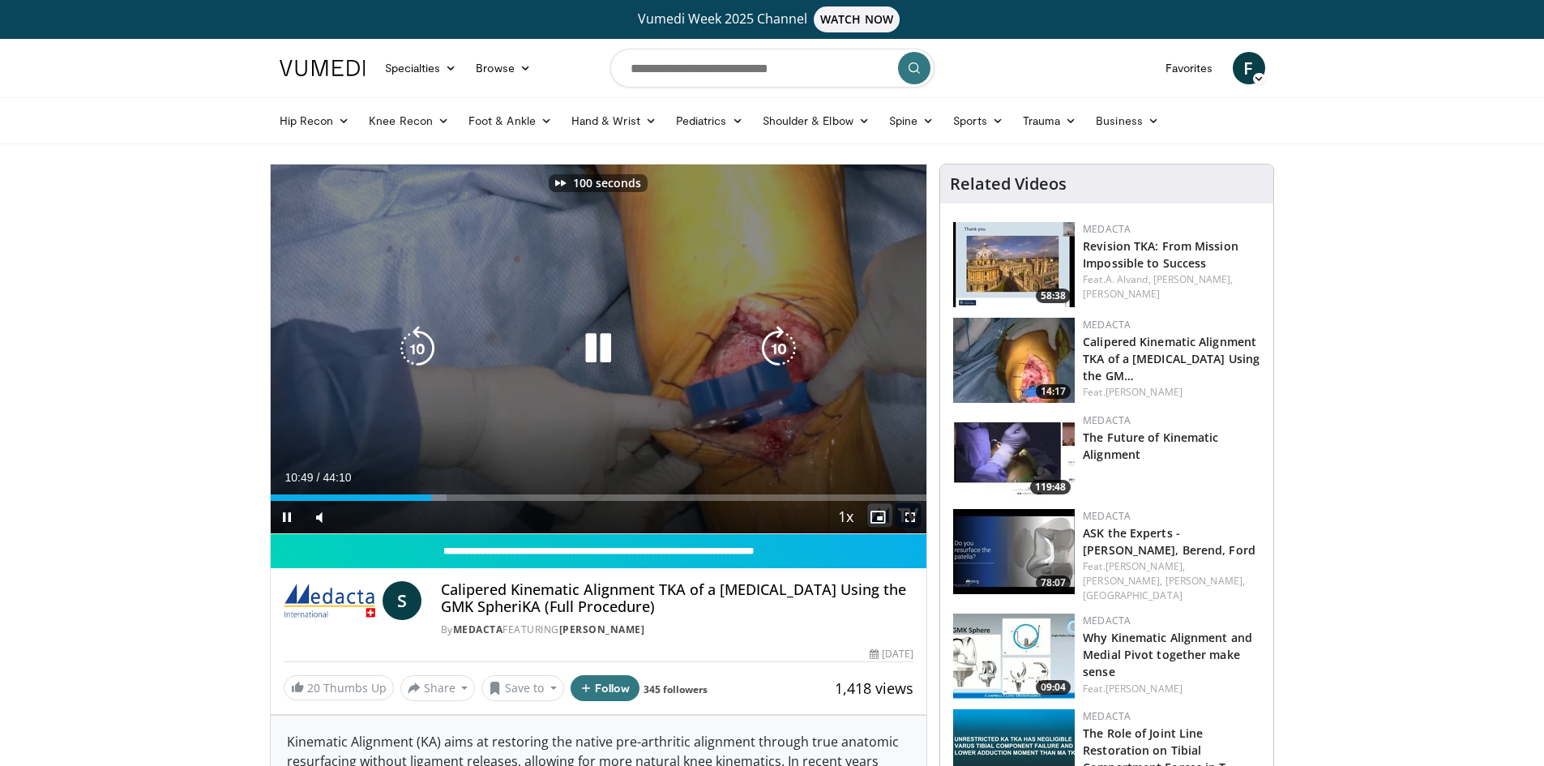
click at [786, 353] on icon "Video Player" at bounding box center [778, 348] width 45 height 45
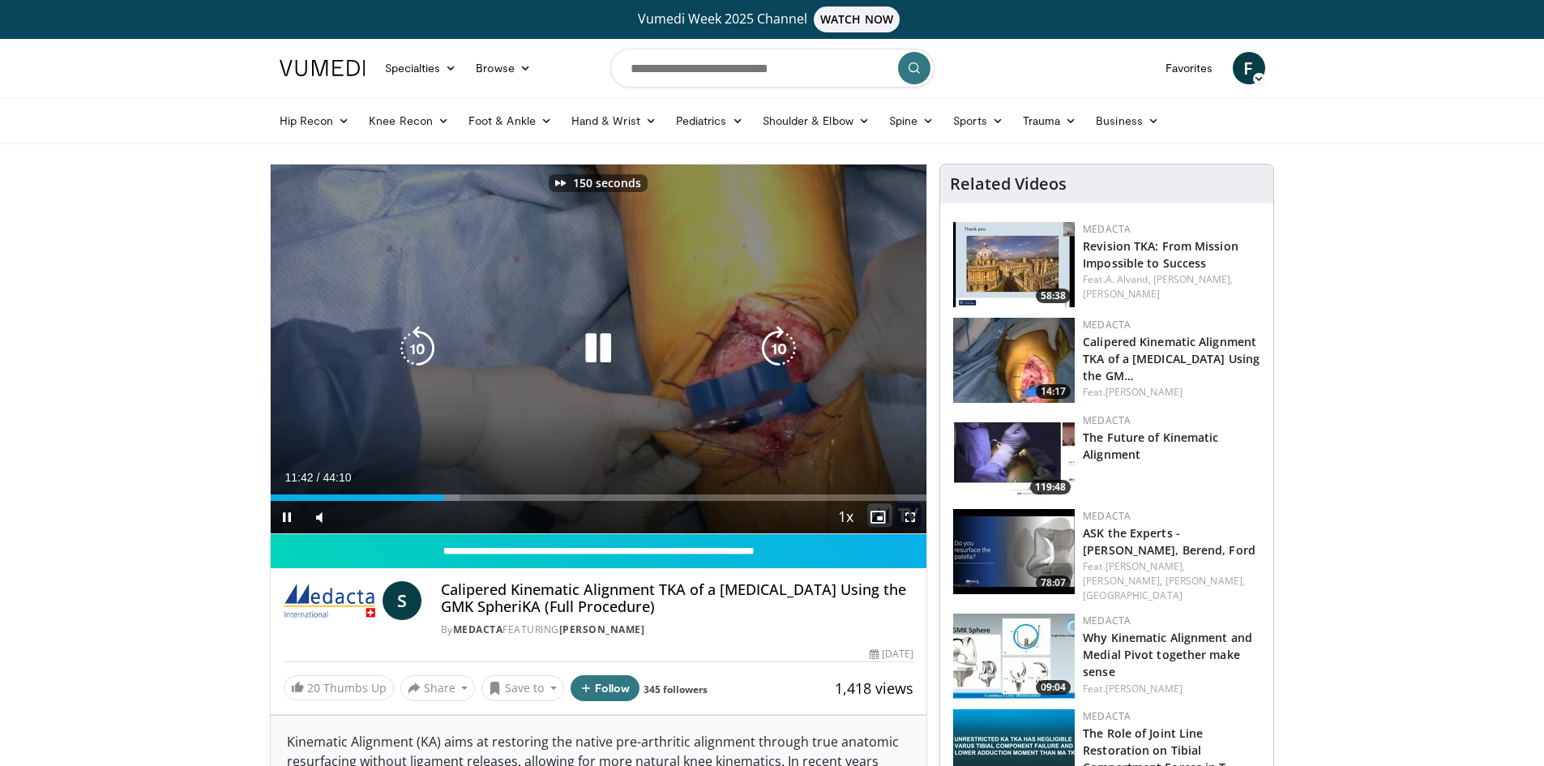
click at [786, 353] on icon "Video Player" at bounding box center [778, 348] width 45 height 45
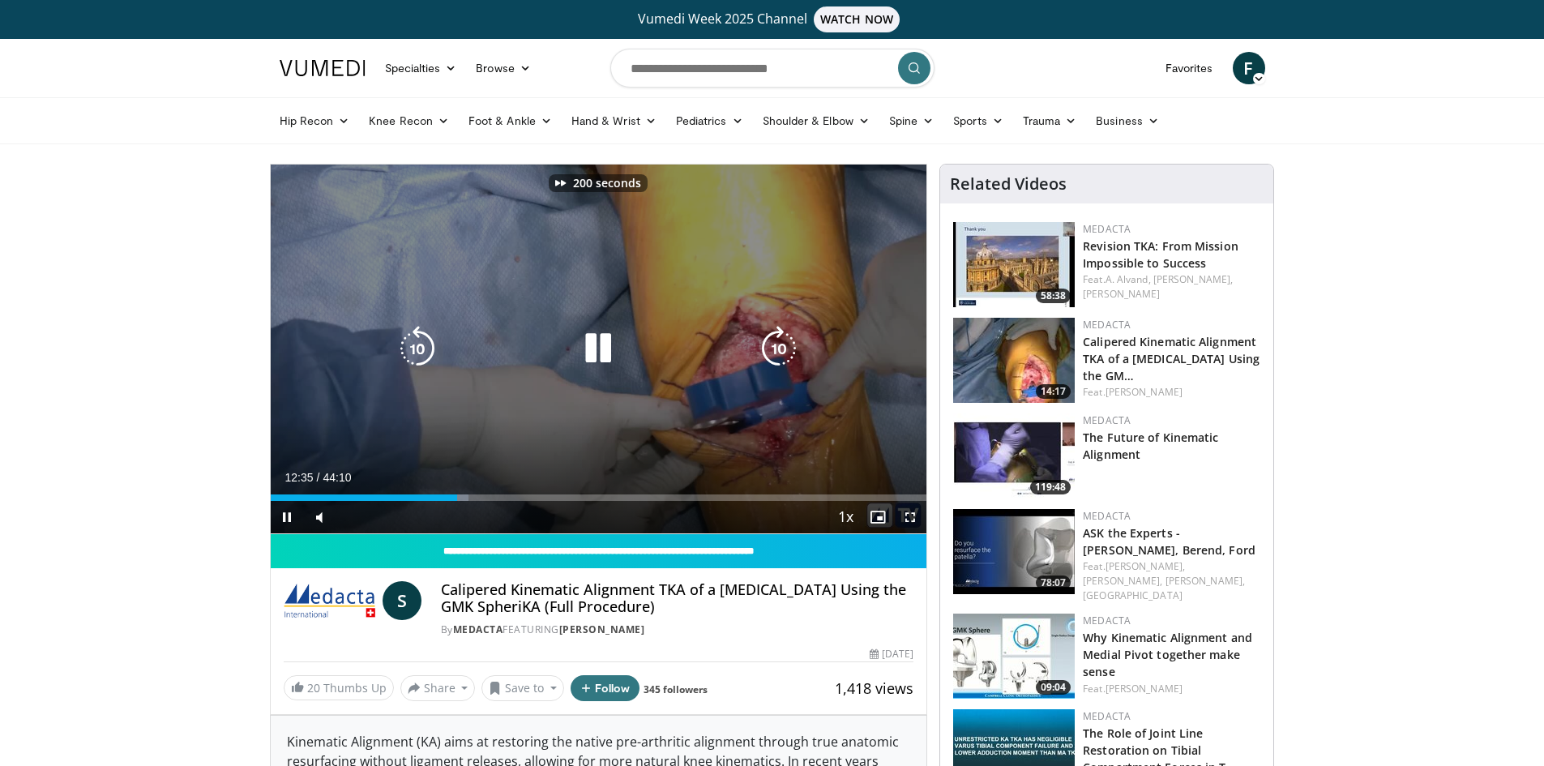
click at [786, 353] on icon "Video Player" at bounding box center [778, 348] width 45 height 45
click at [784, 350] on icon "Video Player" at bounding box center [778, 348] width 45 height 45
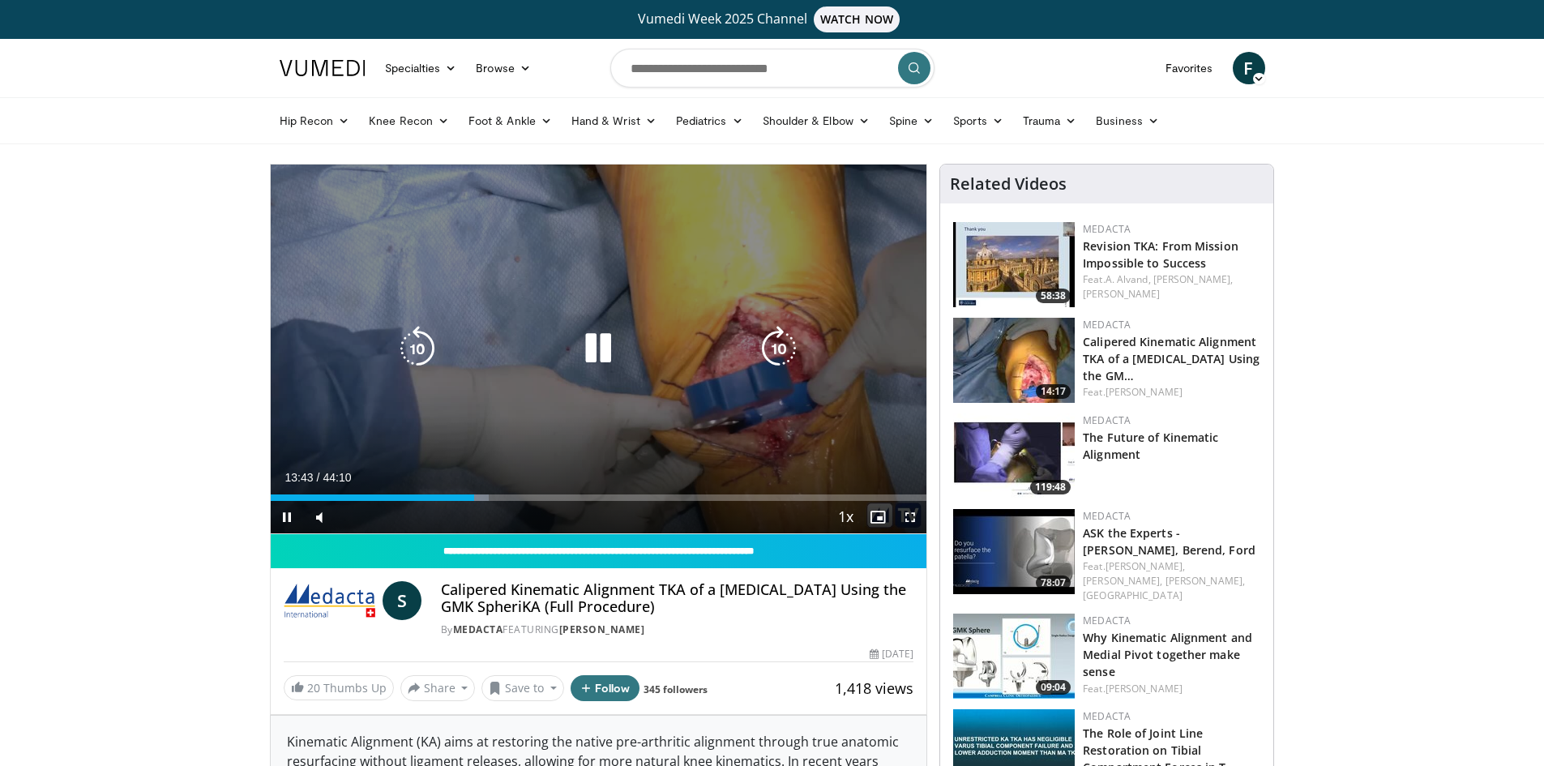
click at [778, 342] on icon "Video Player" at bounding box center [778, 348] width 45 height 45
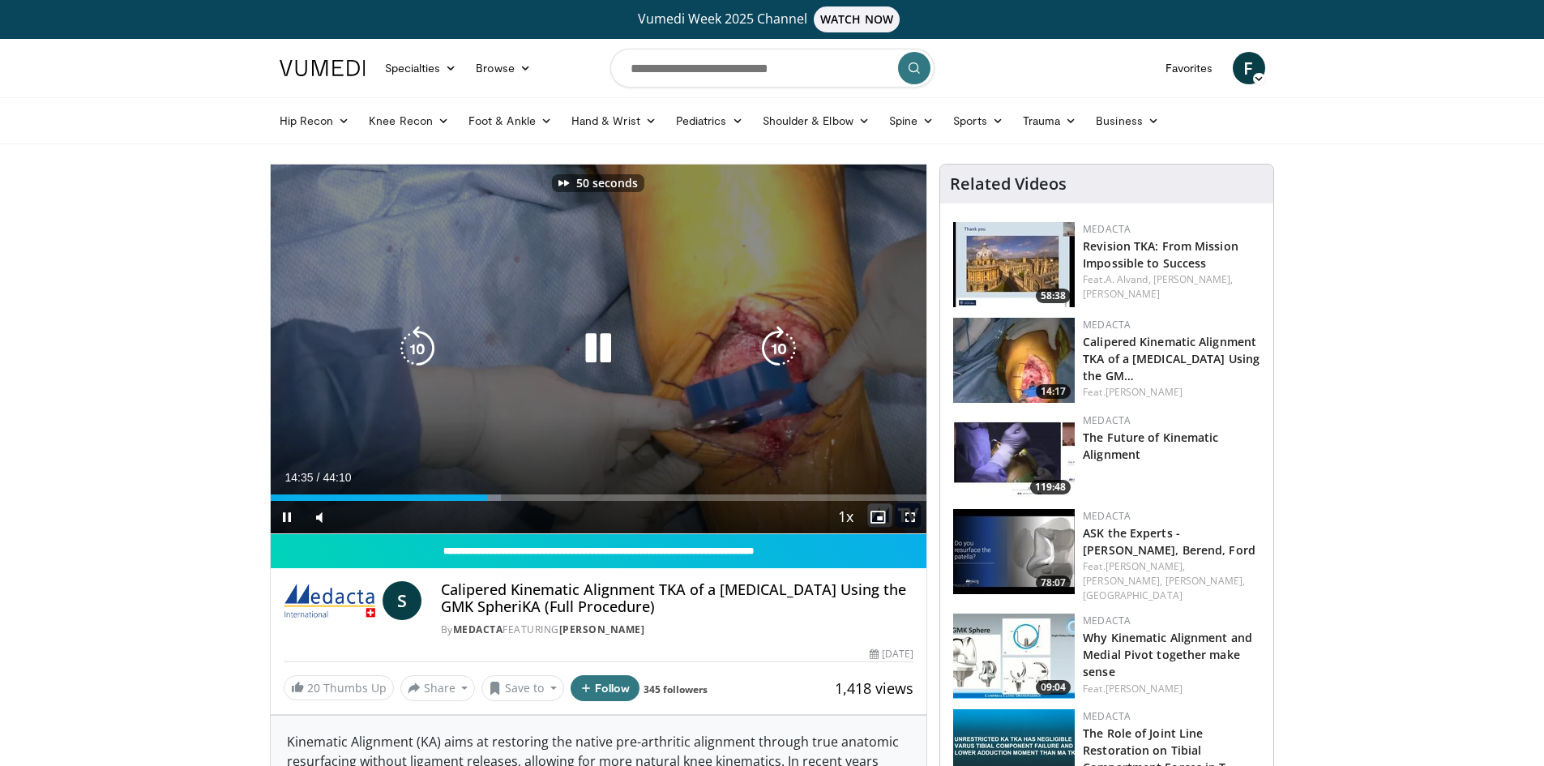
click at [778, 342] on icon "Video Player" at bounding box center [778, 348] width 45 height 45
click at [782, 348] on icon "Video Player" at bounding box center [778, 348] width 45 height 45
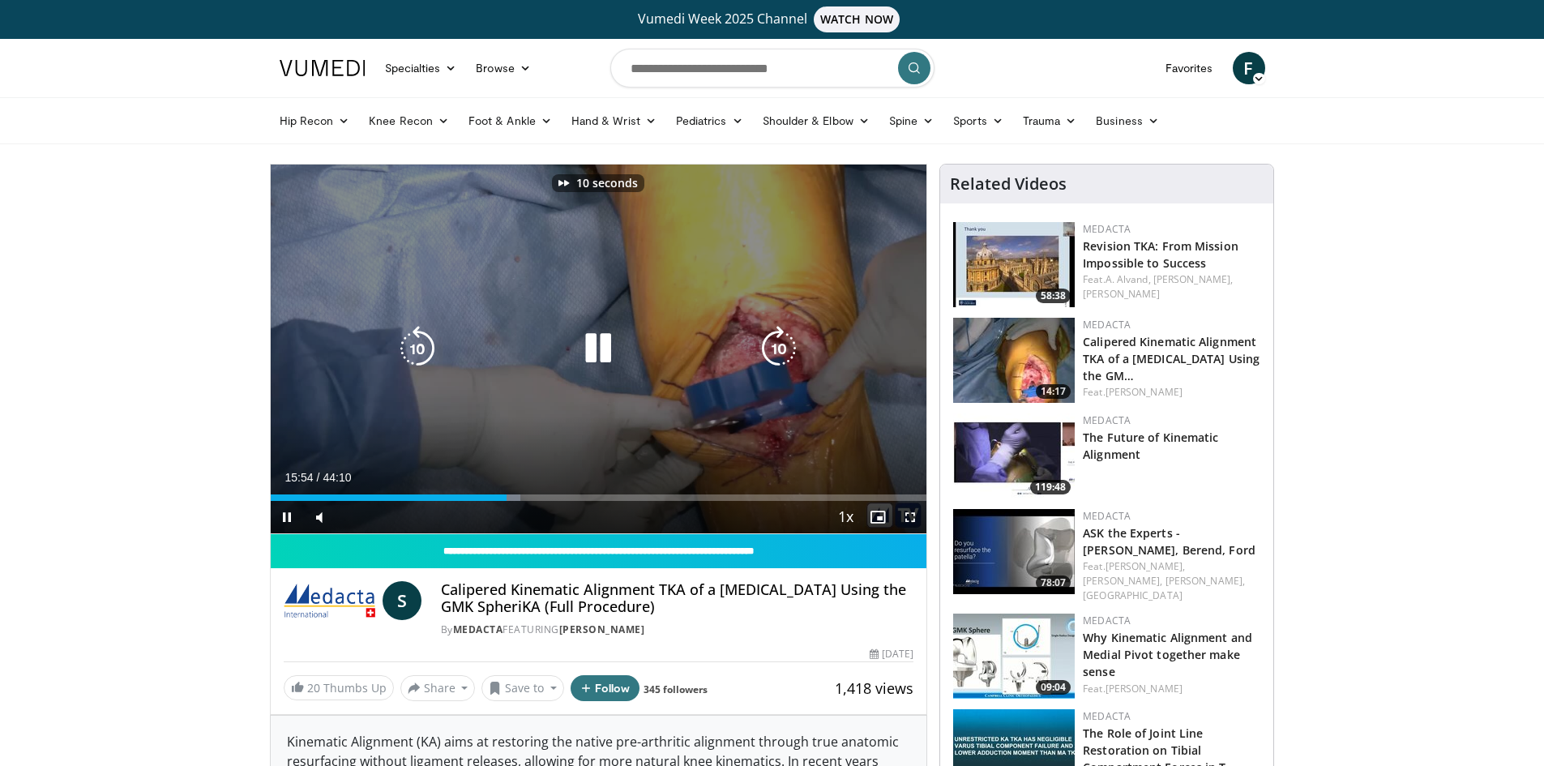
click at [782, 348] on icon "Video Player" at bounding box center [778, 348] width 45 height 45
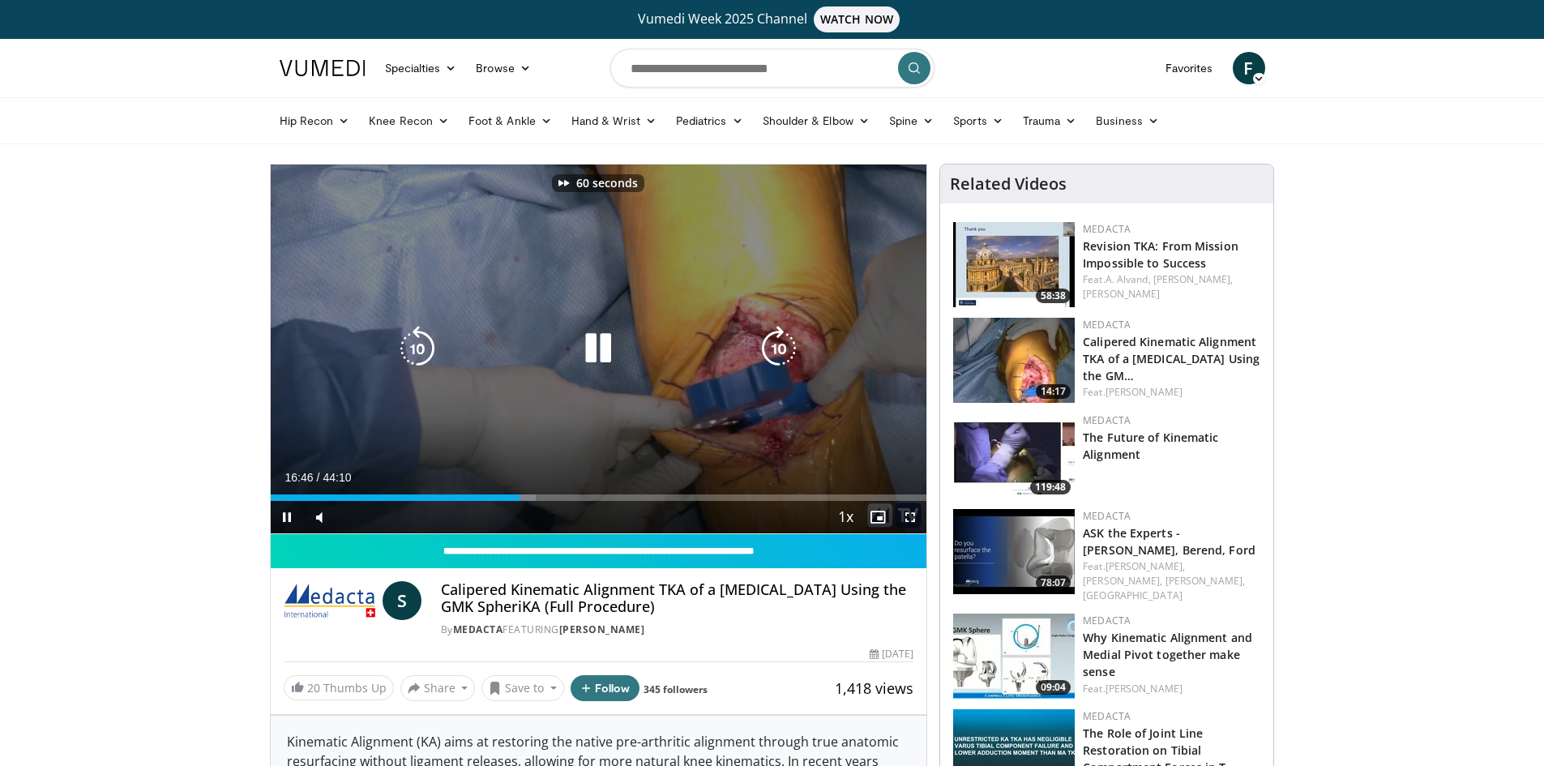
click at [782, 348] on icon "Video Player" at bounding box center [778, 348] width 45 height 45
click at [781, 353] on icon "Video Player" at bounding box center [778, 348] width 45 height 45
click at [784, 349] on icon "Video Player" at bounding box center [778, 348] width 45 height 45
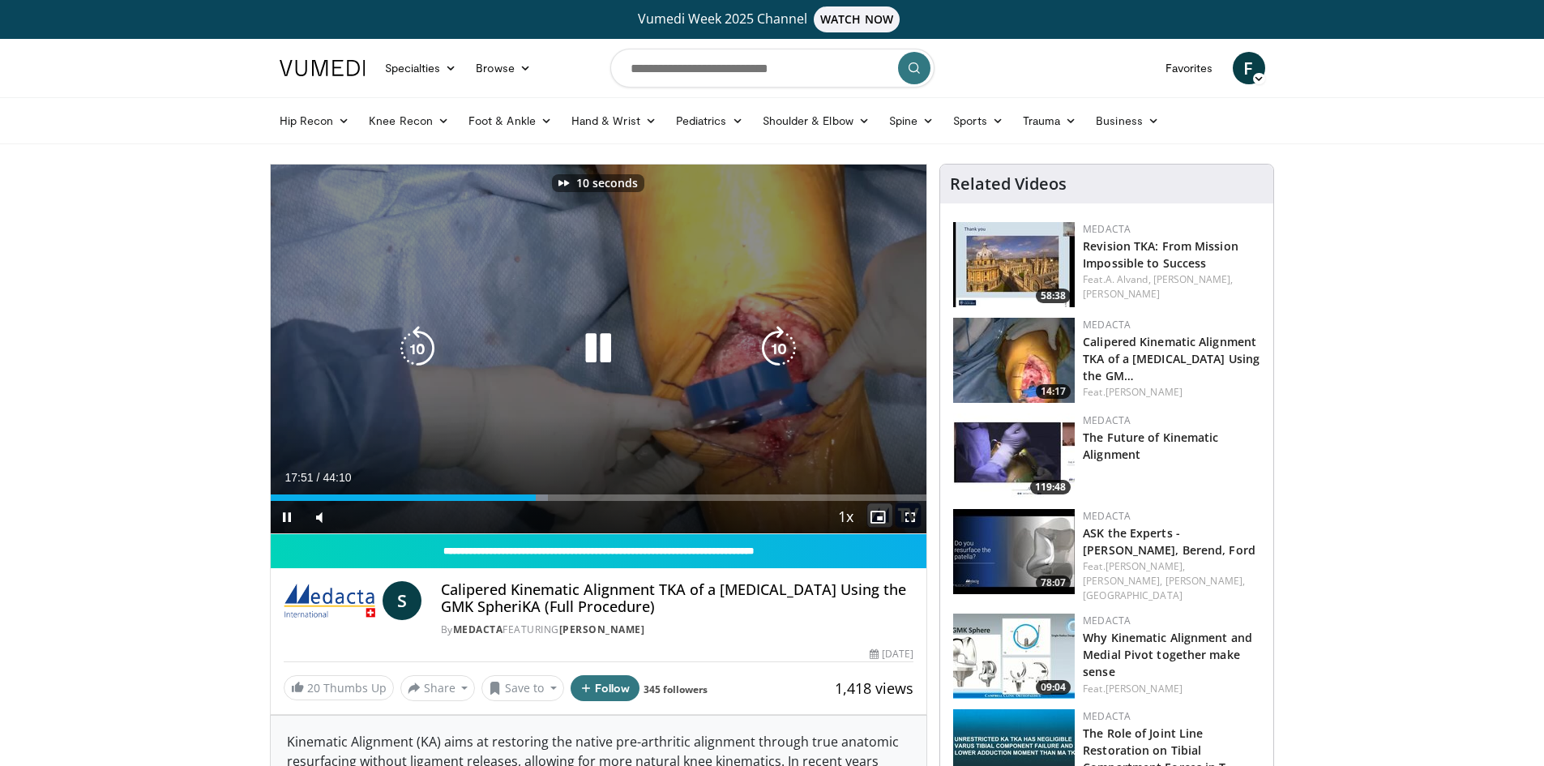
click at [784, 349] on icon "Video Player" at bounding box center [778, 348] width 45 height 45
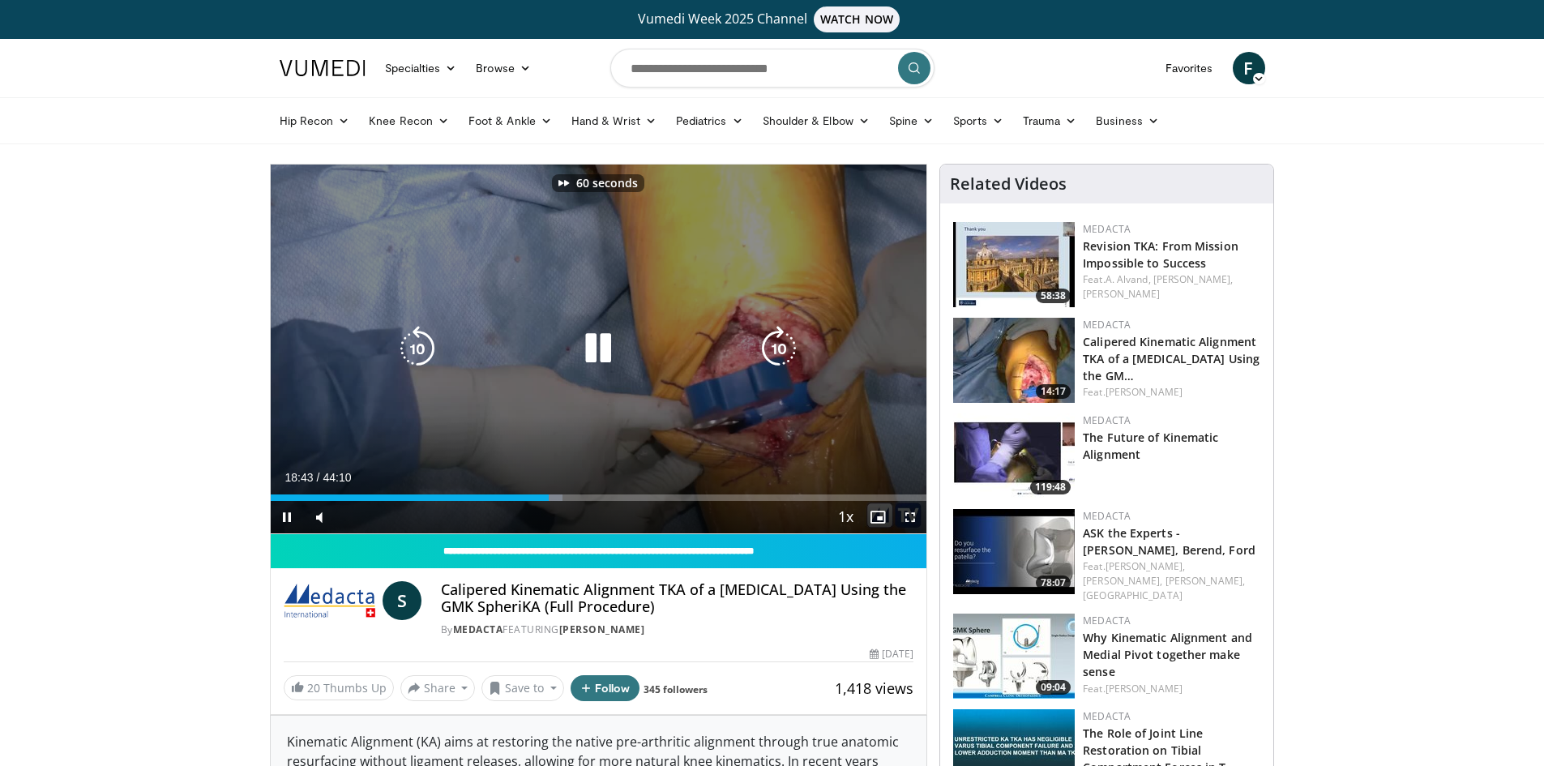
click at [784, 349] on icon "Video Player" at bounding box center [778, 348] width 45 height 45
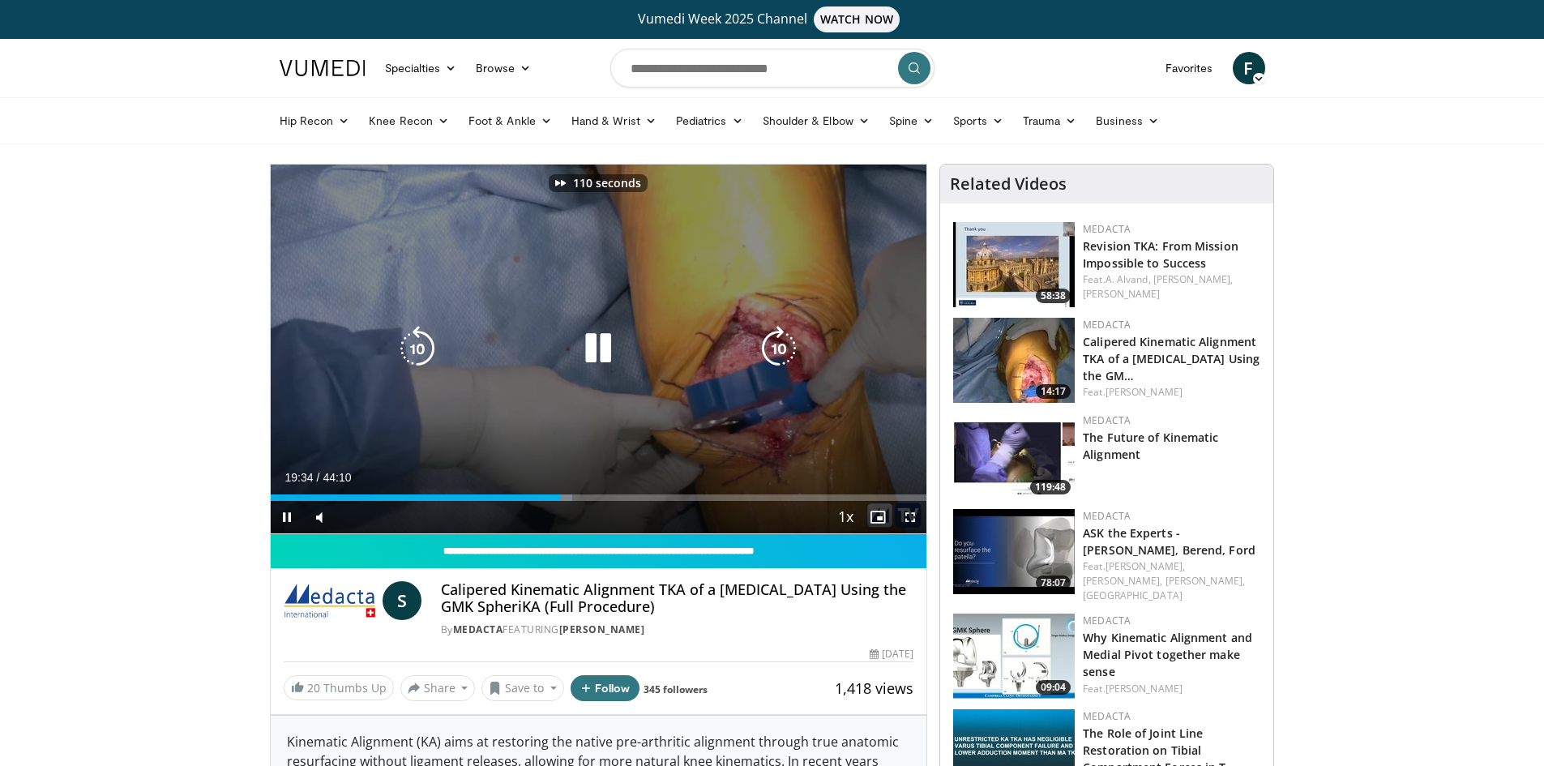
click at [784, 349] on icon "Video Player" at bounding box center [778, 348] width 45 height 45
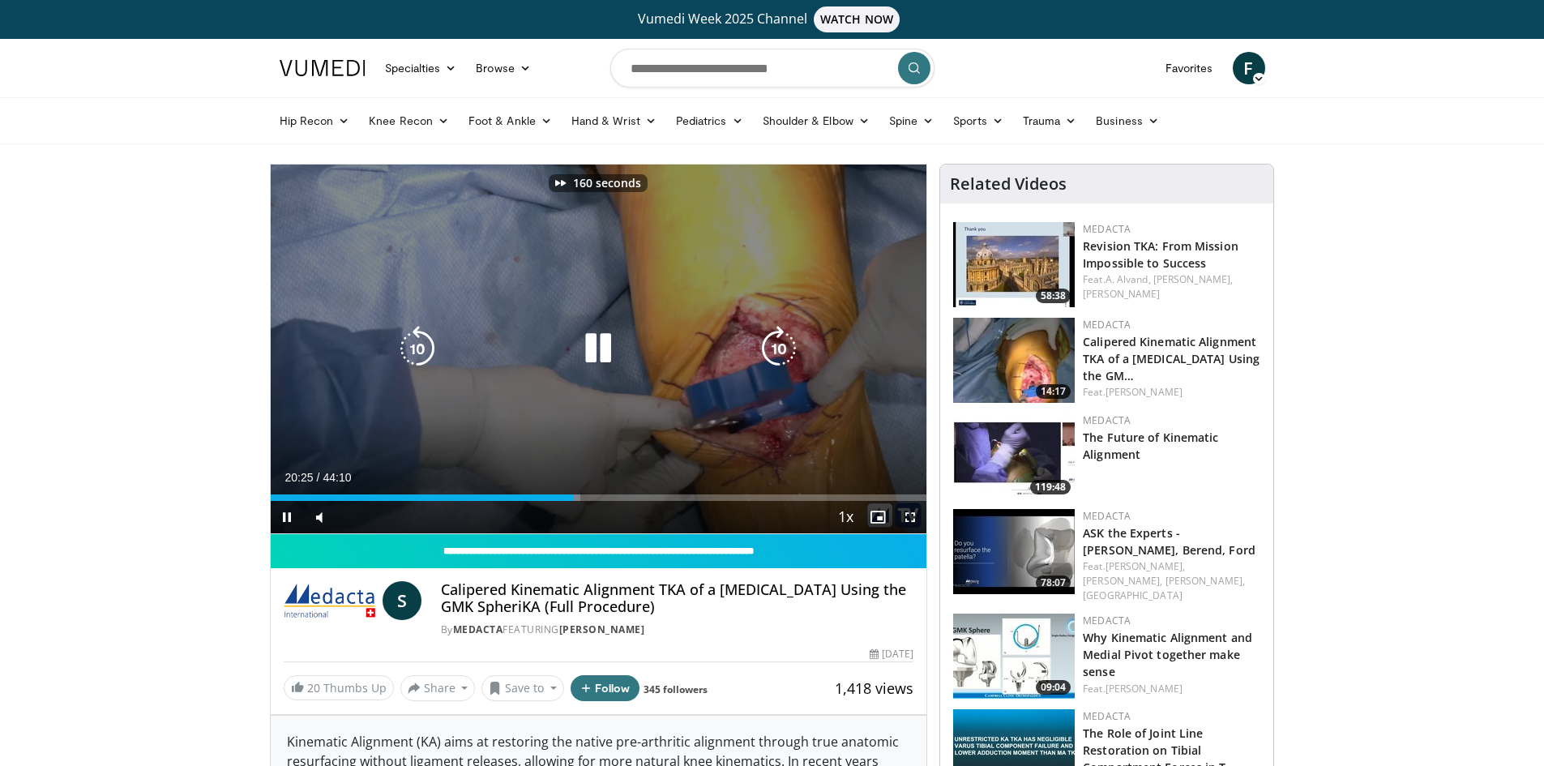
click at [784, 349] on icon "Video Player" at bounding box center [778, 348] width 45 height 45
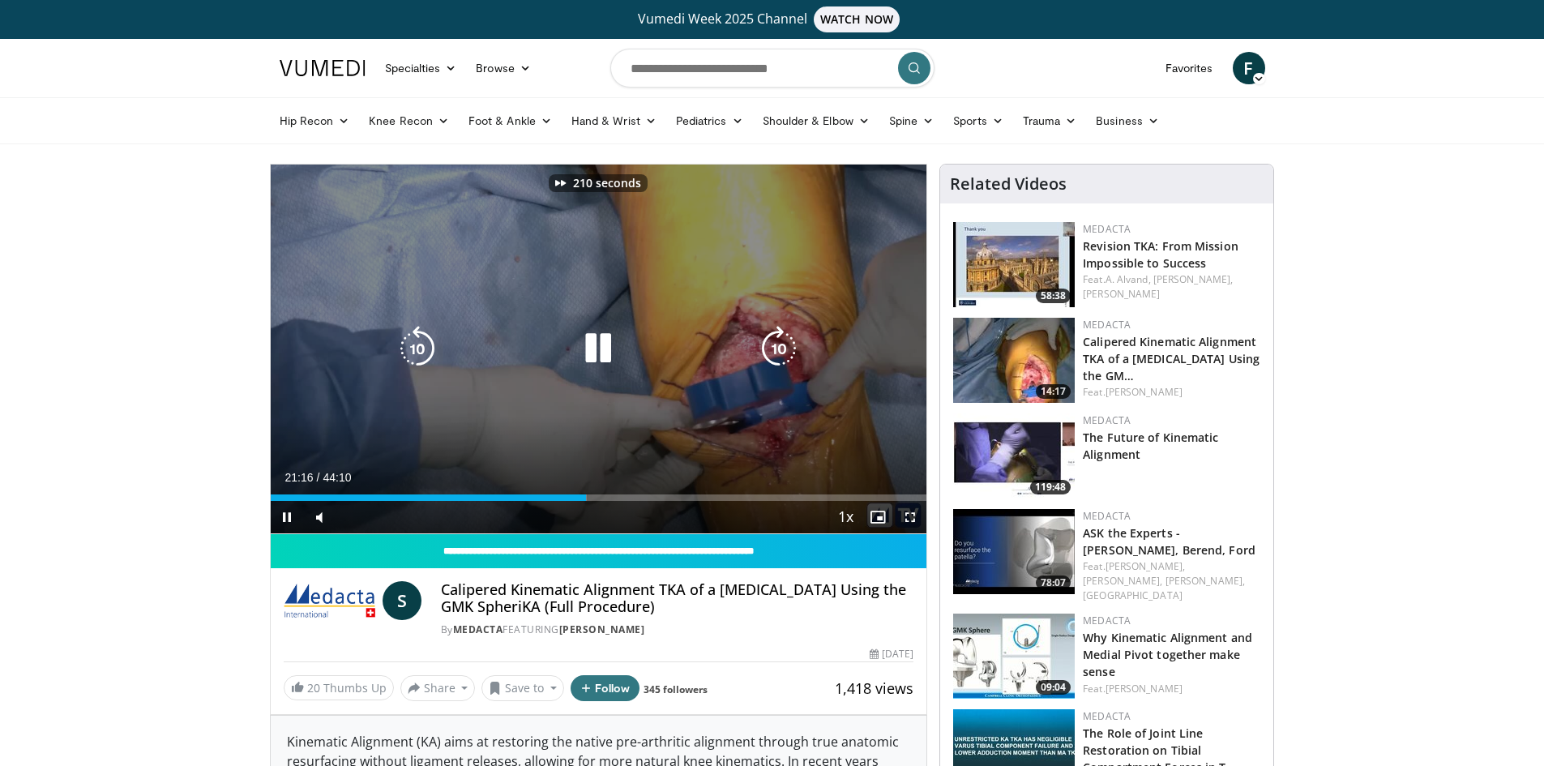
click at [784, 349] on icon "Video Player" at bounding box center [778, 348] width 45 height 45
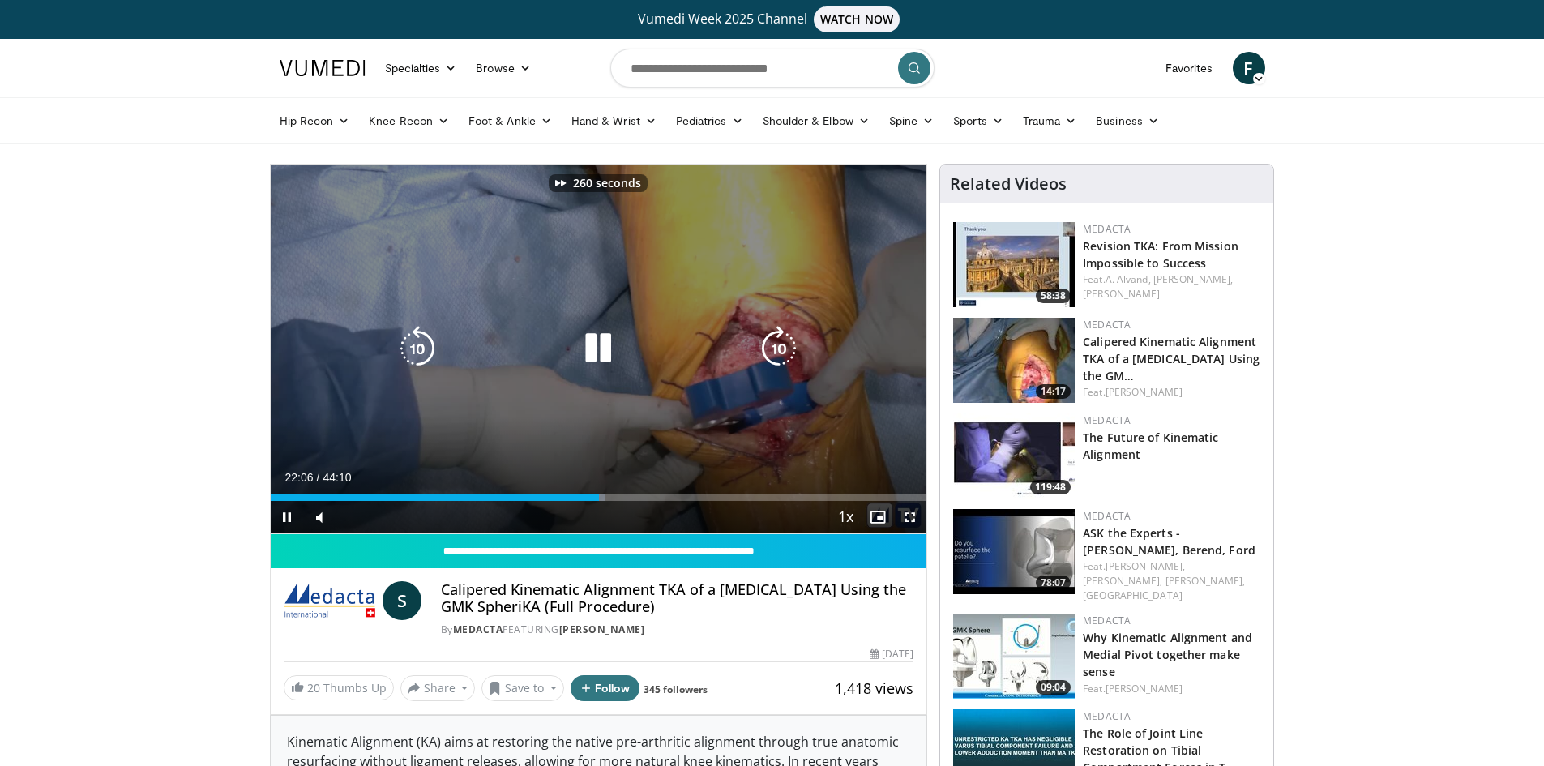
click at [784, 349] on icon "Video Player" at bounding box center [778, 348] width 45 height 45
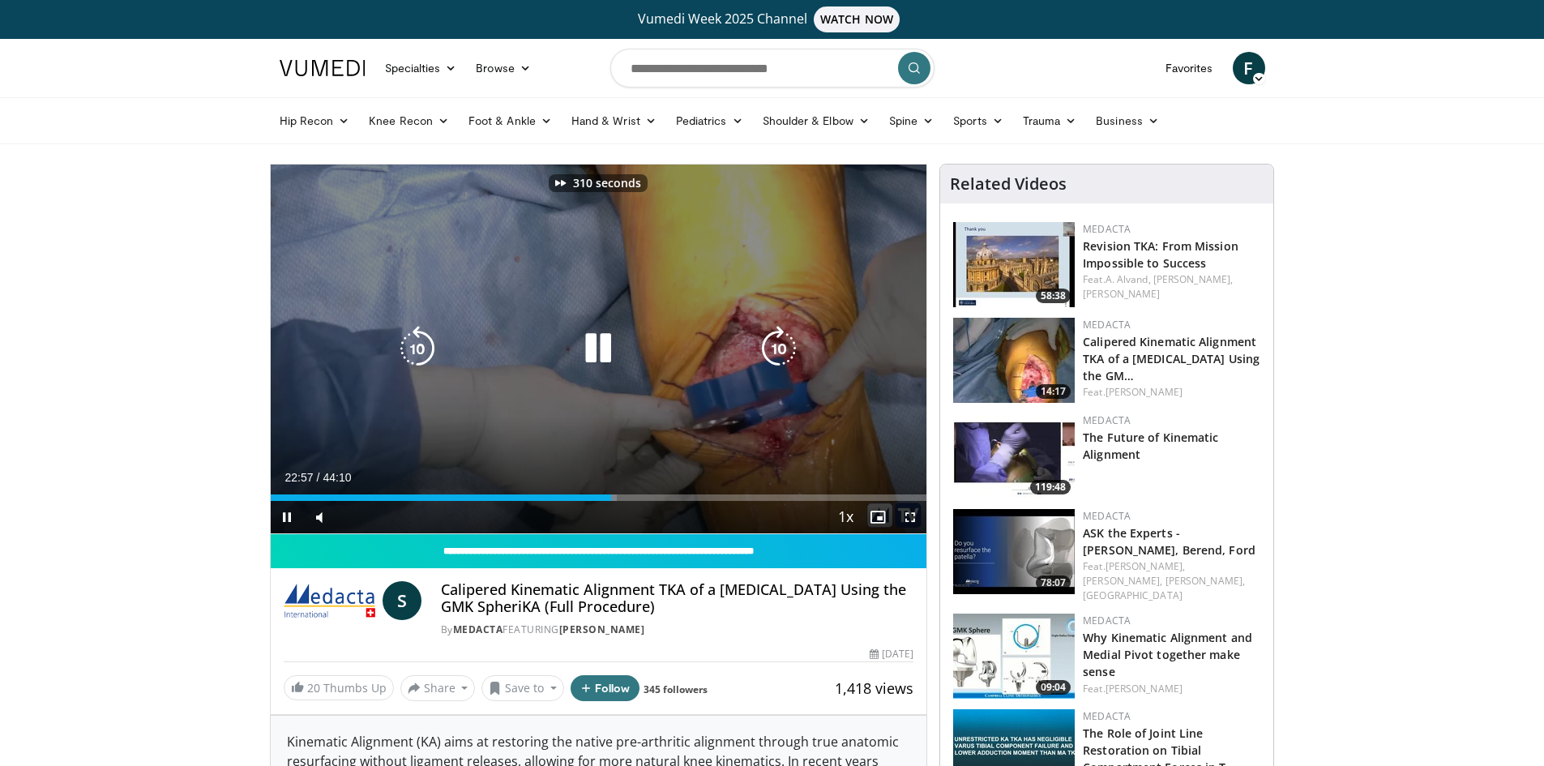
click at [784, 349] on icon "Video Player" at bounding box center [778, 348] width 45 height 45
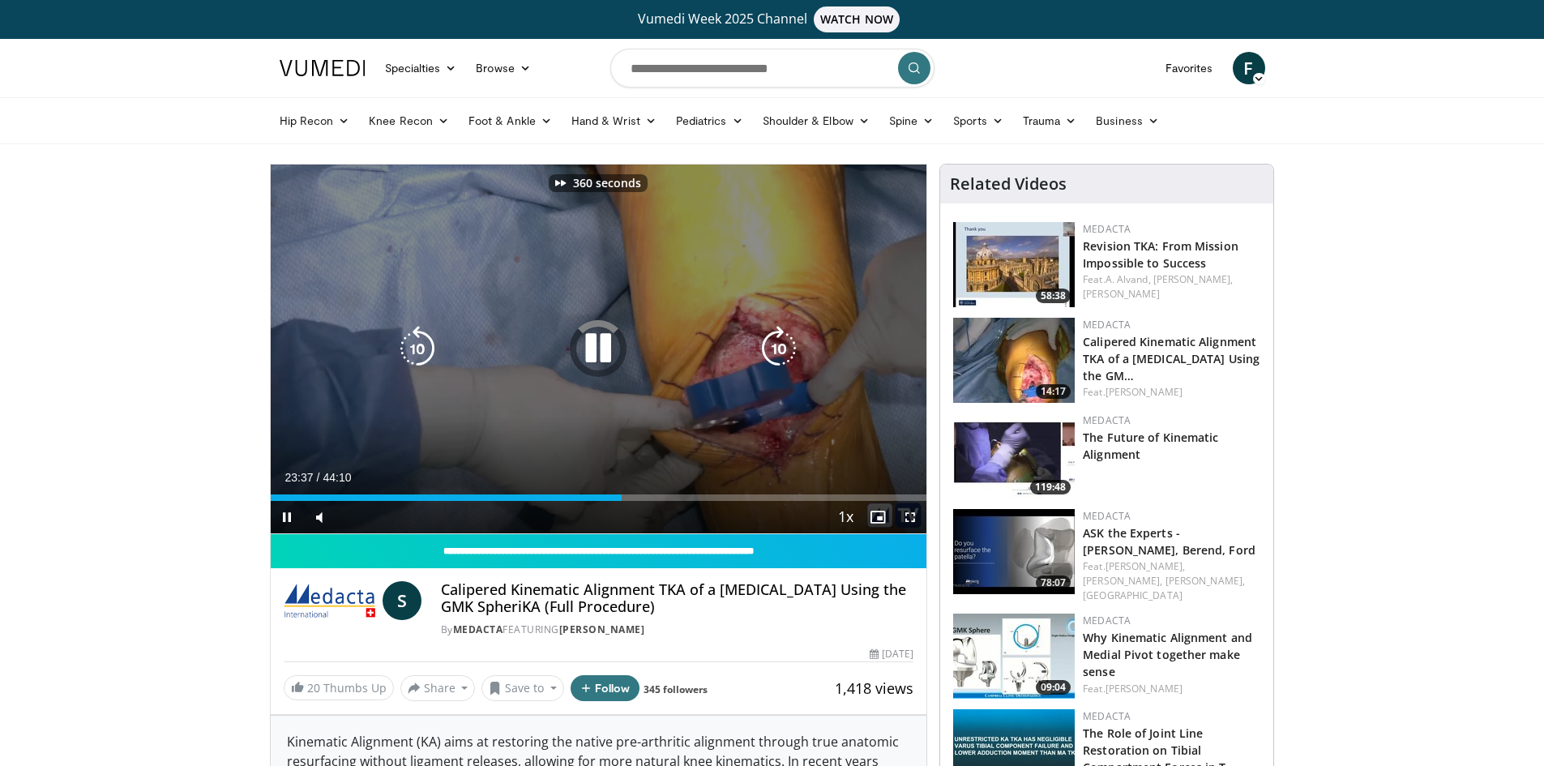
click at [784, 349] on icon "Video Player" at bounding box center [778, 348] width 45 height 45
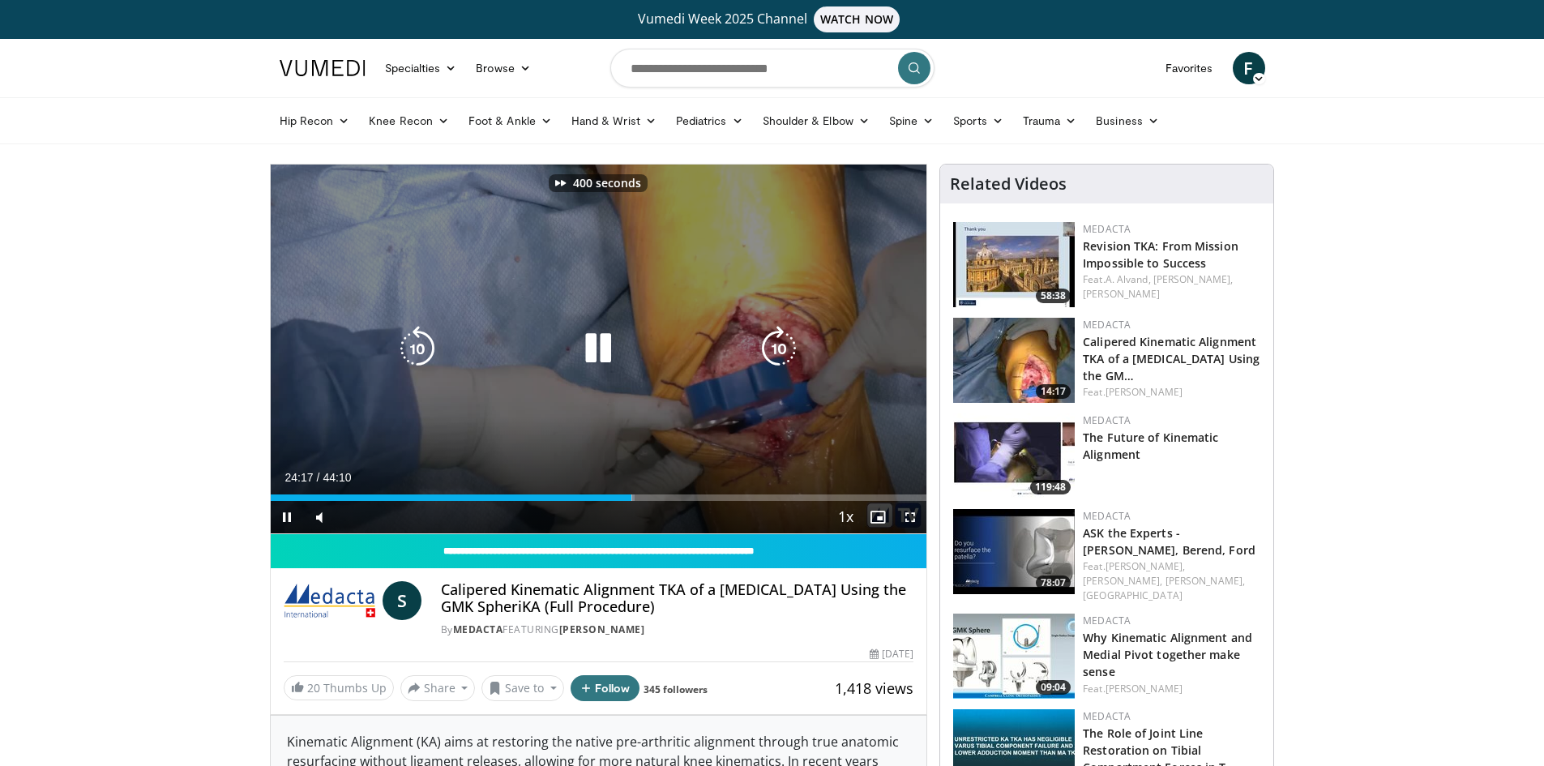
click at [784, 349] on icon "Video Player" at bounding box center [778, 348] width 45 height 45
click at [604, 356] on icon "Video Player" at bounding box center [597, 348] width 45 height 45
